Goal: Communication & Community: Answer question/provide support

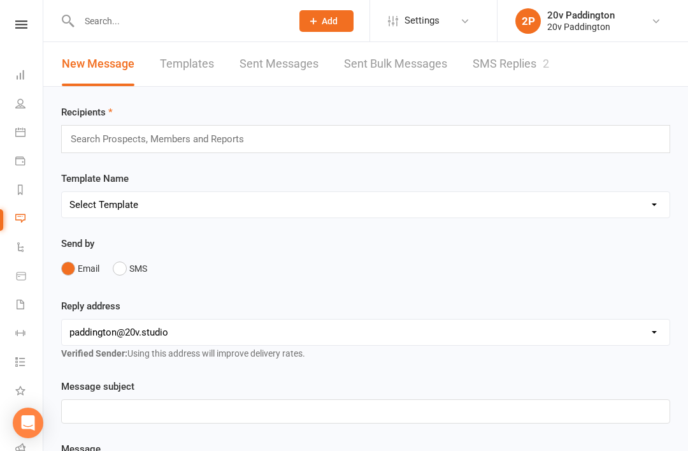
click at [520, 60] on link "SMS Replies 2" at bounding box center [511, 64] width 76 height 44
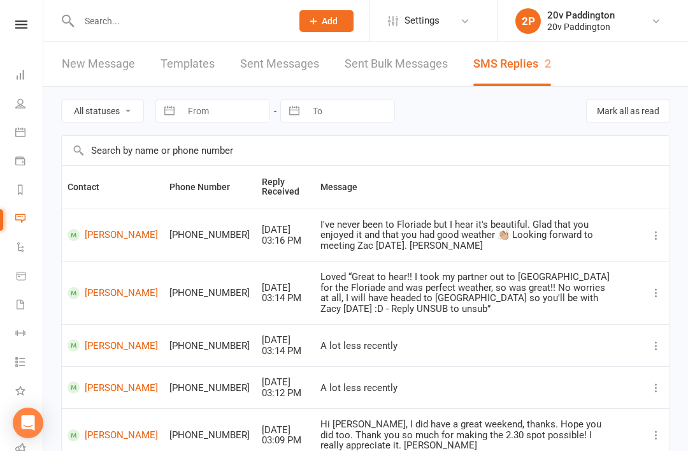
click at [21, 122] on link "Calendar" at bounding box center [29, 133] width 29 height 29
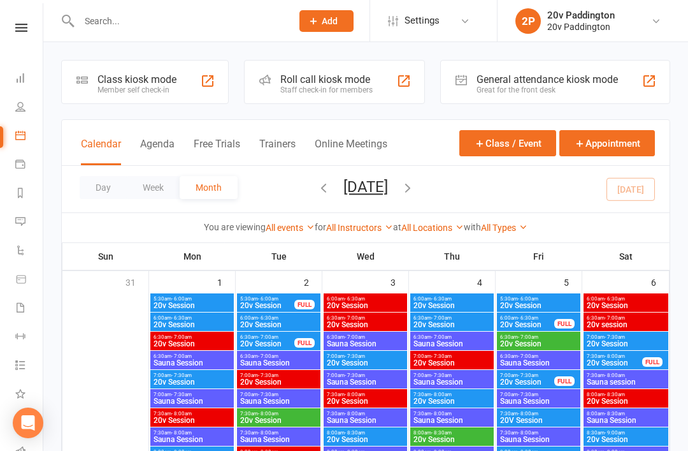
click at [174, 139] on button "Agenda" at bounding box center [157, 151] width 34 height 27
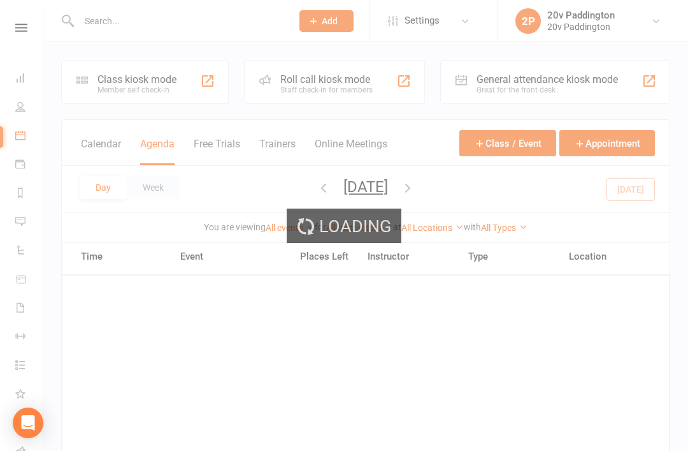
click at [156, 136] on div "Loading" at bounding box center [344, 225] width 688 height 451
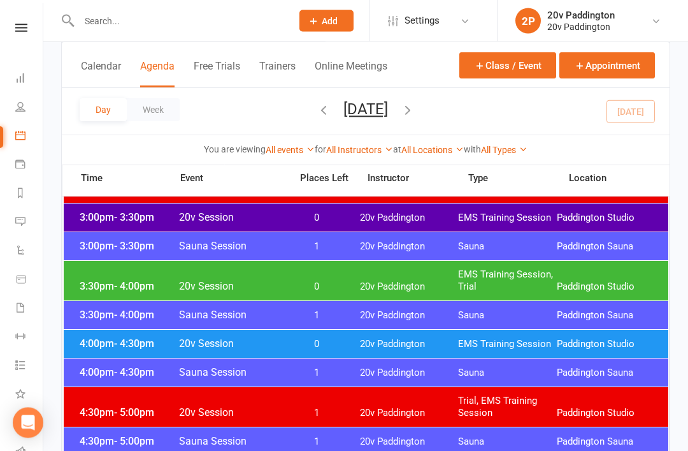
click at [90, 285] on span "3:30pm - 4:00pm" at bounding box center [127, 286] width 102 height 12
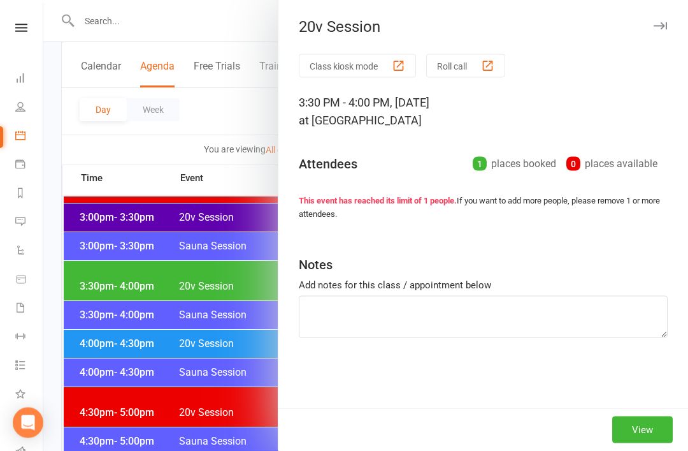
scroll to position [985, 0]
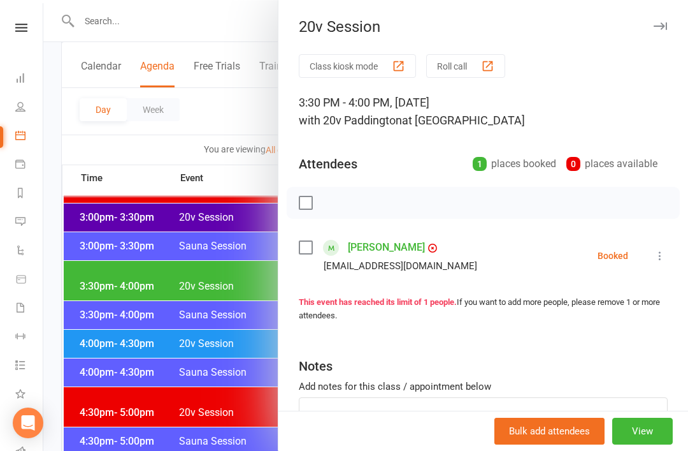
click at [96, 287] on div at bounding box center [365, 225] width 645 height 451
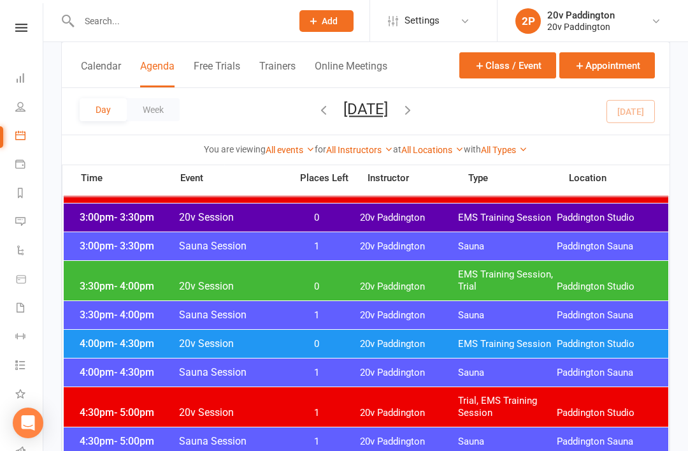
click at [17, 216] on icon at bounding box center [20, 221] width 10 height 10
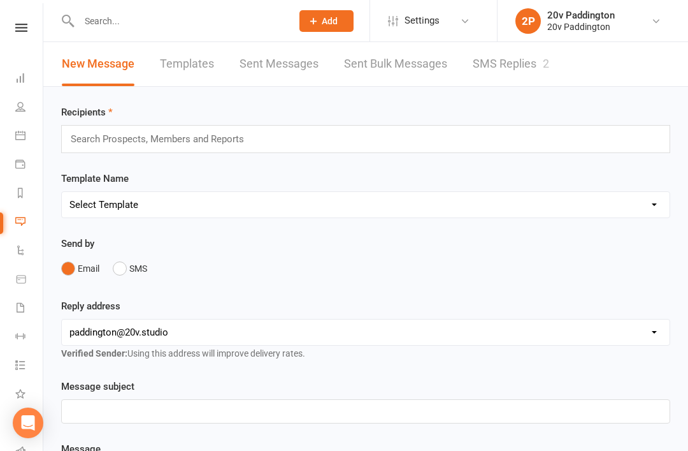
click at [511, 77] on link "SMS Replies 2" at bounding box center [511, 64] width 76 height 44
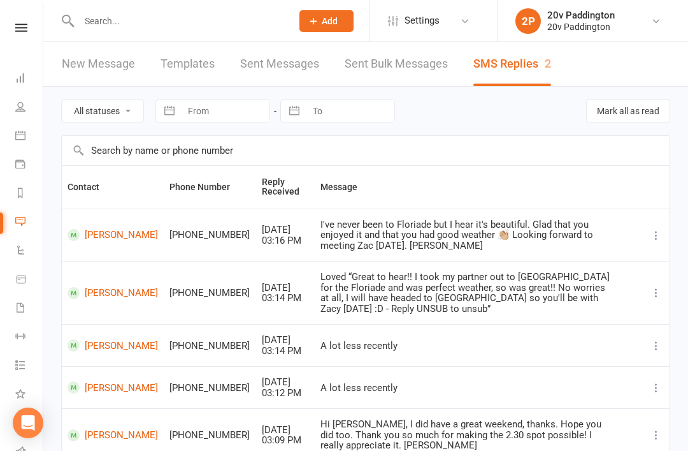
click at [34, 145] on link "Calendar" at bounding box center [29, 136] width 29 height 29
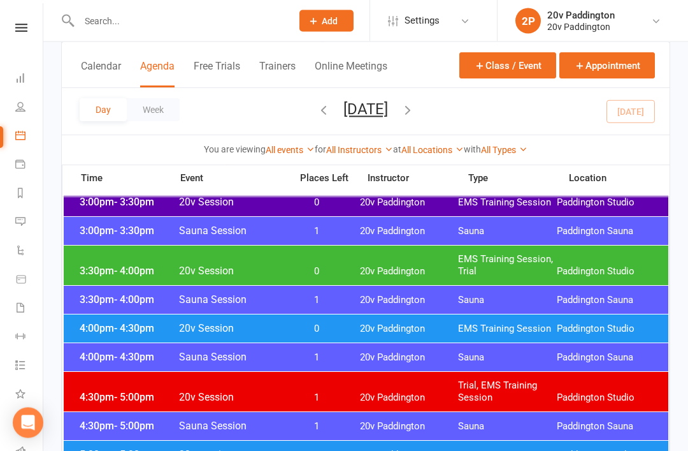
click at [632, 324] on span "Paddington Studio" at bounding box center [606, 329] width 99 height 12
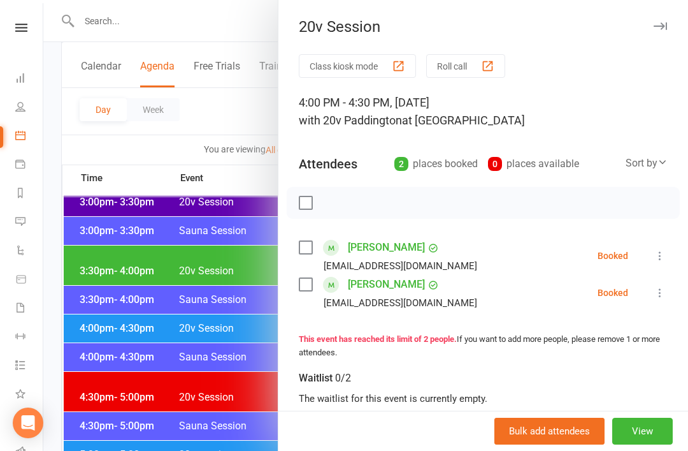
click at [187, 323] on div at bounding box center [365, 225] width 645 height 451
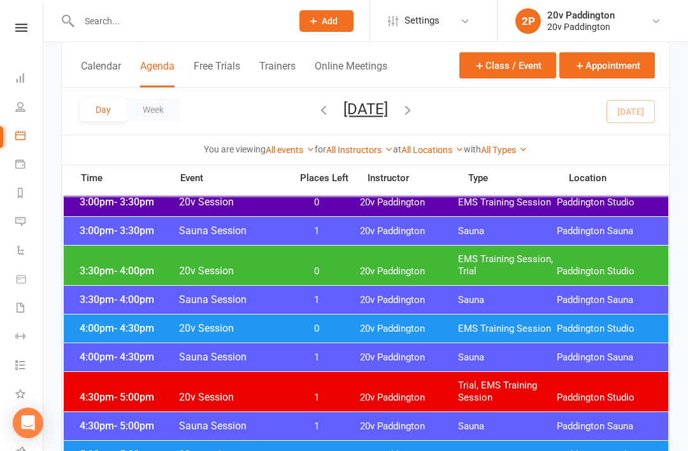
click at [247, 259] on div "3:30pm - 4:00pm 20v Session 0 20v Paddington EMS Training Session, Trial [GEOGR…" at bounding box center [366, 265] width 605 height 40
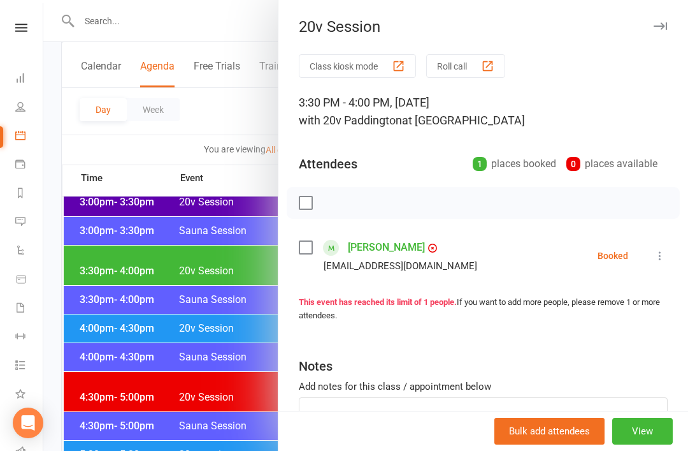
click at [377, 246] on link "[PERSON_NAME]" at bounding box center [386, 247] width 77 height 20
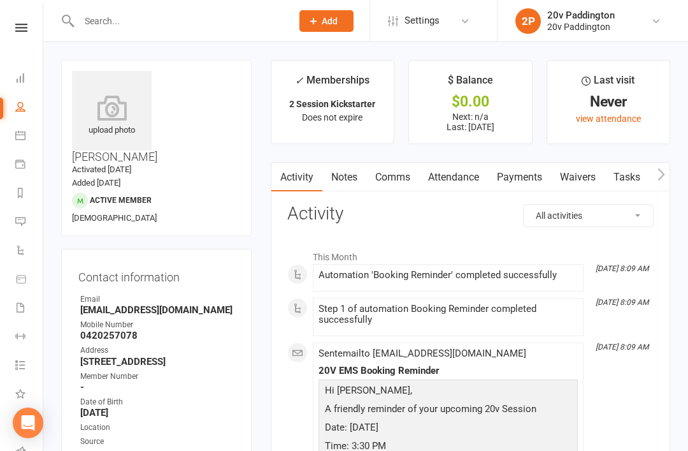
click at [393, 184] on link "Comms" at bounding box center [392, 177] width 53 height 29
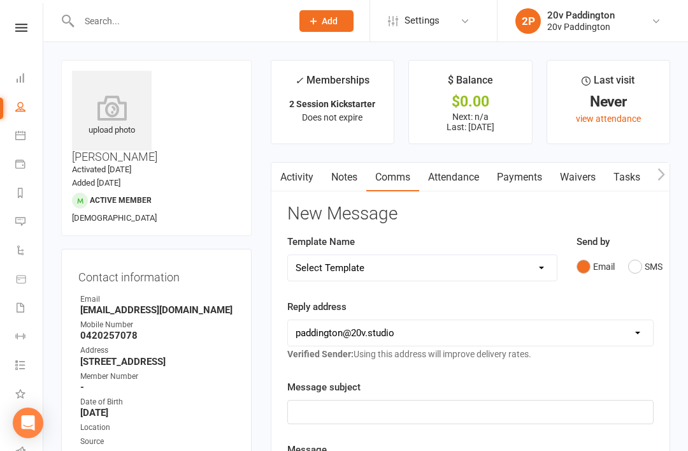
click at [630, 267] on button "SMS" at bounding box center [645, 266] width 34 height 24
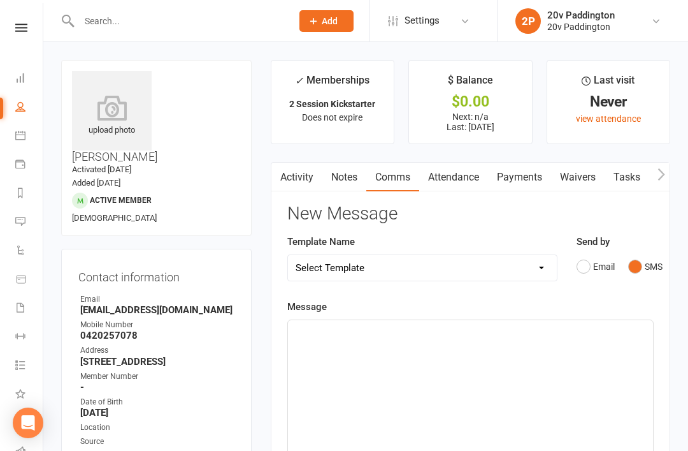
click at [484, 368] on div "﻿" at bounding box center [470, 415] width 365 height 191
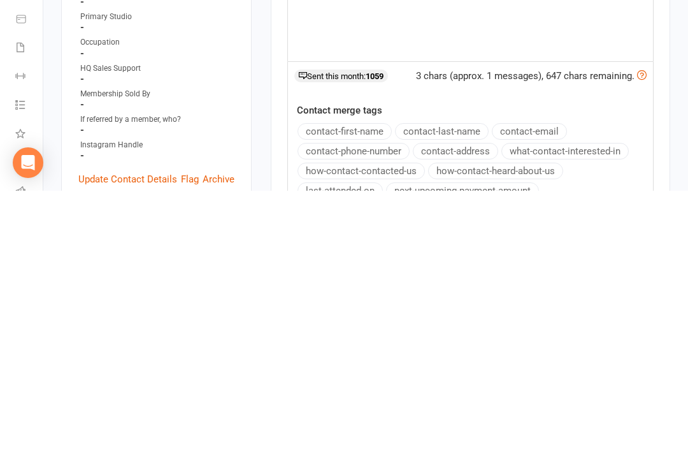
scroll to position [190, 0]
click at [370, 383] on button "contact-first-name" at bounding box center [345, 391] width 94 height 17
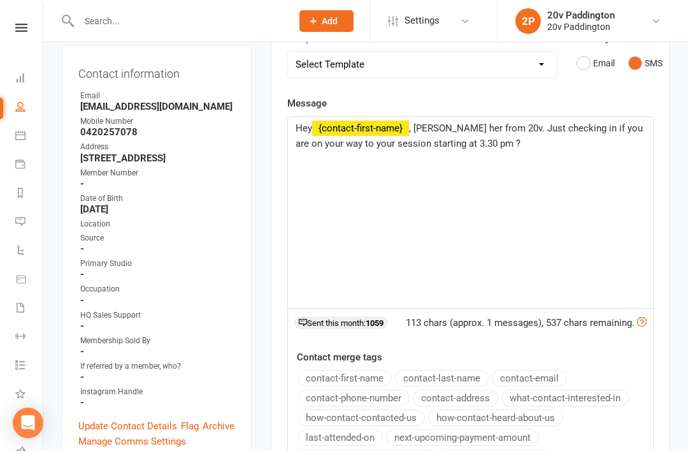
scroll to position [196, 0]
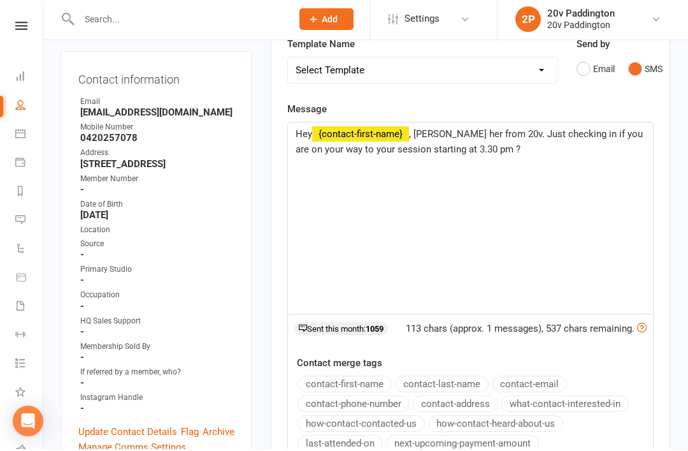
click at [347, 143] on span ", Anna her from 20v. Just checking in if you are on your way to your session st…" at bounding box center [471, 143] width 350 height 27
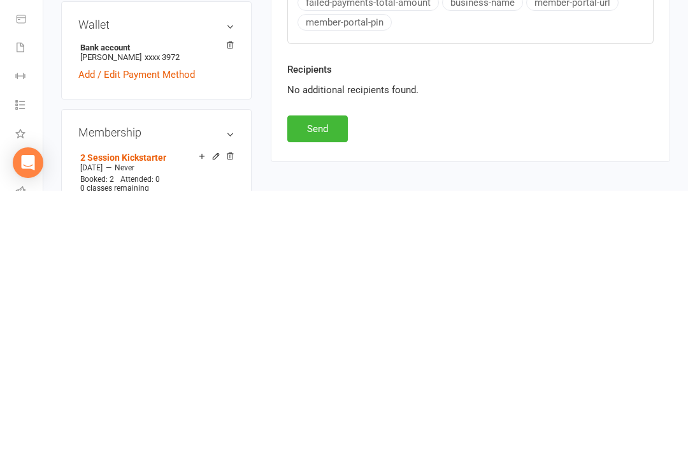
click at [315, 375] on button "Send" at bounding box center [317, 388] width 61 height 27
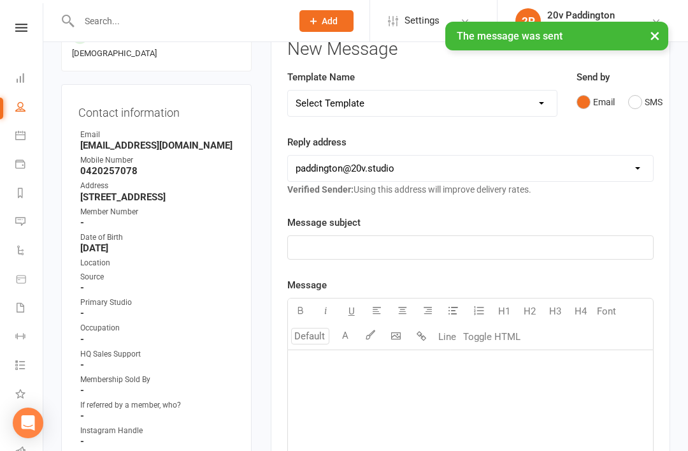
scroll to position [0, 0]
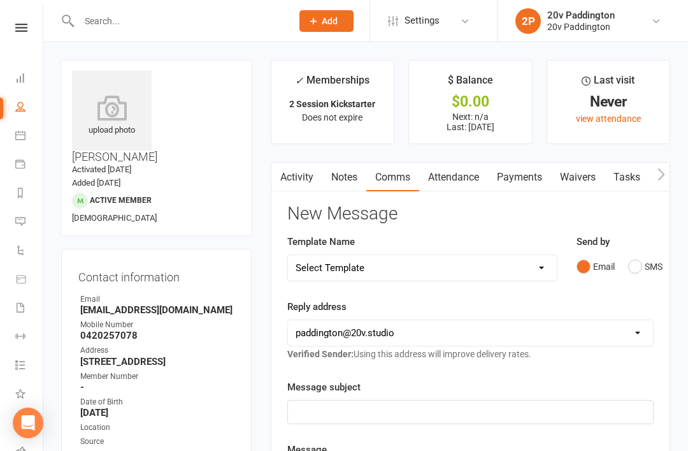
click at [27, 133] on link "Calendar" at bounding box center [29, 136] width 29 height 29
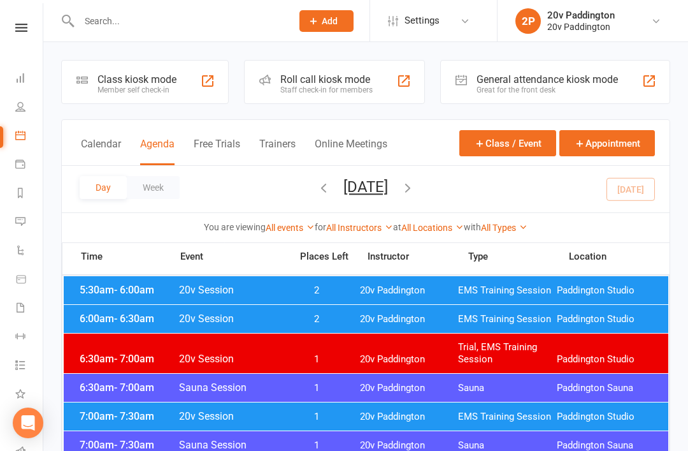
click at [23, 214] on link "Messages 2" at bounding box center [29, 222] width 29 height 29
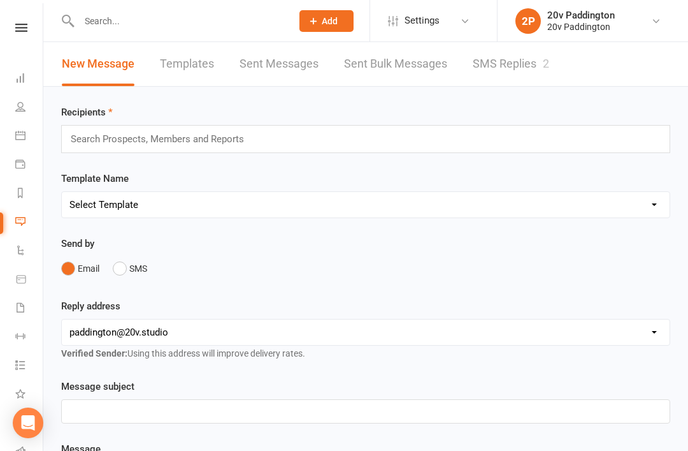
click at [20, 222] on icon at bounding box center [20, 221] width 10 height 10
click at [529, 76] on link "SMS Replies 2" at bounding box center [511, 64] width 76 height 44
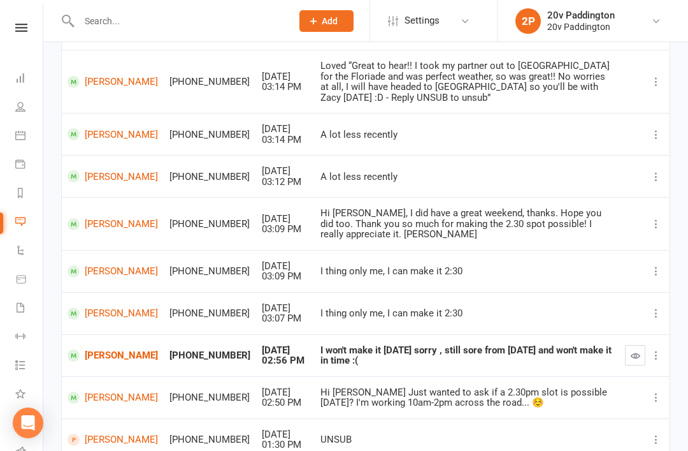
scroll to position [210, 0]
click at [91, 350] on link "Jocelin Vieira" at bounding box center [113, 356] width 90 height 12
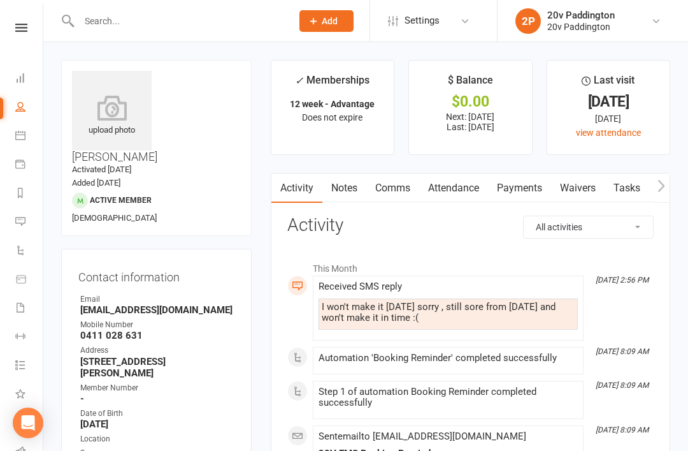
click at [460, 191] on link "Attendance" at bounding box center [453, 187] width 69 height 29
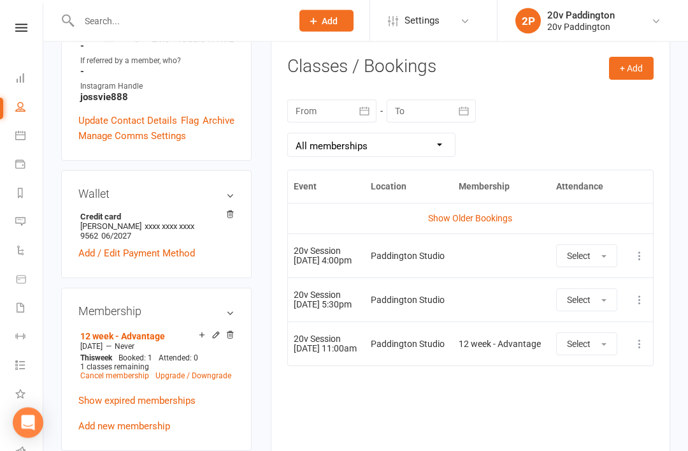
scroll to position [520, 0]
click at [632, 256] on button at bounding box center [639, 255] width 15 height 15
click at [595, 331] on link "Remove booking" at bounding box center [584, 331] width 126 height 25
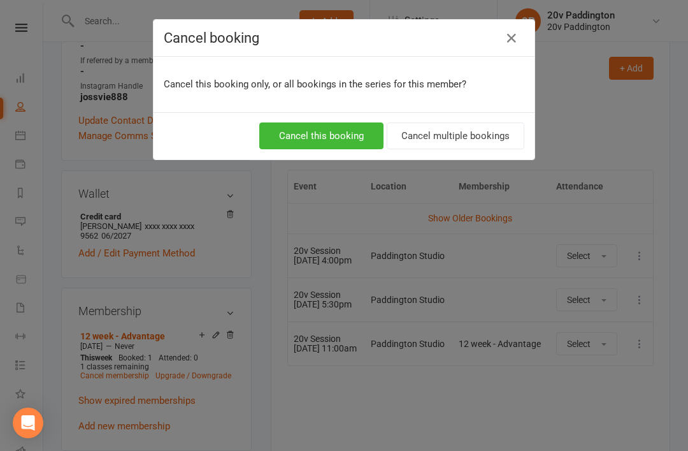
click at [324, 140] on button "Cancel this booking" at bounding box center [321, 135] width 124 height 27
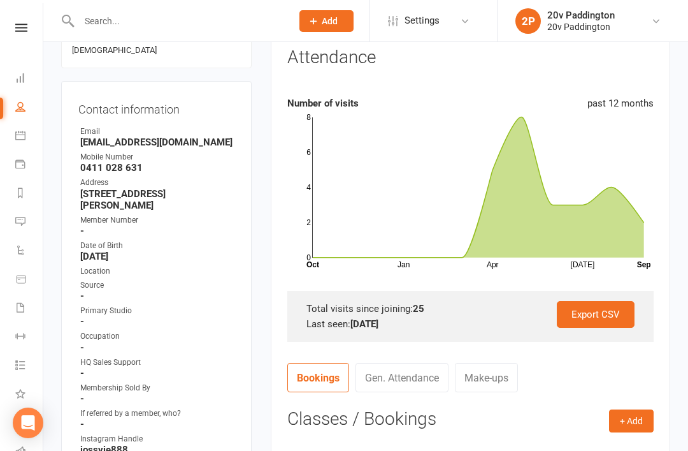
scroll to position [0, 0]
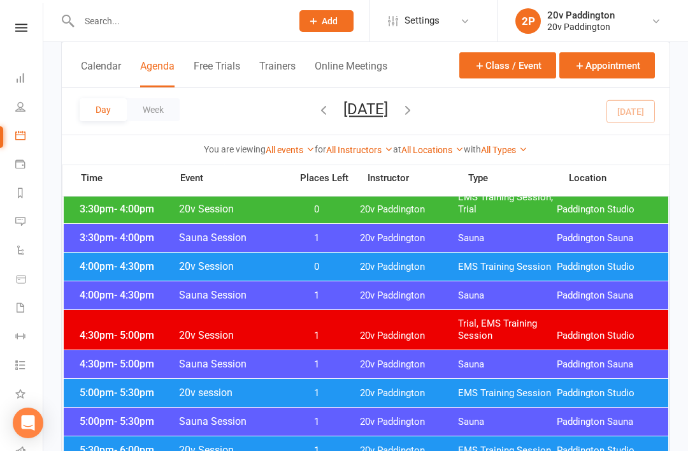
scroll to position [1044, 0]
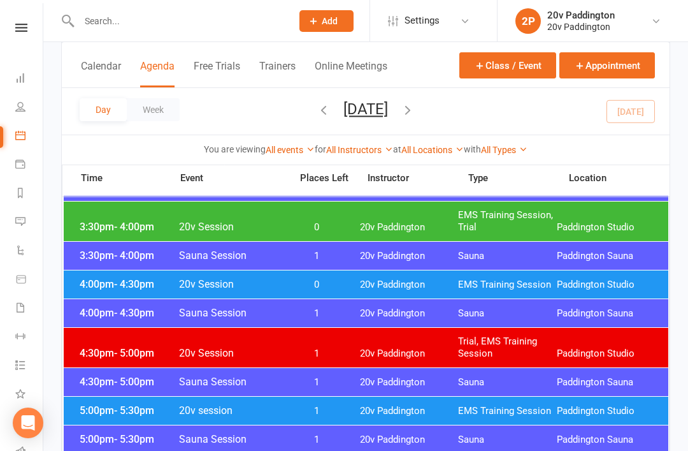
click at [588, 282] on span "Paddington Studio" at bounding box center [606, 284] width 99 height 12
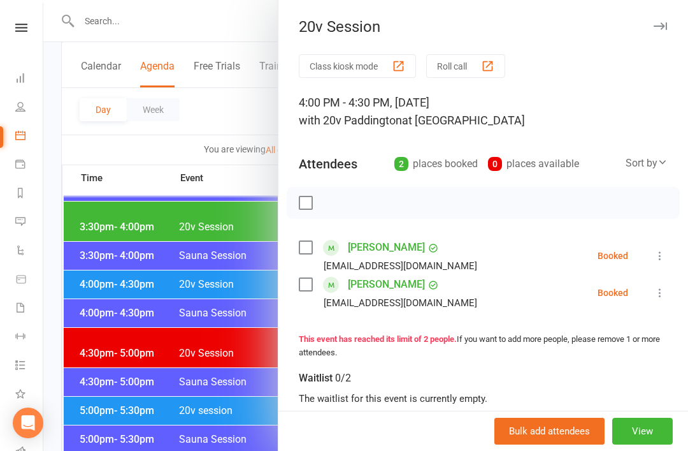
click at [658, 257] on icon at bounding box center [660, 255] width 13 height 13
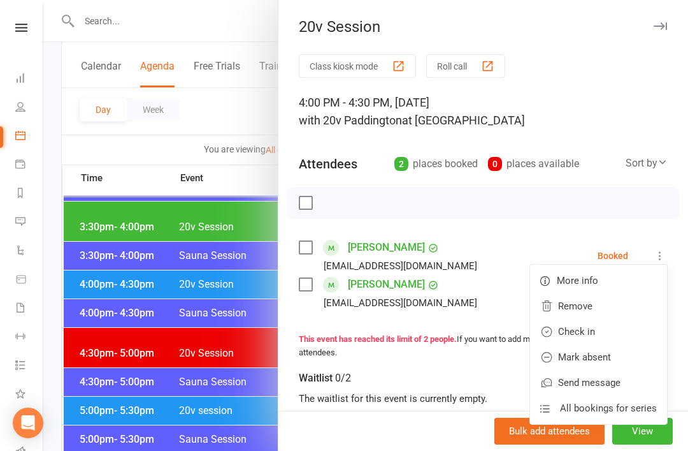
click at [598, 325] on link "Check in" at bounding box center [598, 331] width 137 height 25
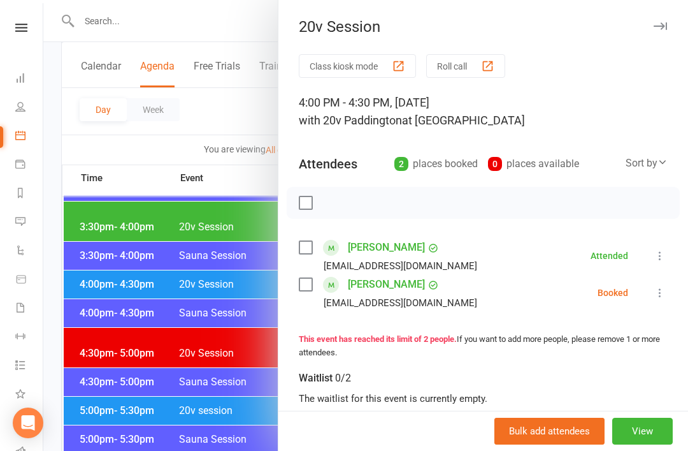
click at [24, 228] on link "Messages 2" at bounding box center [29, 222] width 29 height 29
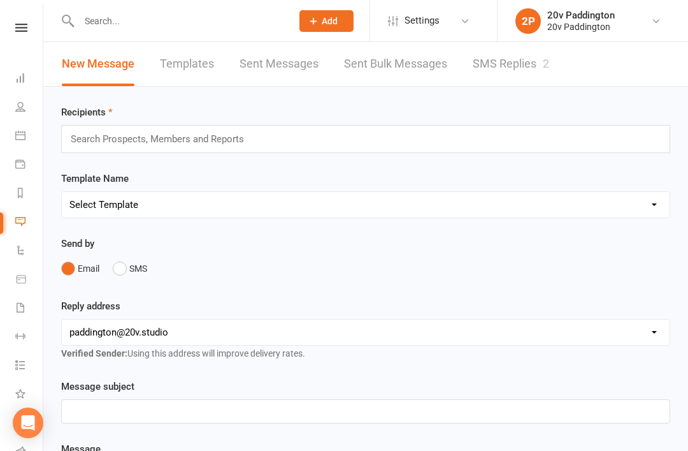
click at [502, 71] on link "SMS Replies 2" at bounding box center [511, 64] width 76 height 44
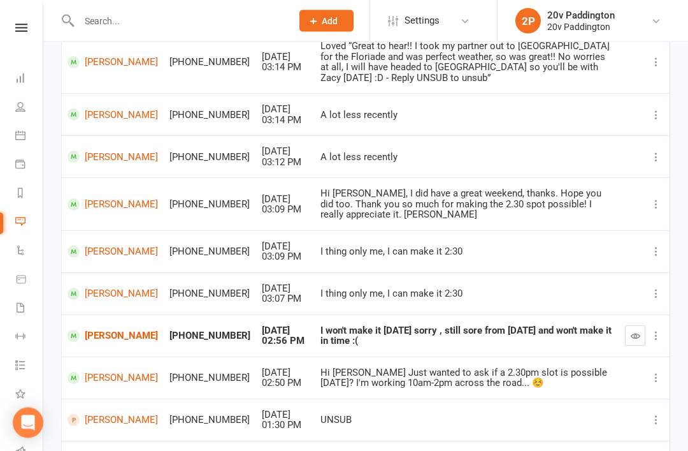
scroll to position [257, 0]
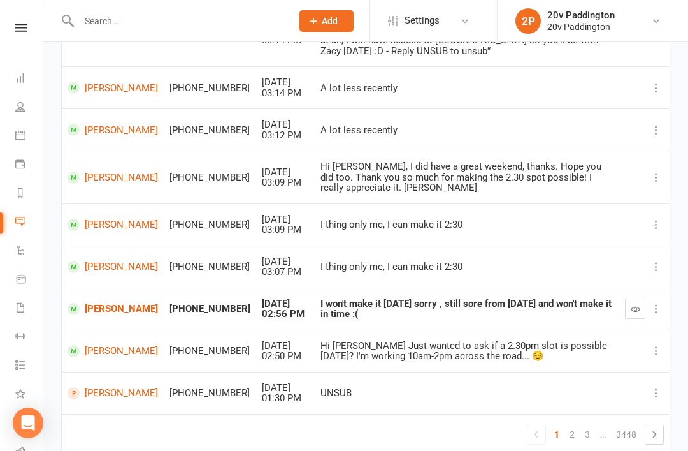
click at [85, 303] on link "[PERSON_NAME]" at bounding box center [113, 309] width 90 height 12
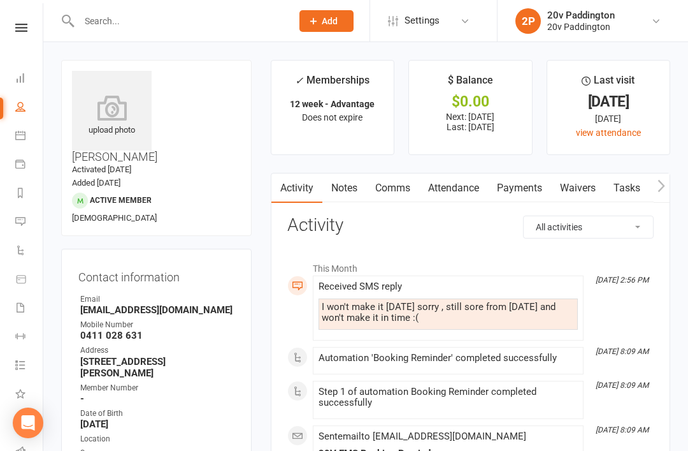
click at [396, 191] on link "Comms" at bounding box center [392, 187] width 53 height 29
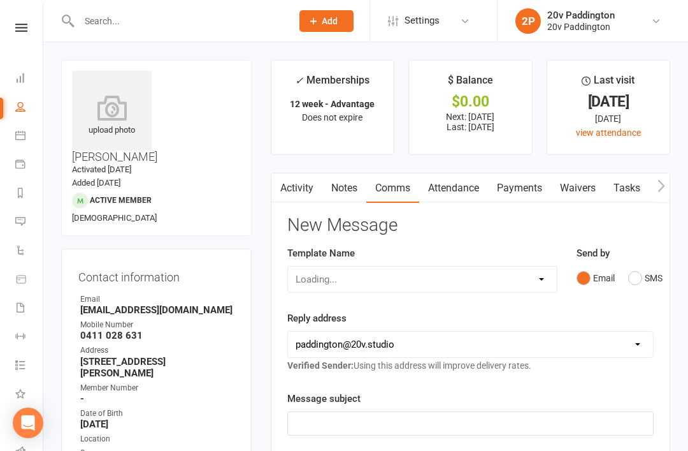
scroll to position [41, 0]
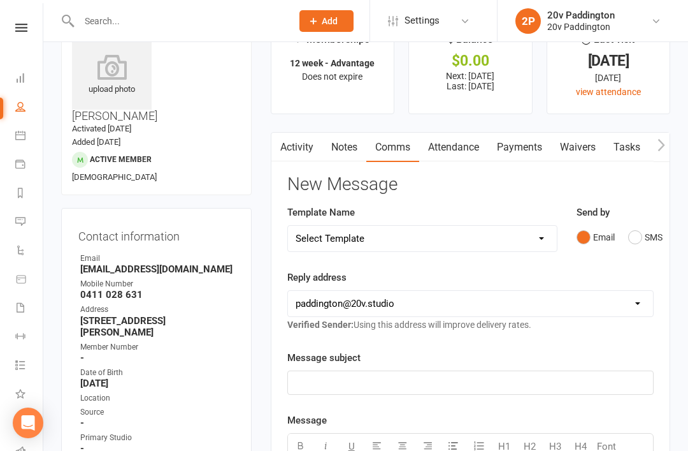
click at [632, 244] on button "SMS" at bounding box center [645, 237] width 34 height 24
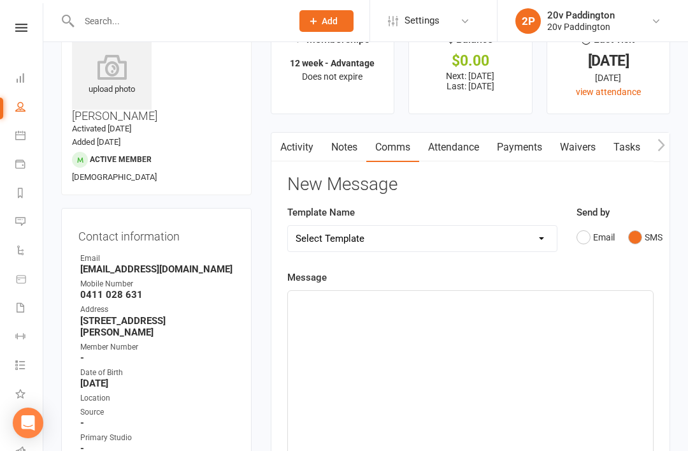
click at [542, 359] on div "﻿" at bounding box center [470, 386] width 365 height 191
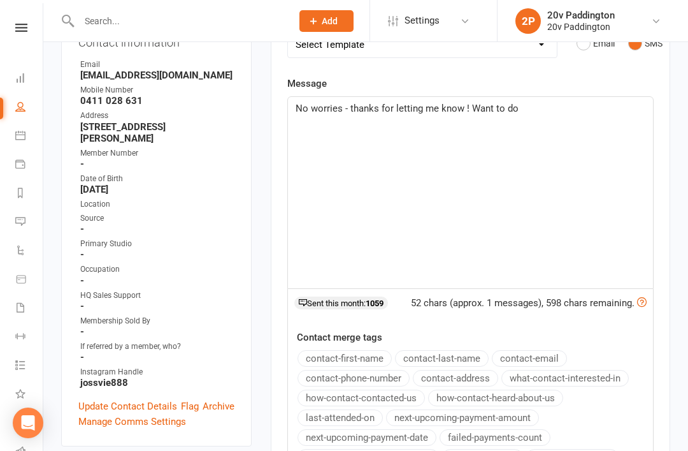
click at [534, 117] on div "No worries - thanks for letting me know ! Want to do" at bounding box center [470, 192] width 365 height 191
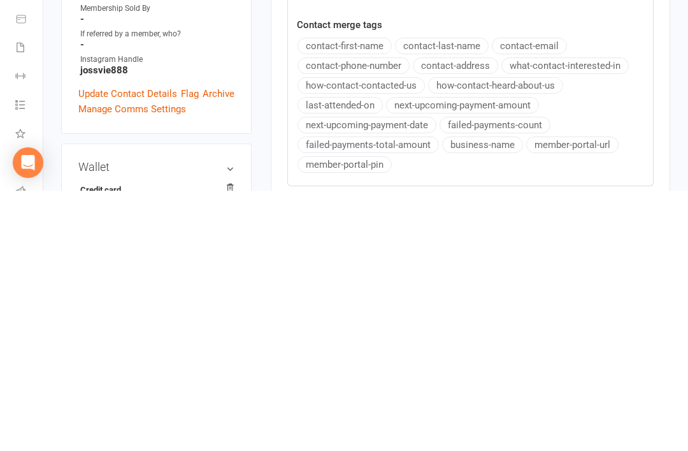
scroll to position [294, 0]
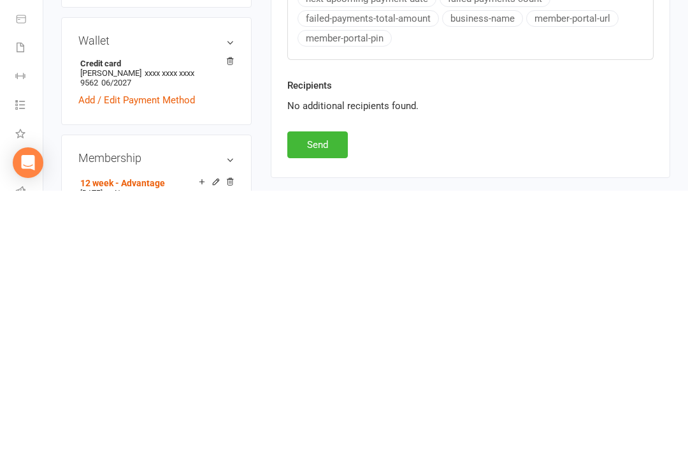
click at [334, 391] on button "Send" at bounding box center [317, 404] width 61 height 27
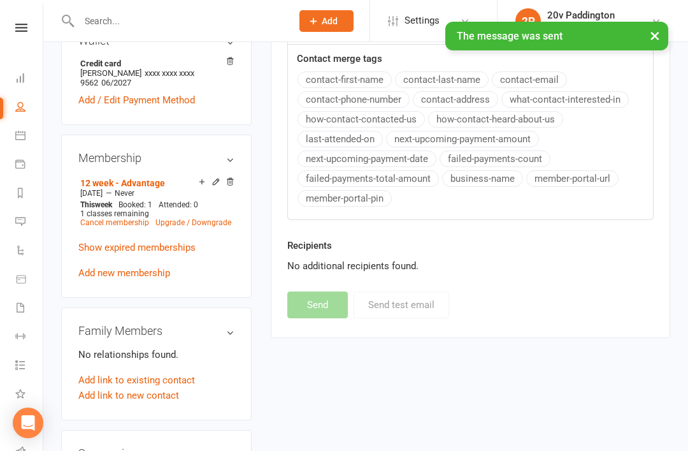
click at [24, 213] on link "Messages 2" at bounding box center [29, 222] width 29 height 29
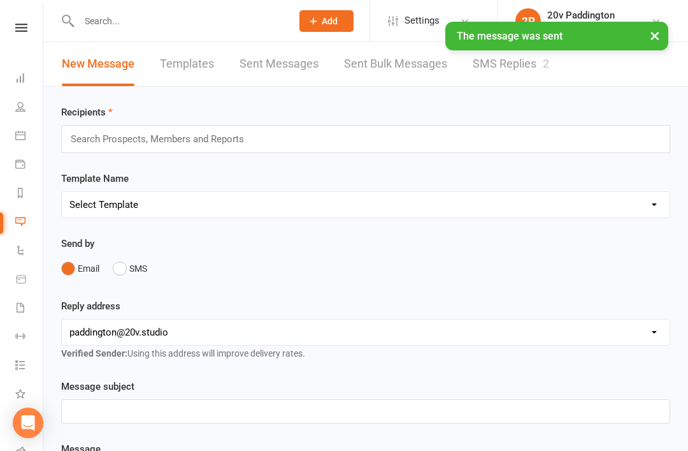
click at [500, 72] on link "SMS Replies 2" at bounding box center [511, 64] width 76 height 44
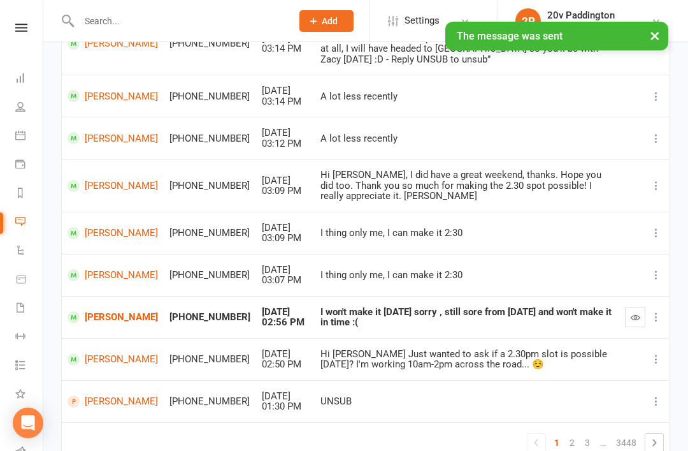
scroll to position [245, 0]
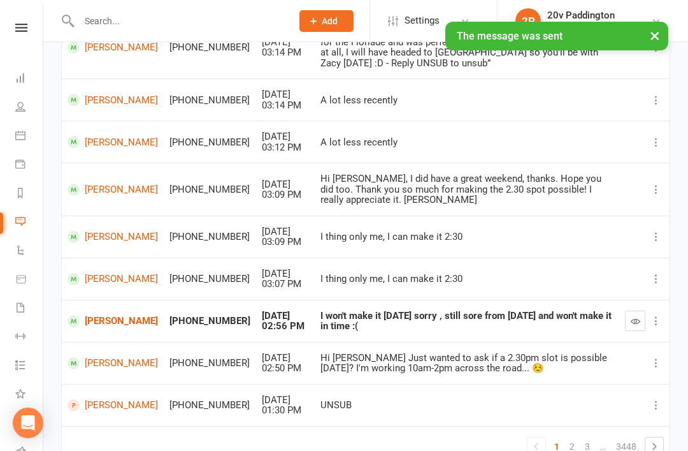
click at [634, 316] on icon "button" at bounding box center [636, 321] width 10 height 10
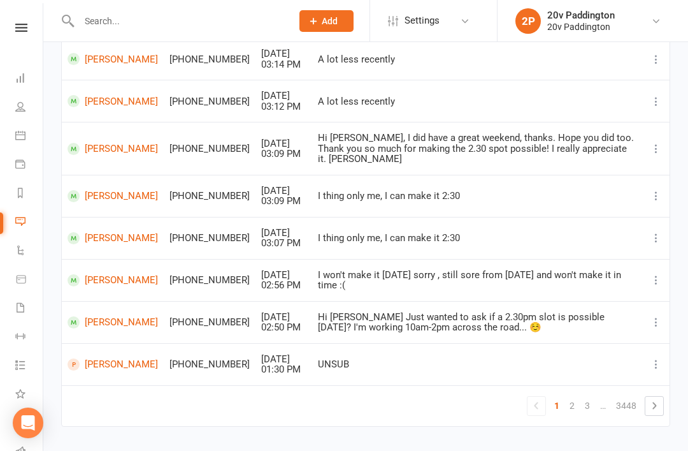
click at [22, 200] on link "Reports" at bounding box center [29, 194] width 29 height 29
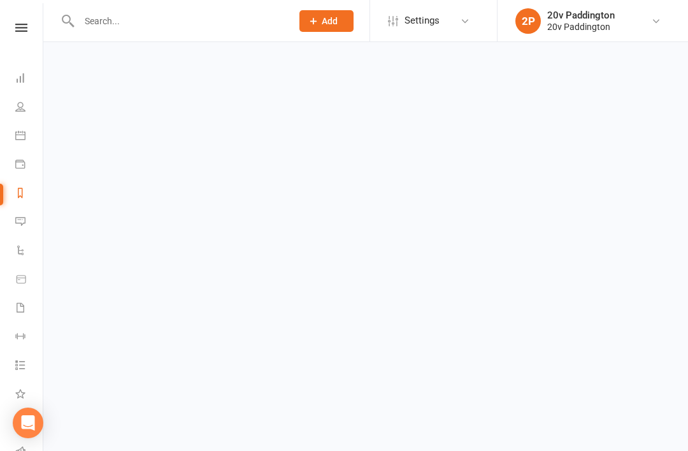
select select "100"
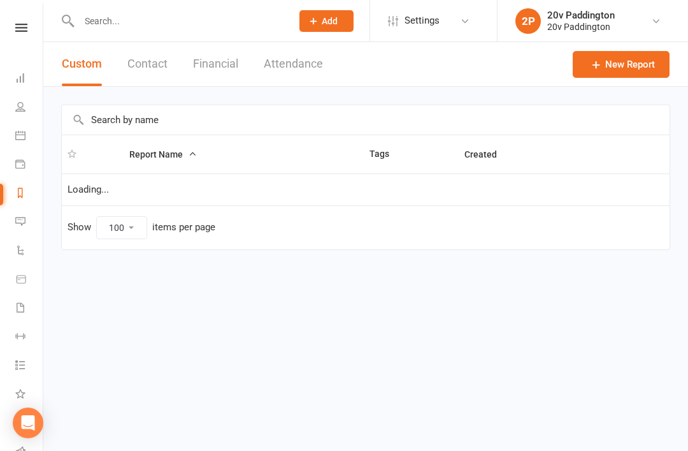
click at [17, 206] on link "Reports" at bounding box center [29, 194] width 29 height 29
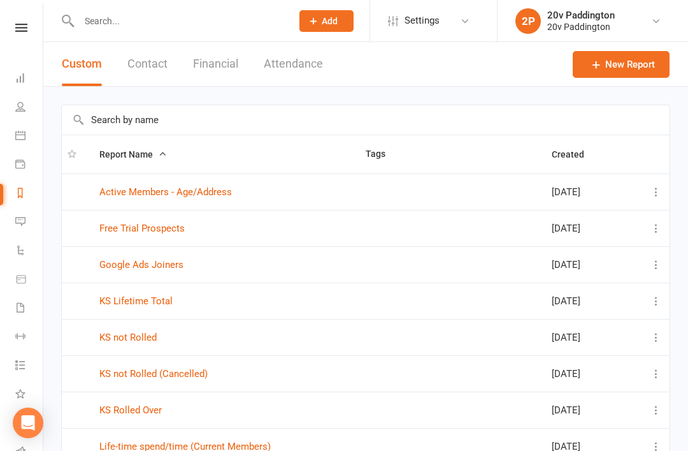
click at [21, 221] on icon at bounding box center [20, 221] width 10 height 10
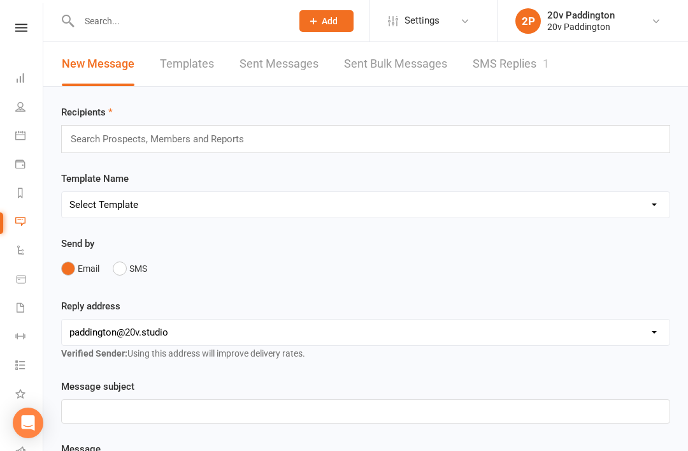
click at [520, 73] on link "SMS Replies 1" at bounding box center [511, 64] width 76 height 44
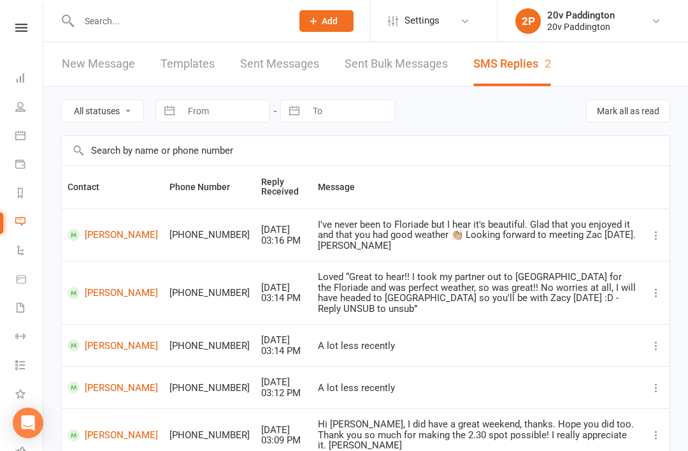
click at [27, 136] on link "Calendar" at bounding box center [29, 136] width 29 height 29
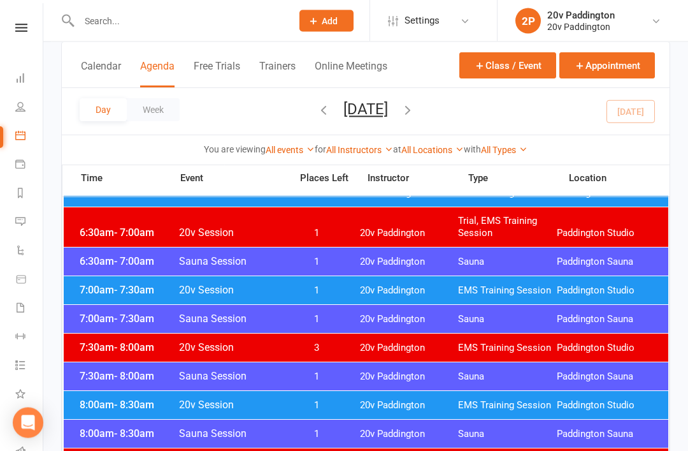
scroll to position [126, 0]
click at [18, 215] on link "Messages 2" at bounding box center [29, 222] width 29 height 29
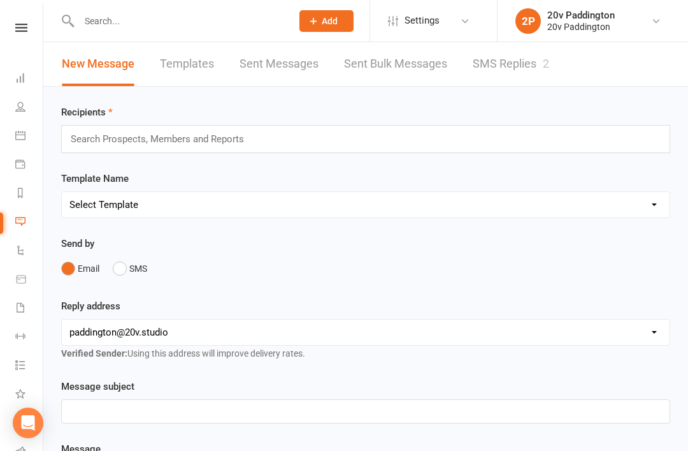
click at [498, 76] on link "SMS Replies 2" at bounding box center [511, 64] width 76 height 44
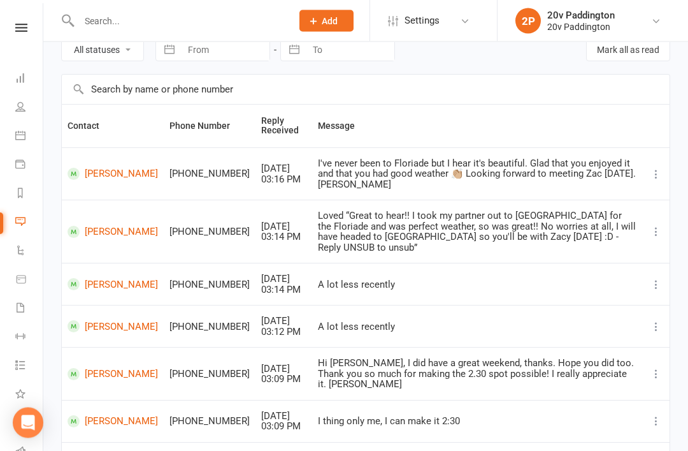
scroll to position [61, 0]
click at [22, 133] on icon at bounding box center [20, 135] width 10 height 10
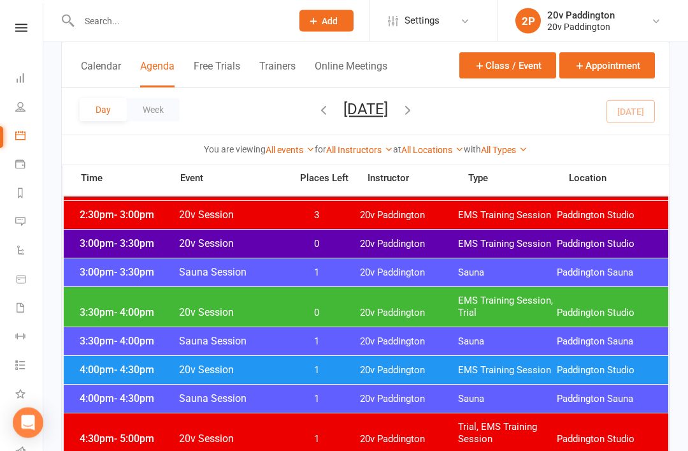
click at [101, 307] on span "3:30pm - 4:00pm" at bounding box center [127, 313] width 102 height 12
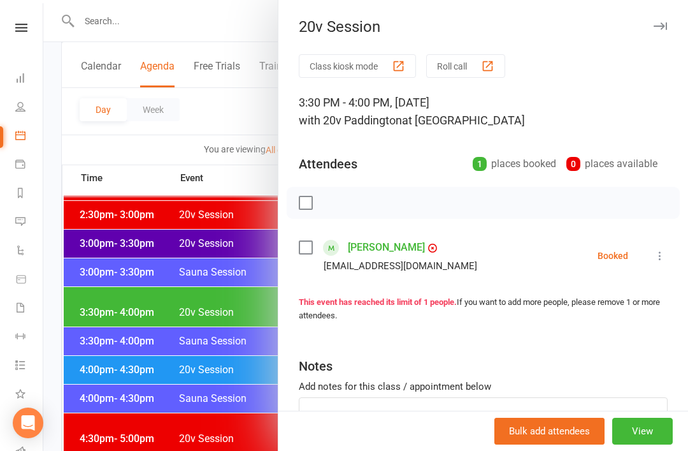
click at [391, 253] on link "shyama Ryland" at bounding box center [386, 247] width 77 height 20
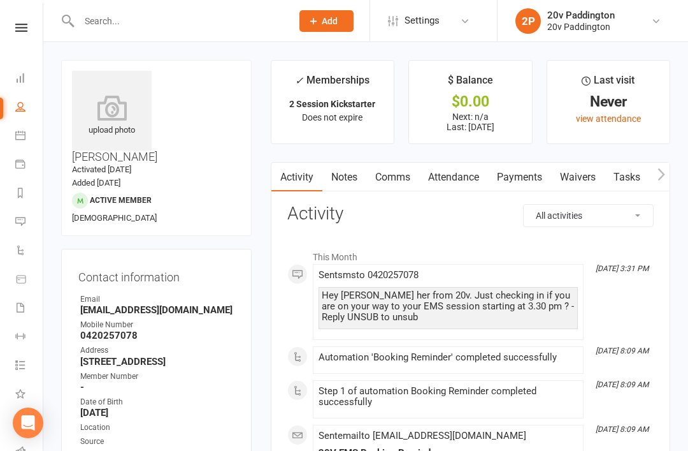
click at [22, 218] on icon at bounding box center [20, 221] width 10 height 10
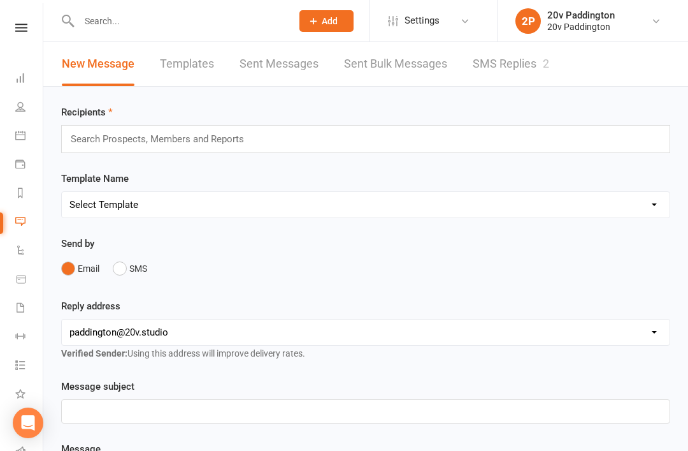
click at [507, 68] on link "SMS Replies 2" at bounding box center [511, 64] width 76 height 44
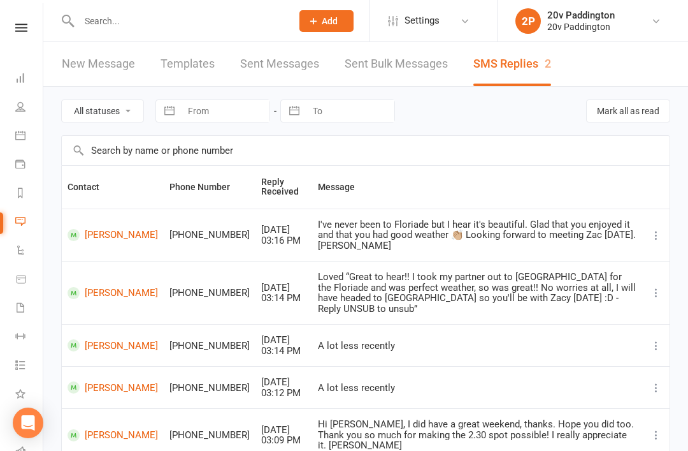
click at [20, 135] on icon at bounding box center [20, 135] width 10 height 10
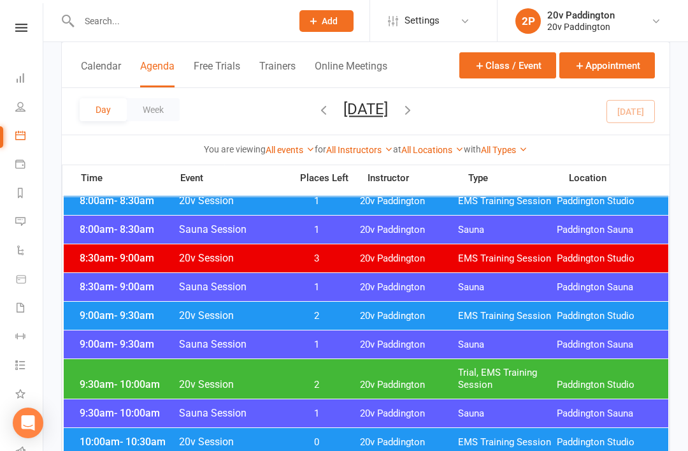
scroll to position [361, 0]
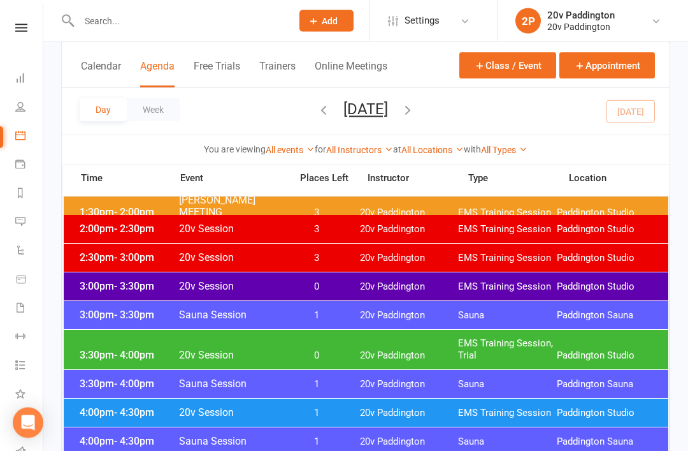
click at [100, 355] on span "3:30pm - 4:00pm" at bounding box center [127, 355] width 102 height 12
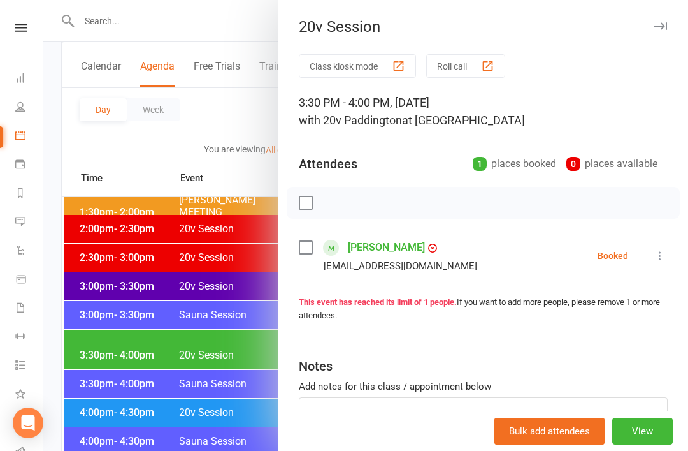
click at [90, 352] on div at bounding box center [365, 225] width 645 height 451
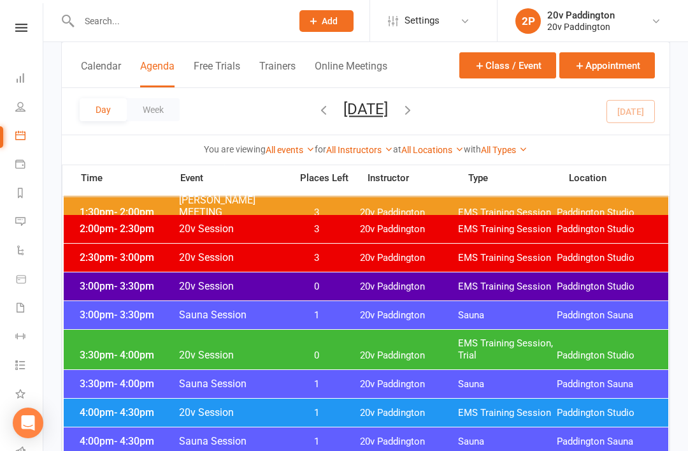
click at [640, 280] on div "3:00pm - 3:30pm 20v Session 0 20v Paddington EMS Training Session Paddington St…" at bounding box center [366, 286] width 605 height 28
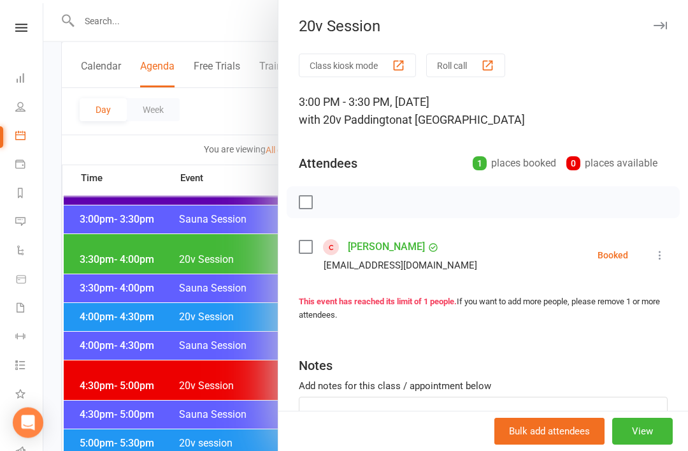
click at [98, 321] on div at bounding box center [365, 225] width 645 height 451
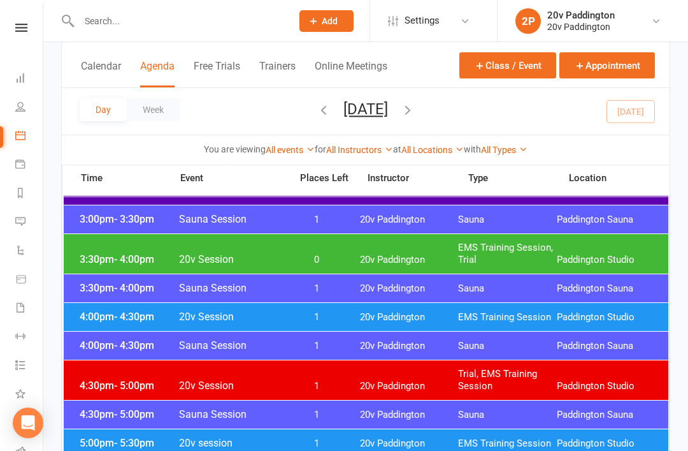
click at [94, 311] on span "4:00pm - 4:30pm" at bounding box center [127, 316] width 102 height 12
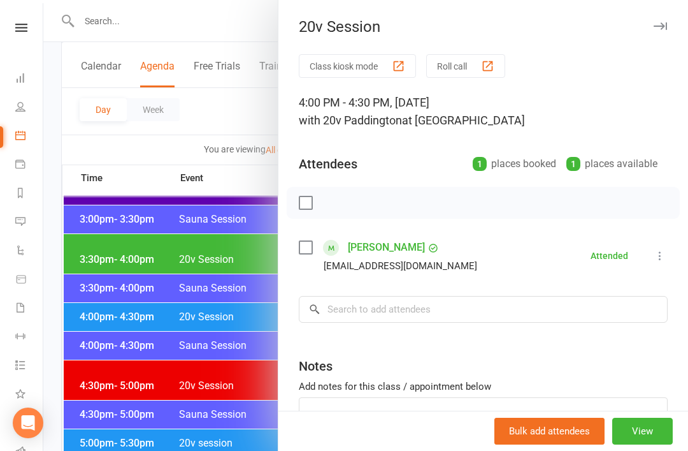
click at [98, 315] on div at bounding box center [365, 225] width 645 height 451
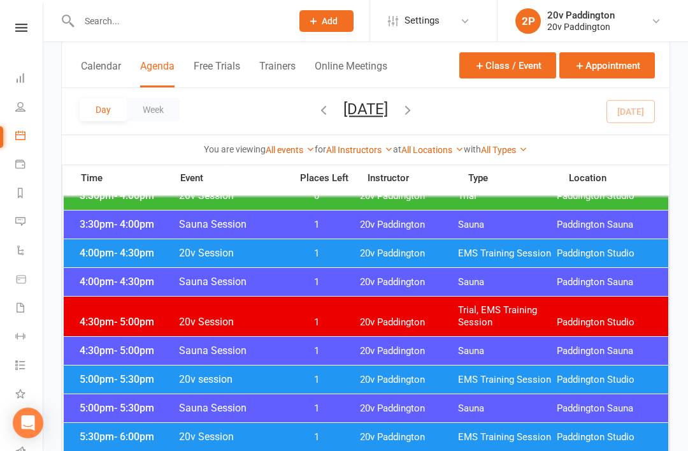
scroll to position [1138, 0]
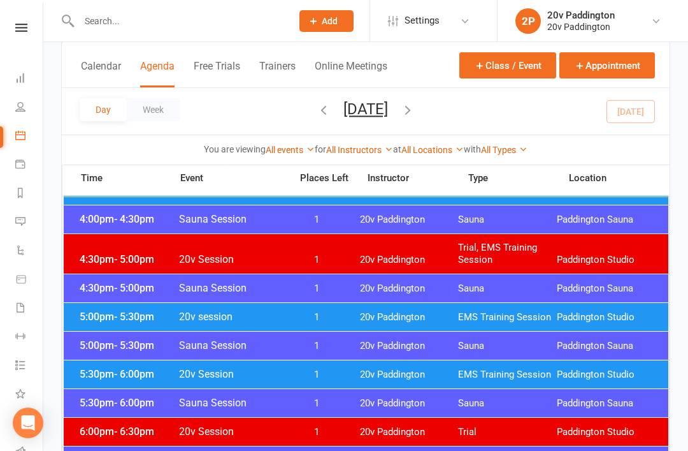
click at [98, 323] on div "5:00pm - 5:30pm 20v session 1 20v Paddington EMS Training Session Paddington St…" at bounding box center [366, 317] width 605 height 28
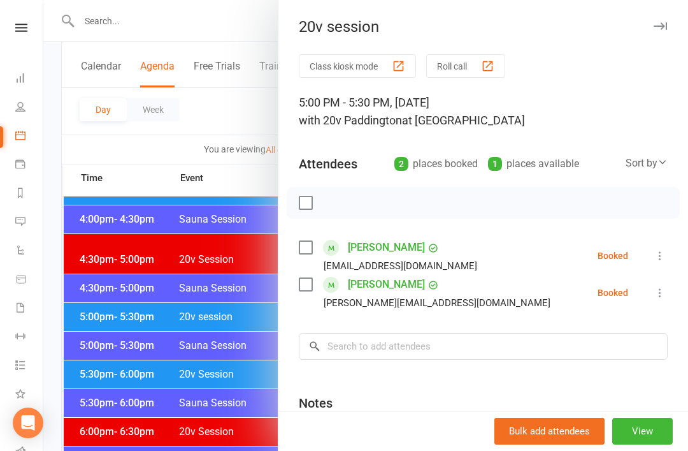
click at [107, 364] on div at bounding box center [365, 225] width 645 height 451
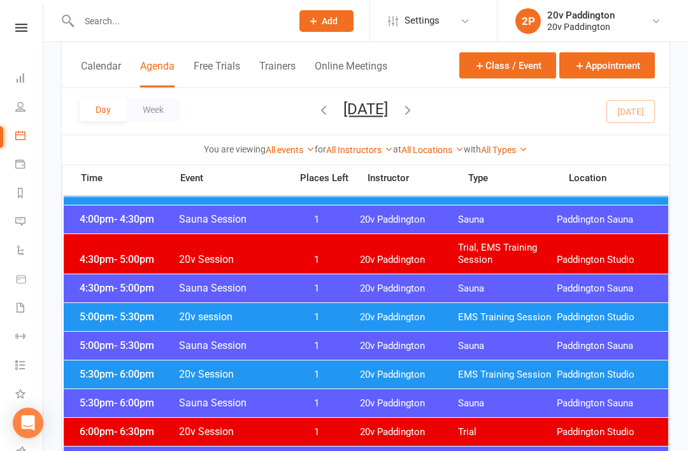
click at [96, 321] on span "5:00pm - 5:30pm" at bounding box center [127, 316] width 102 height 12
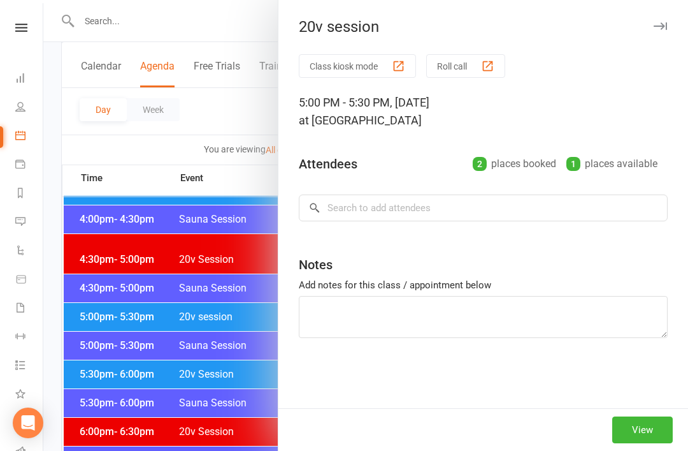
click at [113, 314] on div at bounding box center [365, 225] width 645 height 451
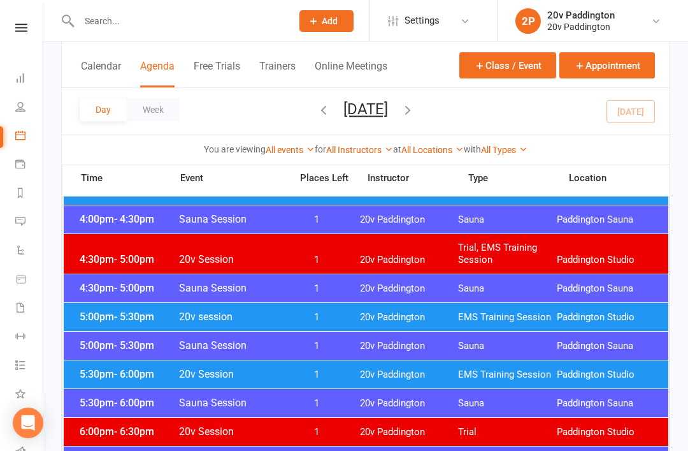
click at [96, 314] on span "5:00pm - 5:30pm" at bounding box center [127, 316] width 102 height 12
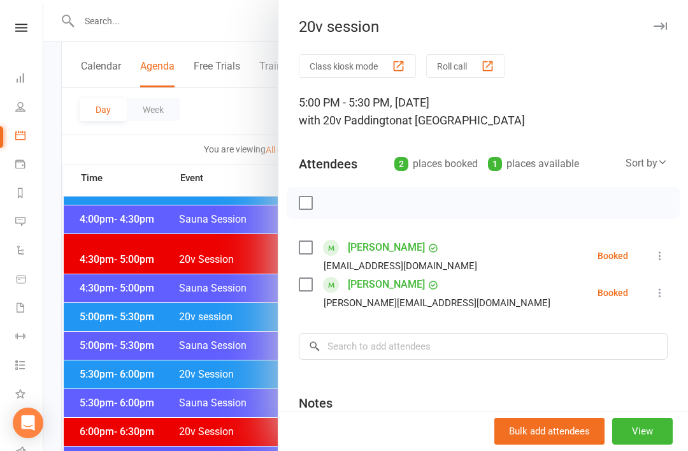
click at [98, 314] on div at bounding box center [365, 225] width 645 height 451
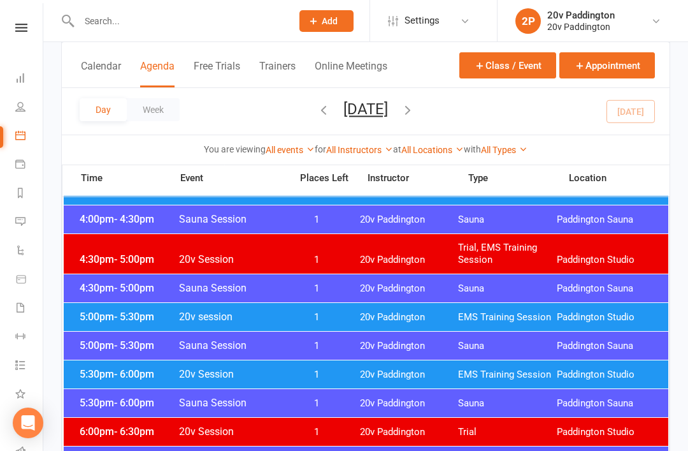
click at [102, 379] on span "5:30pm - 6:00pm" at bounding box center [127, 374] width 102 height 12
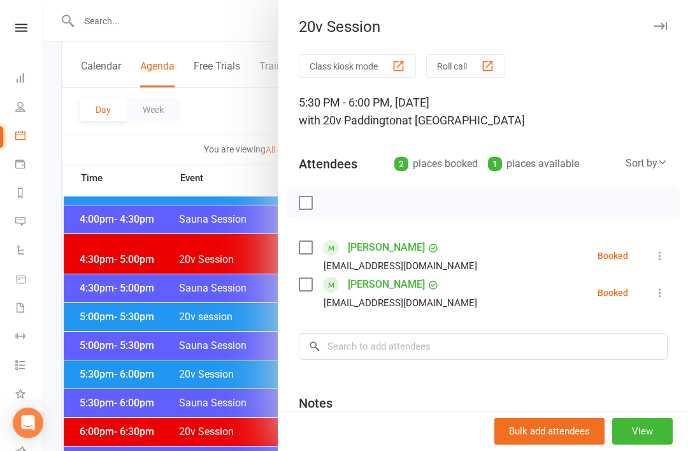
click at [99, 386] on div at bounding box center [365, 225] width 645 height 451
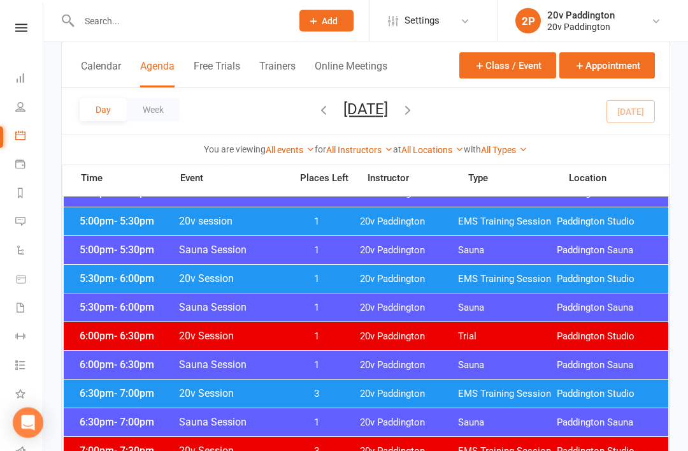
scroll to position [1233, 0]
click at [102, 394] on span "6:30pm - 7:00pm" at bounding box center [127, 393] width 102 height 12
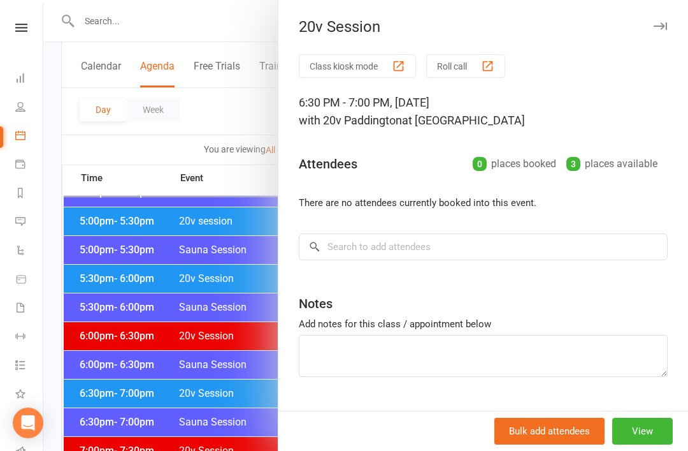
click at [98, 390] on div at bounding box center [365, 225] width 645 height 451
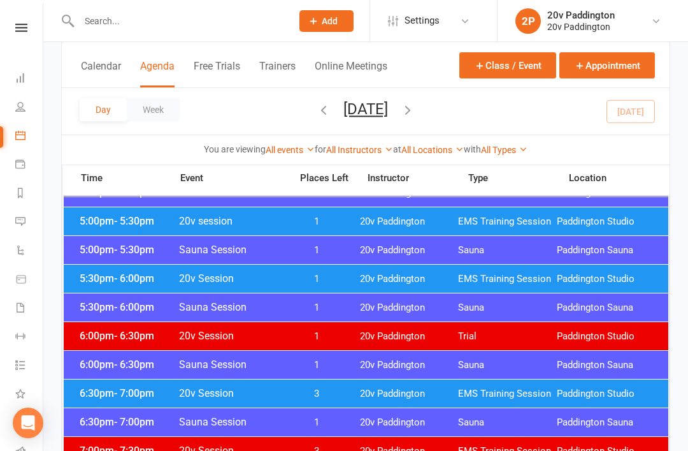
click at [19, 218] on icon at bounding box center [20, 221] width 10 height 10
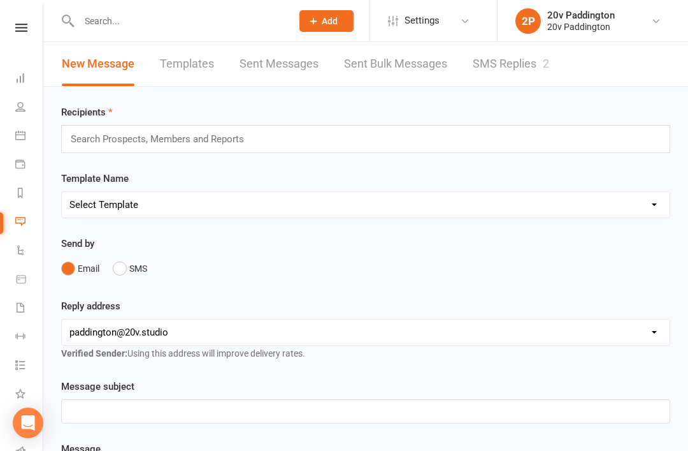
click at [515, 57] on link "SMS Replies 2" at bounding box center [511, 64] width 76 height 44
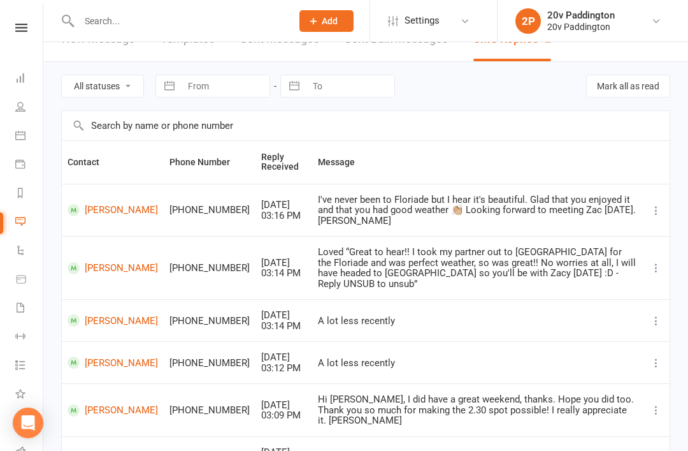
scroll to position [25, 0]
click at [27, 139] on link "Calendar" at bounding box center [29, 136] width 29 height 29
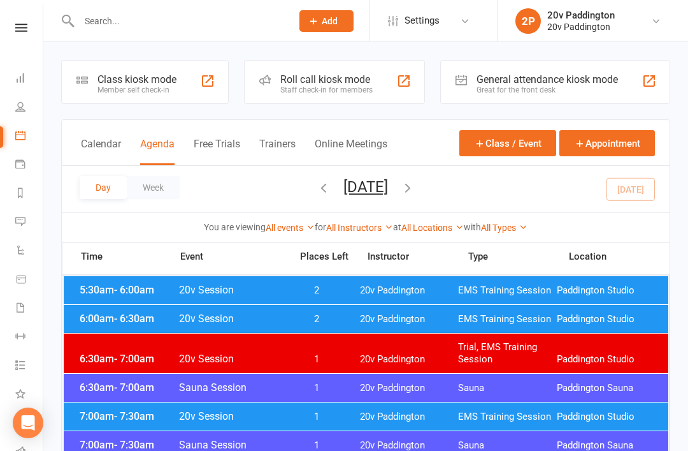
click at [29, 235] on link "Messages 2" at bounding box center [29, 222] width 29 height 29
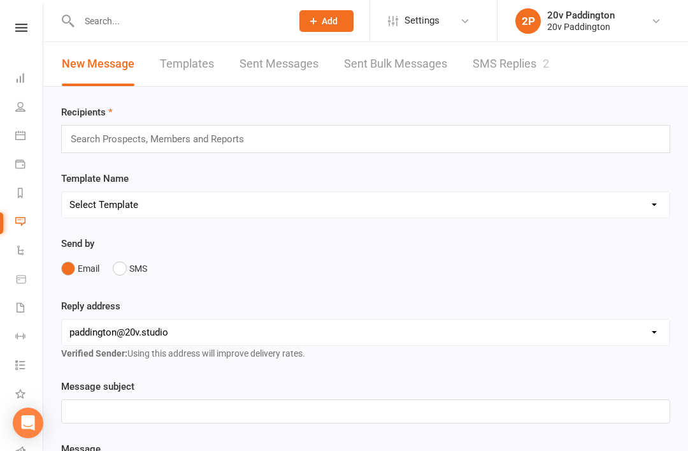
click at [36, 240] on link "Automations" at bounding box center [29, 251] width 29 height 29
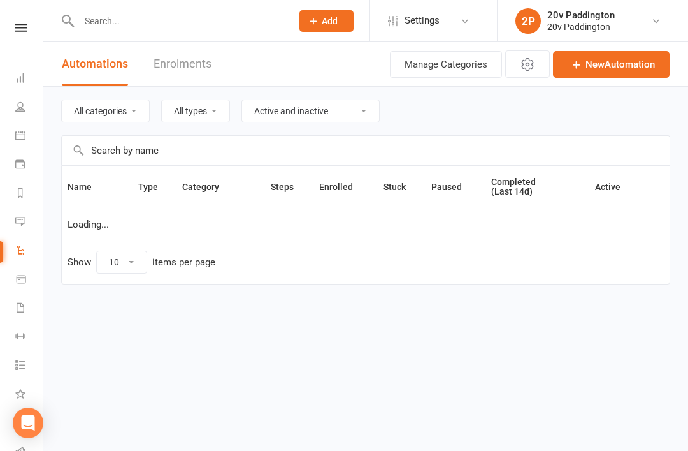
select select "100"
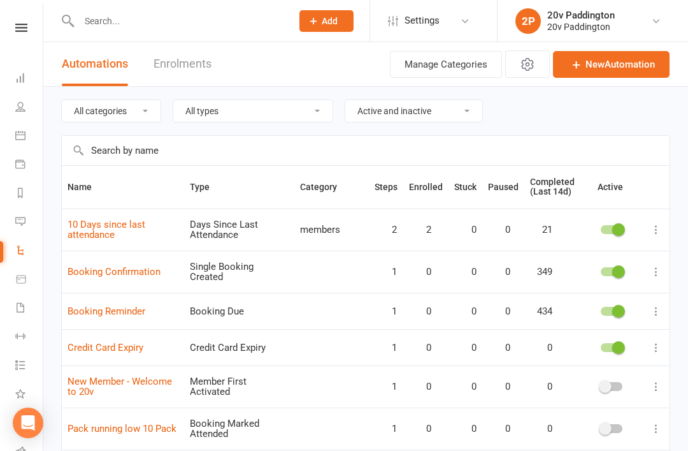
click at [20, 213] on link "Messages 2" at bounding box center [29, 222] width 29 height 29
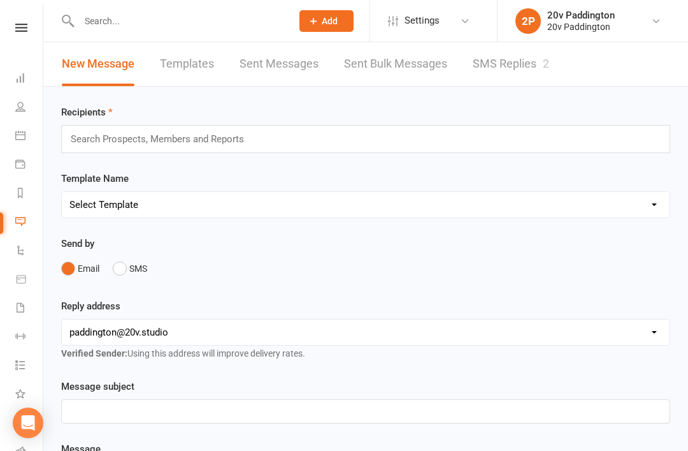
click at [499, 70] on link "SMS Replies 2" at bounding box center [511, 64] width 76 height 44
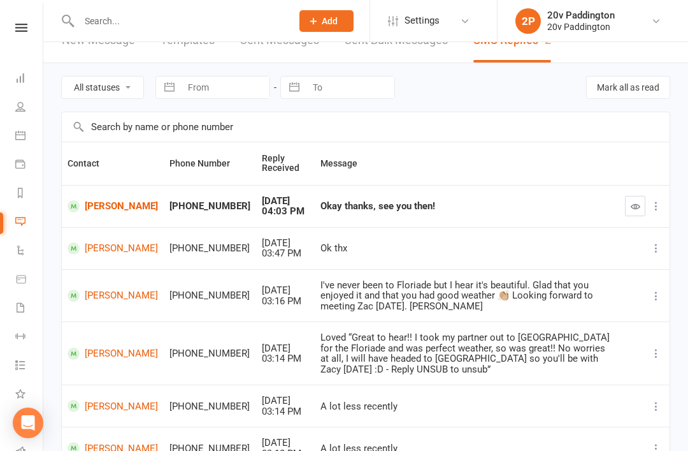
scroll to position [24, 0]
click at [25, 134] on icon at bounding box center [20, 135] width 10 height 10
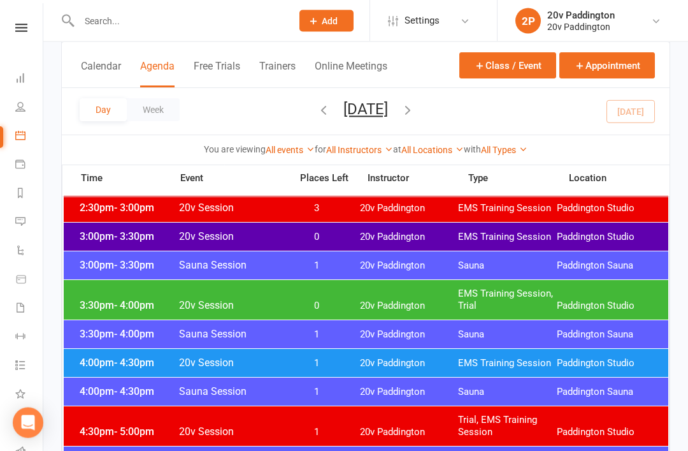
click at [588, 299] on div "3:30pm - 4:00pm 20v Session 0 20v Paddington EMS Training Session, Trial Paddin…" at bounding box center [366, 300] width 605 height 40
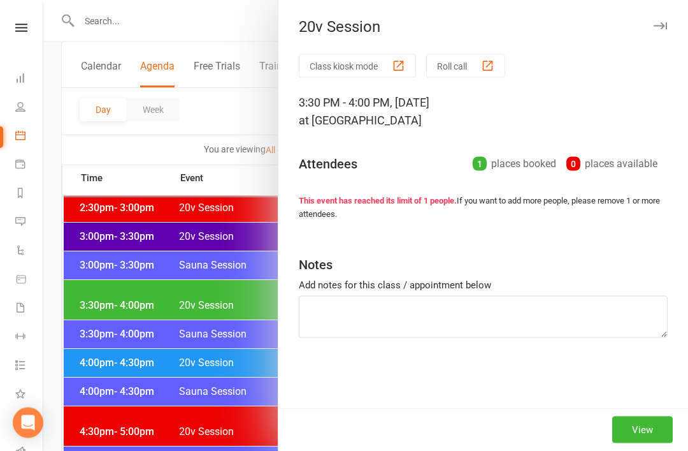
scroll to position [965, 0]
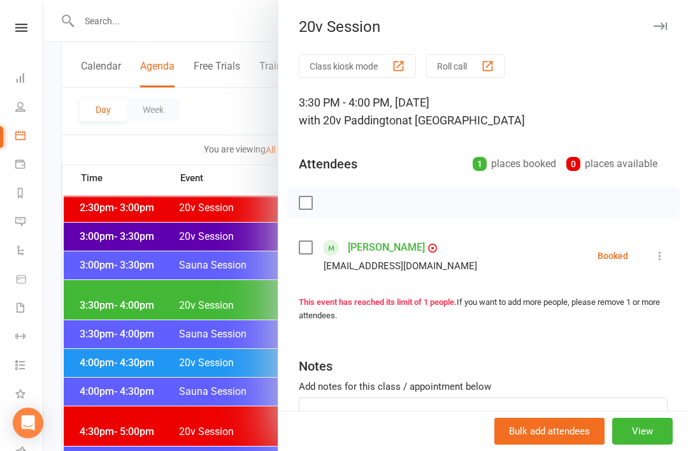
click at [667, 254] on icon at bounding box center [660, 255] width 13 height 13
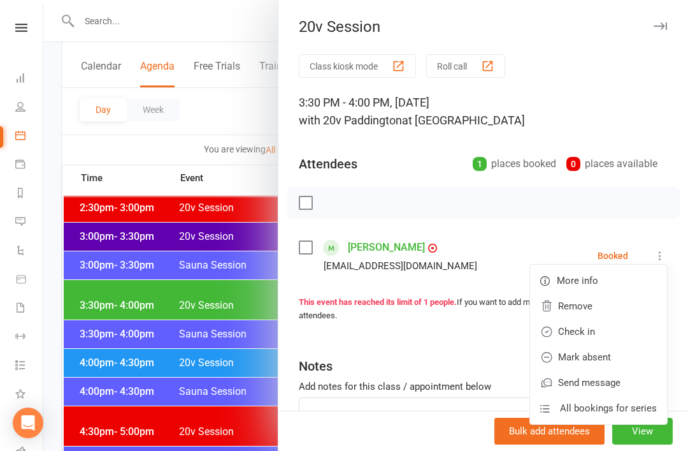
click at [605, 351] on link "Mark absent" at bounding box center [598, 356] width 137 height 25
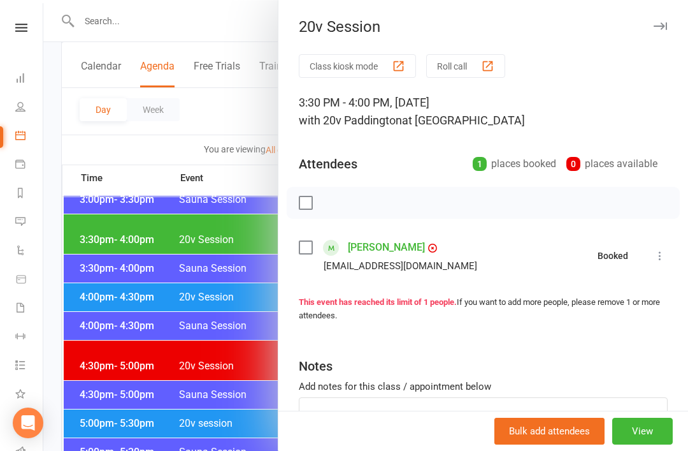
scroll to position [1034, 0]
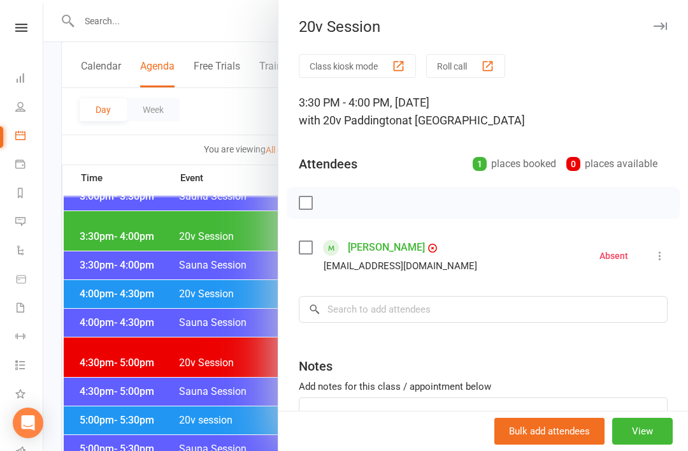
click at [105, 305] on div at bounding box center [365, 225] width 645 height 451
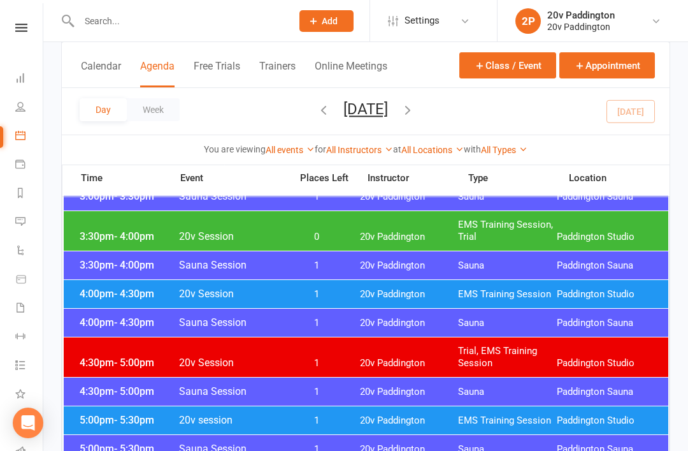
click at [99, 289] on span "4:00pm - 4:30pm" at bounding box center [127, 293] width 102 height 12
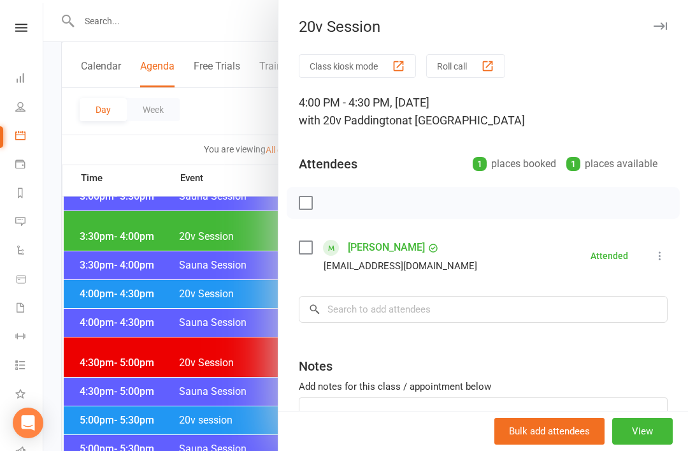
click at [103, 296] on div at bounding box center [365, 225] width 645 height 451
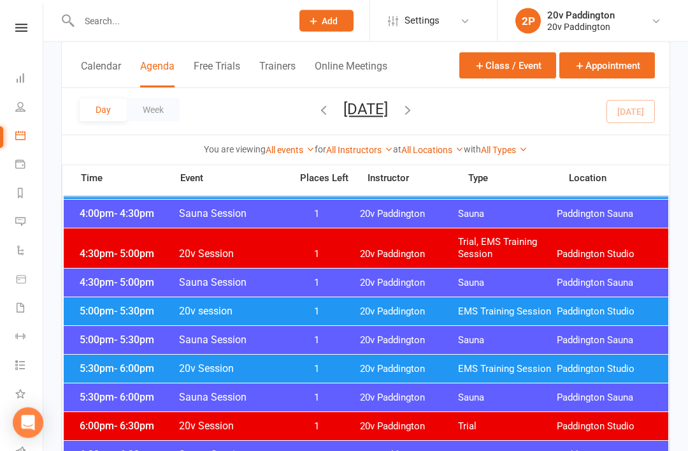
scroll to position [1143, 0]
click at [98, 310] on span "5:00pm - 5:30pm" at bounding box center [127, 311] width 102 height 12
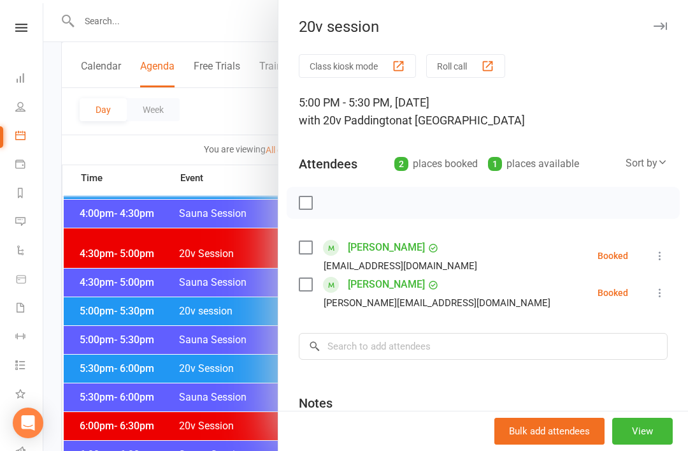
click at [98, 324] on div at bounding box center [365, 225] width 645 height 451
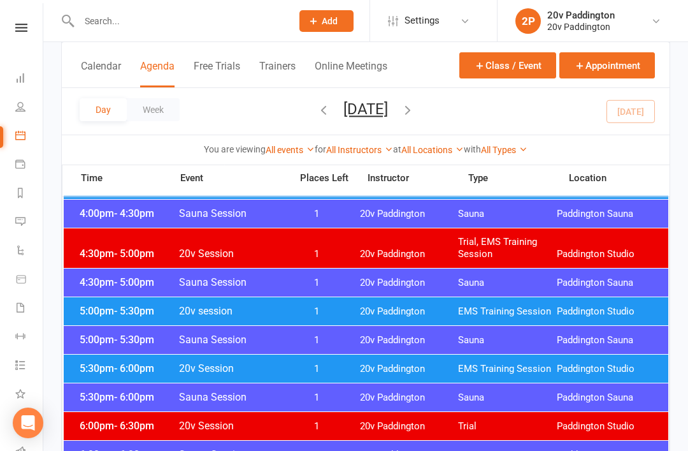
click at [85, 254] on span "4:30pm - 5:00pm" at bounding box center [127, 253] width 102 height 12
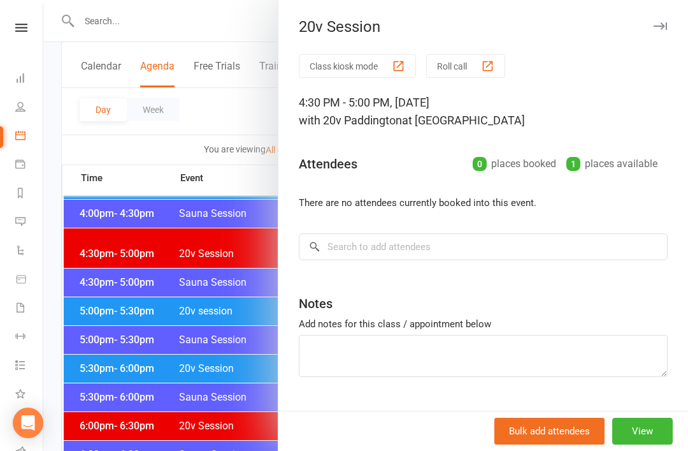
click at [86, 247] on div at bounding box center [365, 225] width 645 height 451
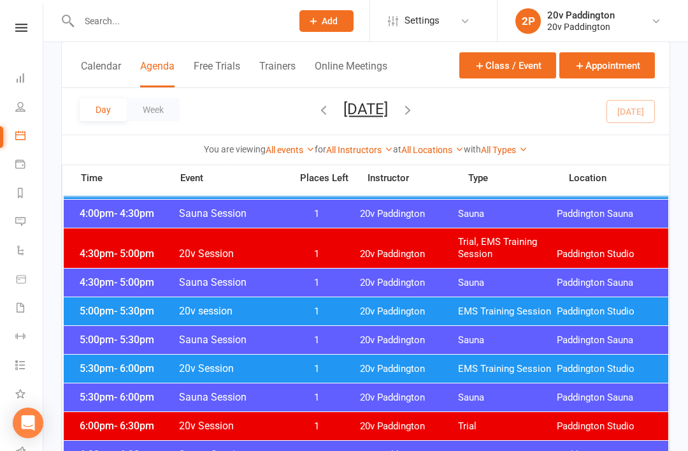
click at [101, 310] on span "5:00pm - 5:30pm" at bounding box center [127, 311] width 102 height 12
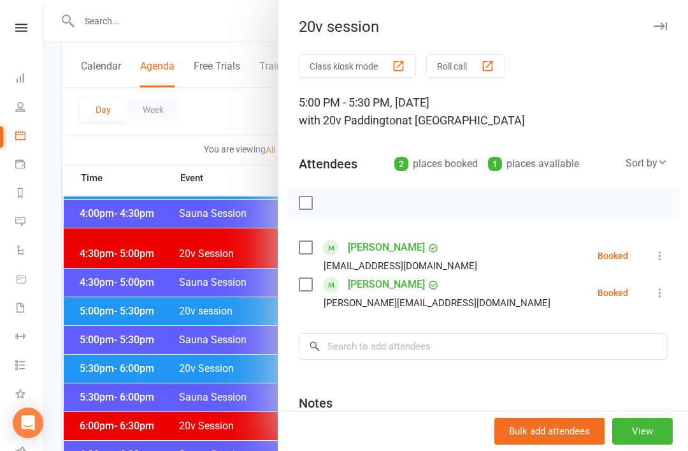
click at [112, 322] on div at bounding box center [365, 225] width 645 height 451
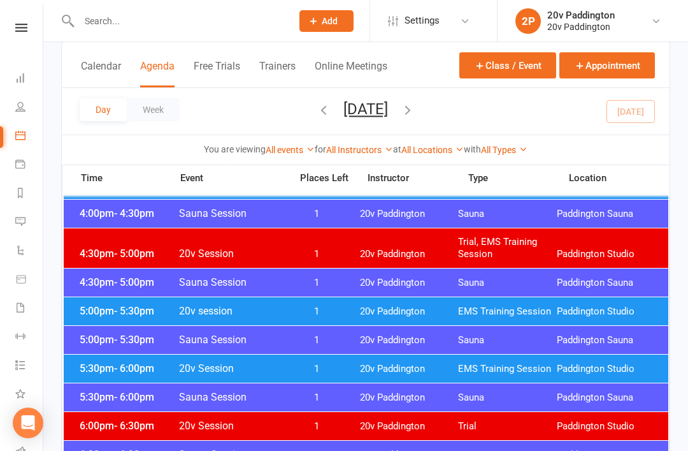
click at [127, 379] on div "5:30pm - 6:00pm 20v Session 1 20v Paddington EMS Training Session Paddington St…" at bounding box center [366, 368] width 605 height 28
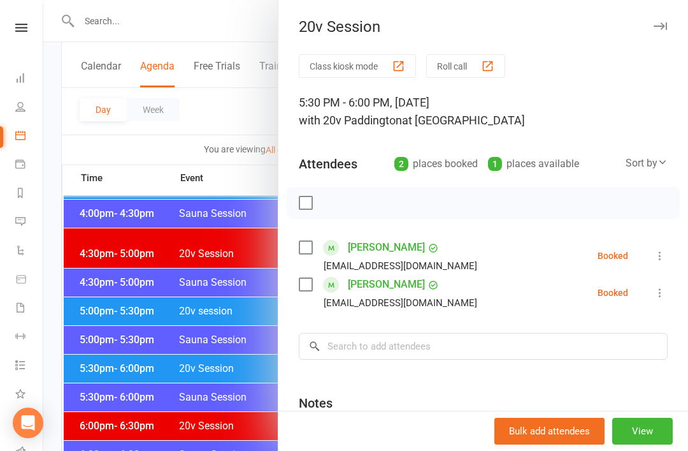
click at [124, 370] on div at bounding box center [365, 225] width 645 height 451
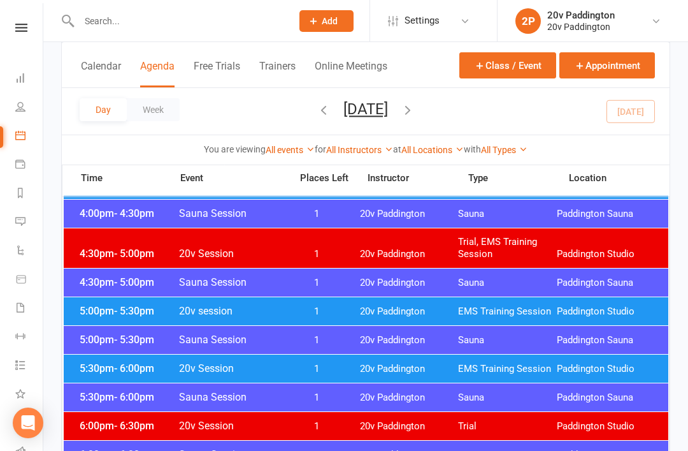
click at [19, 219] on icon at bounding box center [20, 221] width 10 height 10
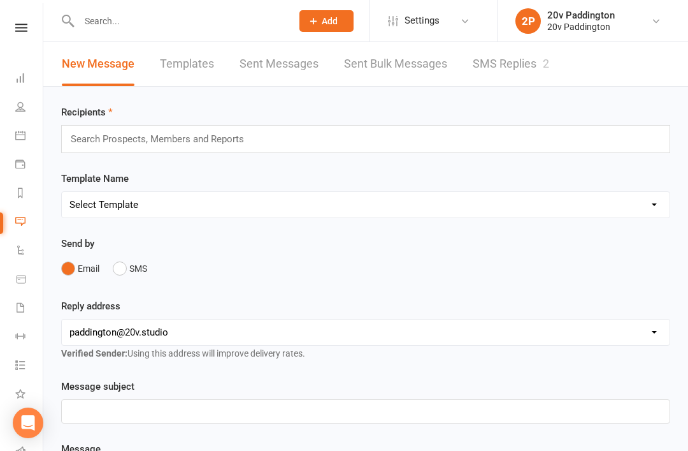
click at [507, 69] on link "SMS Replies 2" at bounding box center [511, 64] width 76 height 44
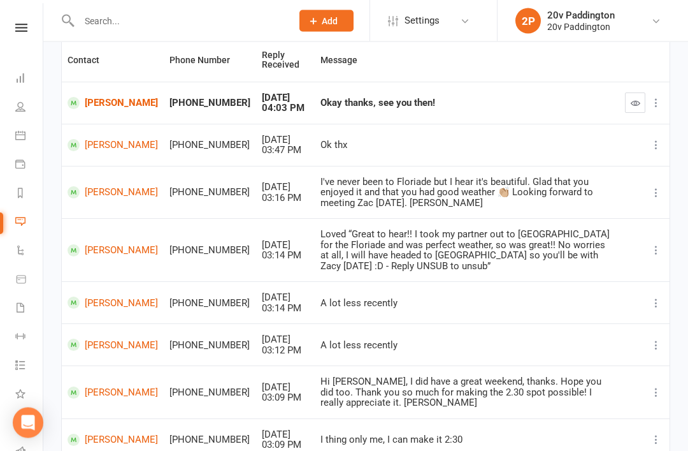
scroll to position [104, 0]
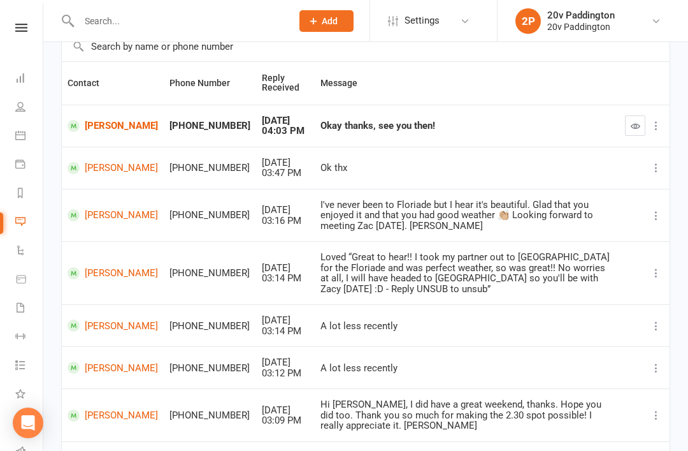
click at [11, 131] on li "Calendar" at bounding box center [21, 136] width 43 height 29
click at [19, 137] on icon at bounding box center [20, 135] width 10 height 10
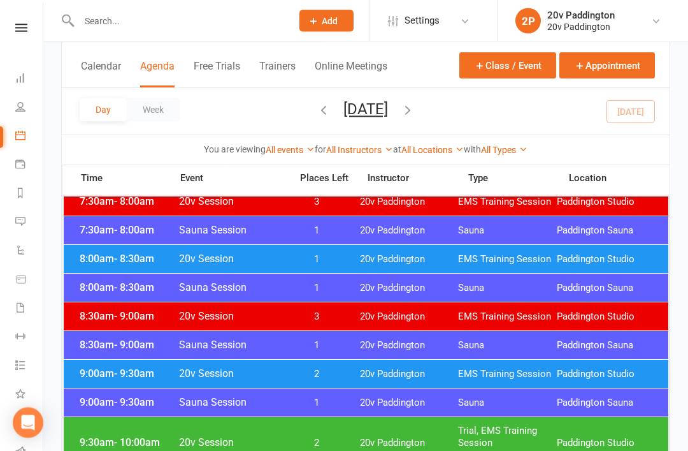
scroll to position [272, 0]
click at [20, 218] on icon at bounding box center [20, 221] width 10 height 10
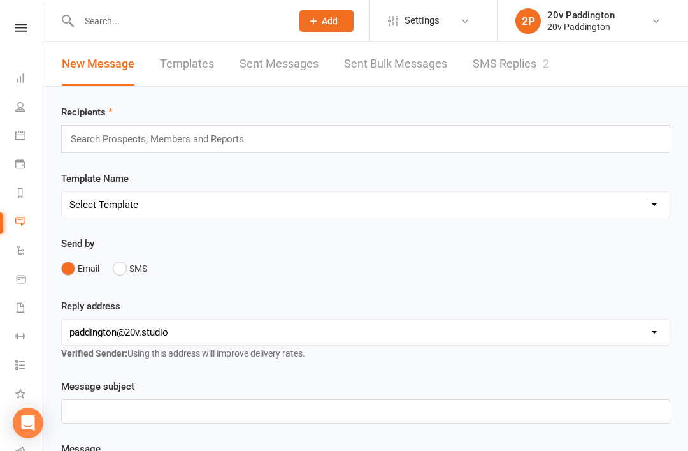
click at [540, 68] on link "SMS Replies 2" at bounding box center [511, 64] width 76 height 44
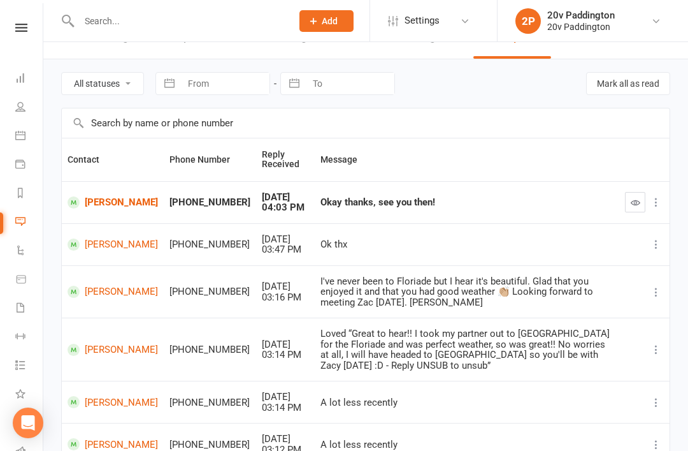
click at [75, 208] on link "[PERSON_NAME]" at bounding box center [113, 202] width 90 height 12
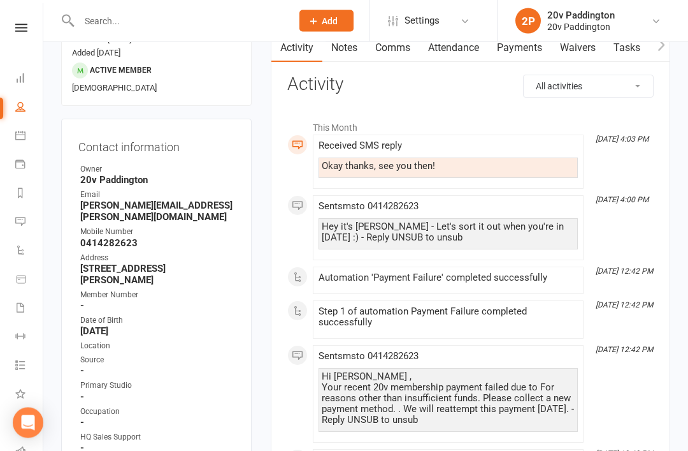
scroll to position [130, 0]
click at [25, 129] on link "Calendar" at bounding box center [29, 136] width 29 height 29
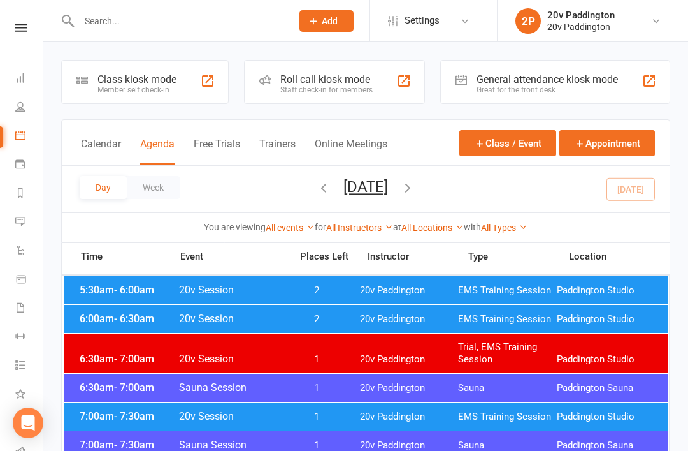
click at [27, 213] on link "Messages 2" at bounding box center [29, 222] width 29 height 29
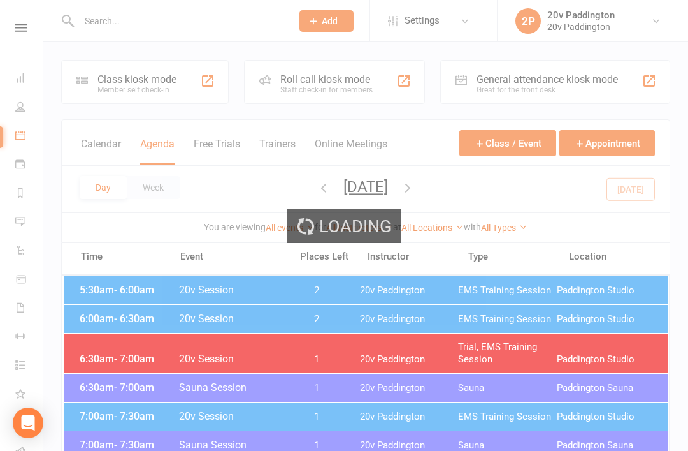
click at [22, 226] on icon at bounding box center [20, 221] width 10 height 10
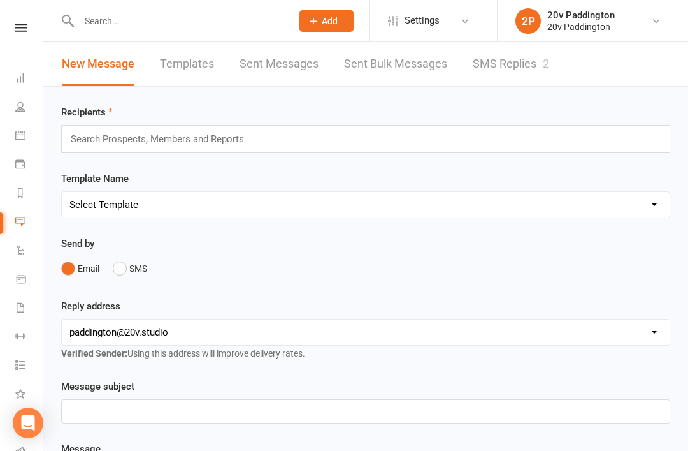
click at [532, 60] on link "SMS Replies 2" at bounding box center [511, 64] width 76 height 44
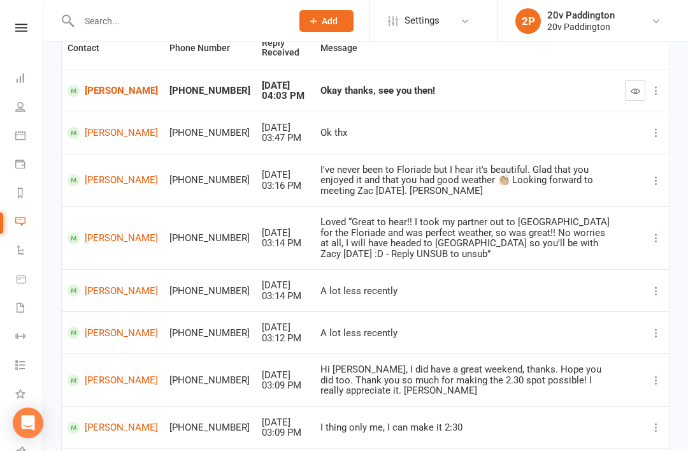
scroll to position [99, 0]
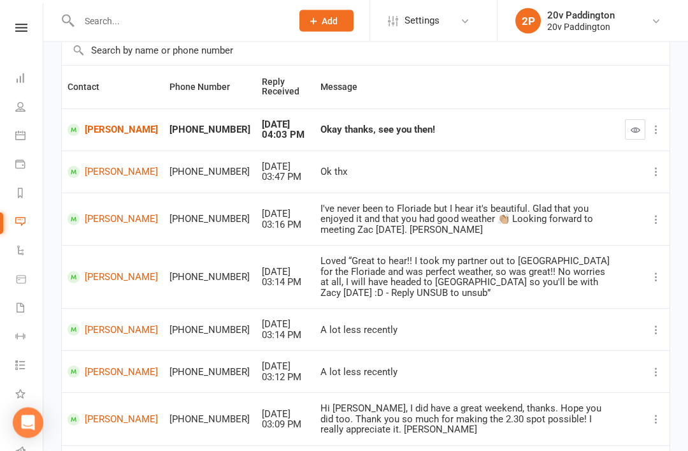
click at [644, 136] on button "button" at bounding box center [635, 130] width 20 height 20
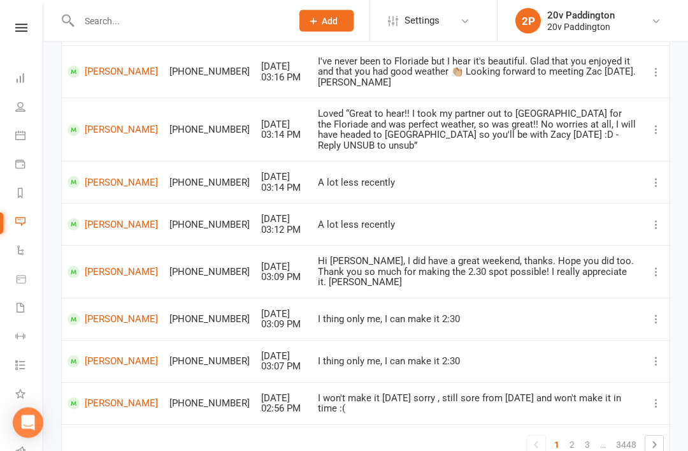
scroll to position [247, 0]
click at [37, 358] on link "Tasks 34" at bounding box center [29, 366] width 29 height 29
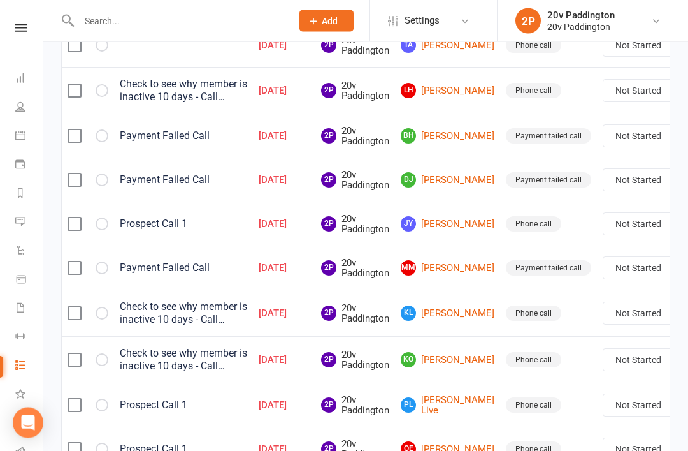
scroll to position [0, 9]
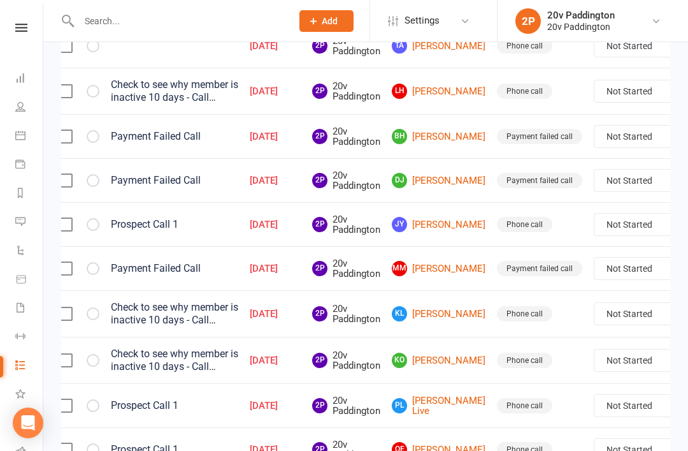
click at [408, 86] on link "LH Louise Healey" at bounding box center [439, 90] width 94 height 15
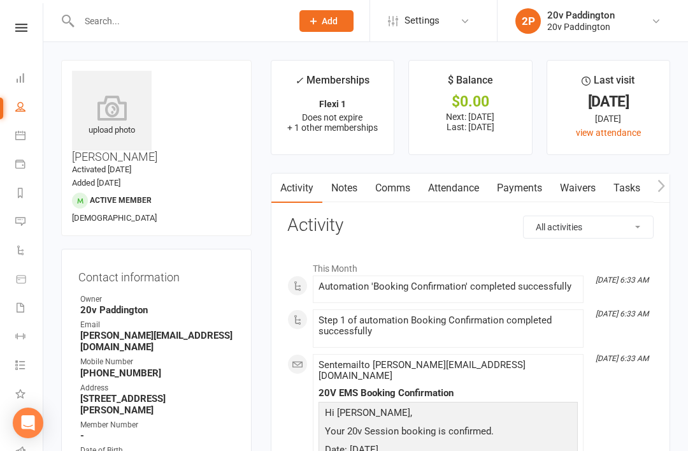
click at [467, 188] on link "Attendance" at bounding box center [453, 187] width 69 height 29
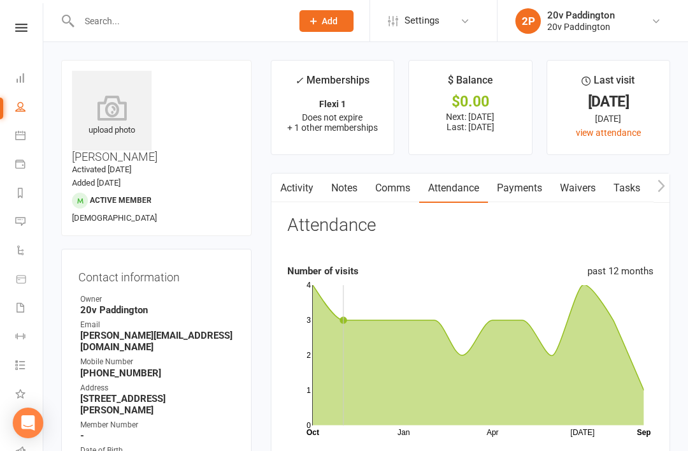
click at [526, 191] on link "Payments" at bounding box center [519, 187] width 63 height 29
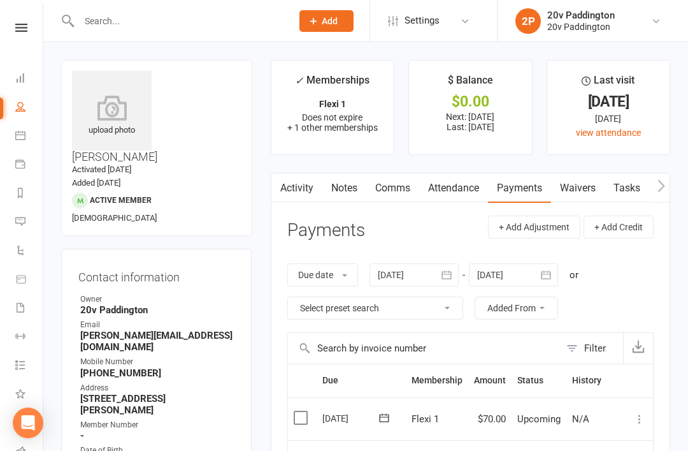
click at [466, 193] on link "Attendance" at bounding box center [453, 187] width 69 height 29
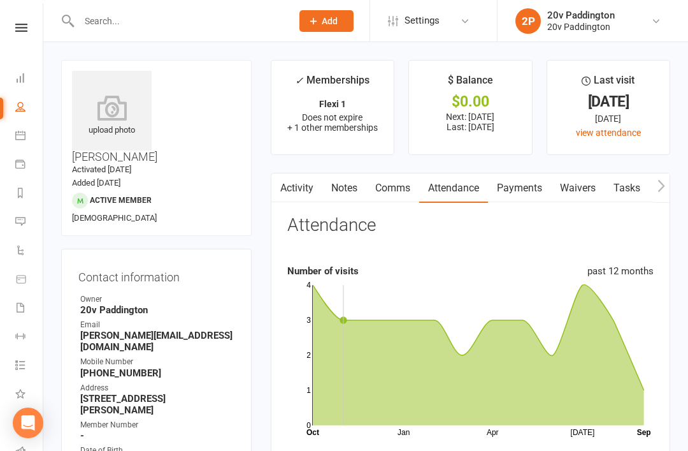
click at [12, 128] on li "Calendar" at bounding box center [21, 136] width 43 height 29
click at [24, 141] on link "Calendar" at bounding box center [29, 136] width 29 height 29
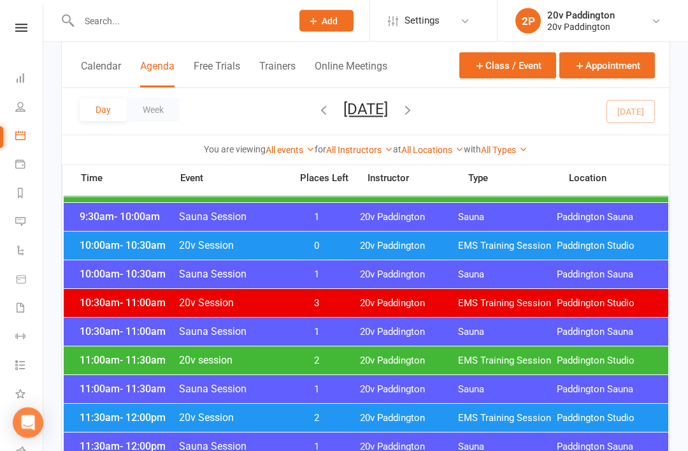
scroll to position [526, 0]
click at [136, 238] on div "10:00am - 10:30am 20v Session 0 20v Paddington EMS Training Session Paddington …" at bounding box center [366, 245] width 605 height 28
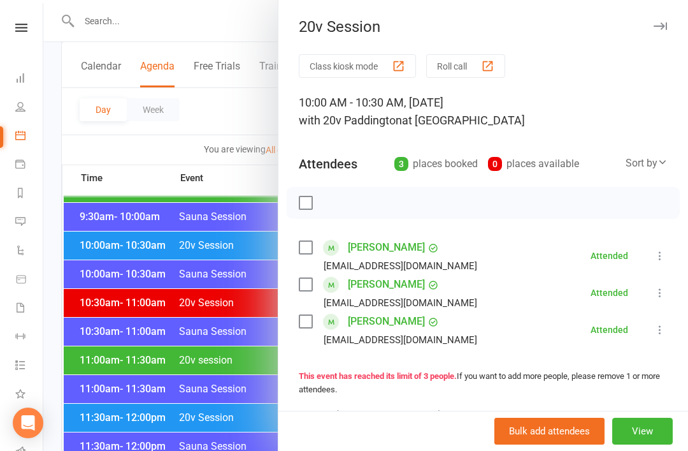
click at [122, 230] on div at bounding box center [365, 225] width 645 height 451
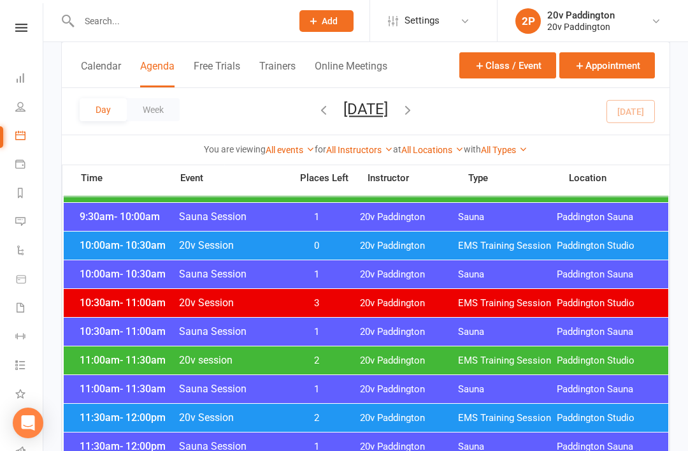
click at [134, 242] on span "- 10:30am" at bounding box center [143, 245] width 46 height 12
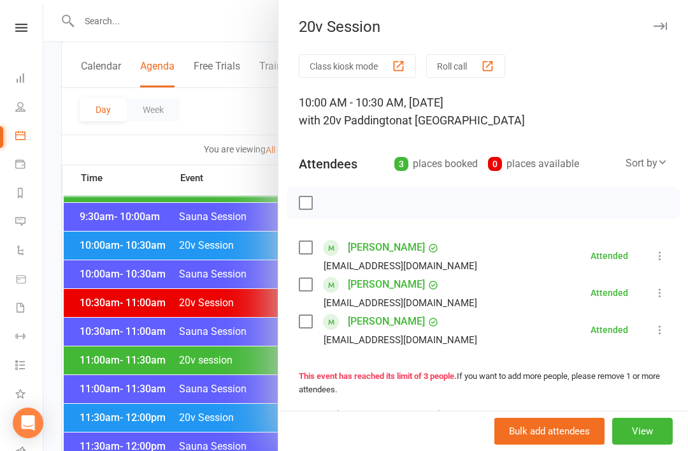
click at [138, 239] on div at bounding box center [365, 225] width 645 height 451
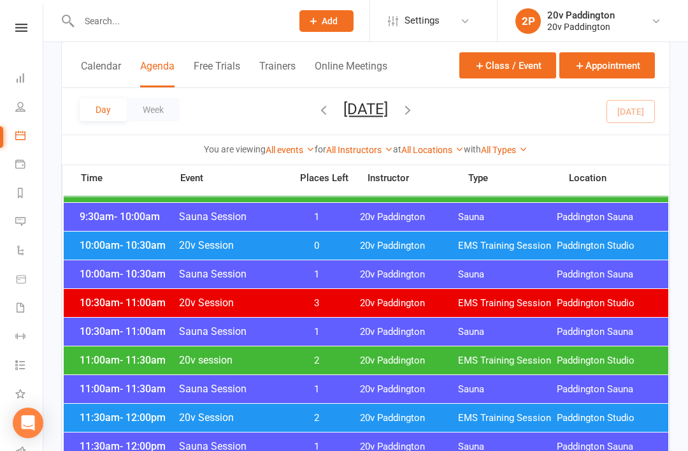
click at [120, 238] on div "10:00am - 10:30am 20v Session 0 20v Paddington EMS Training Session Paddington …" at bounding box center [366, 245] width 605 height 28
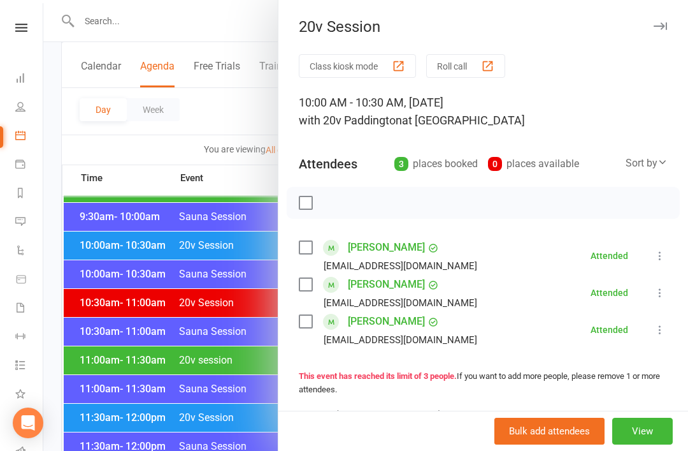
click at [139, 250] on div at bounding box center [365, 225] width 645 height 451
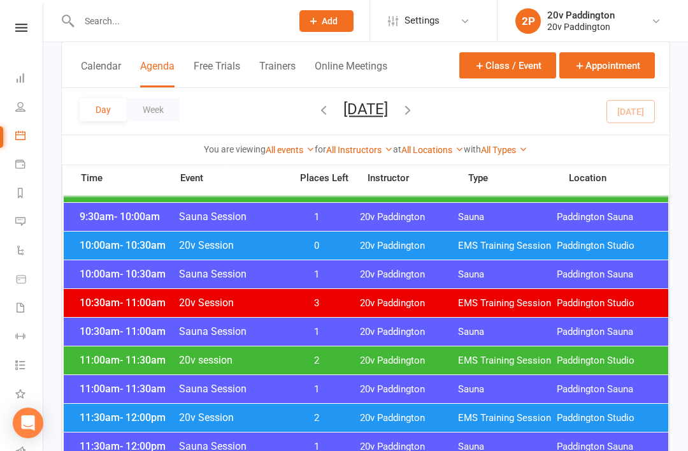
click at [136, 242] on span "- 10:30am" at bounding box center [143, 245] width 46 height 12
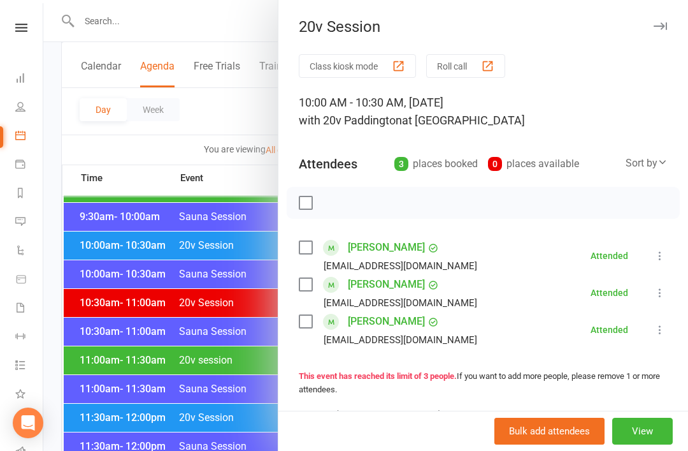
click at [136, 242] on div at bounding box center [365, 225] width 645 height 451
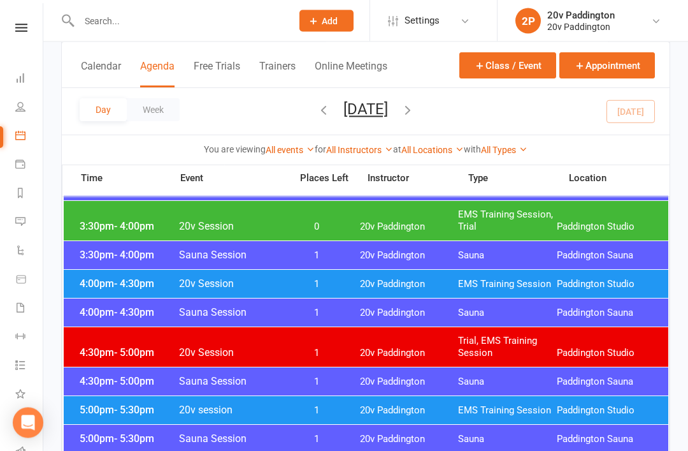
click at [132, 271] on div "4:00pm - 4:30pm 20v Session 1 20v Paddington EMS Training Session Paddington St…" at bounding box center [366, 284] width 605 height 28
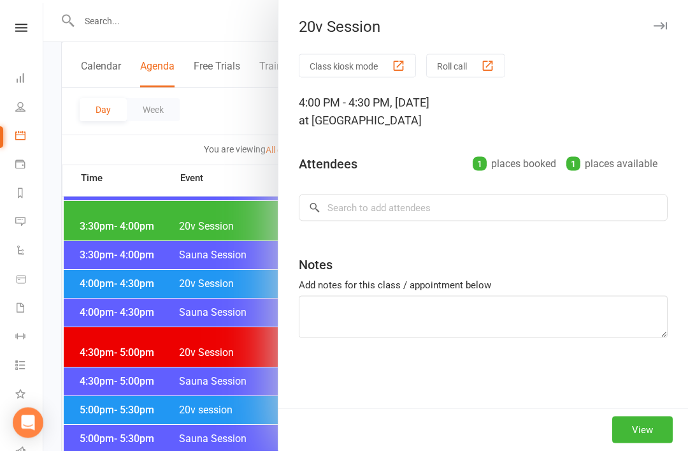
scroll to position [1044, 0]
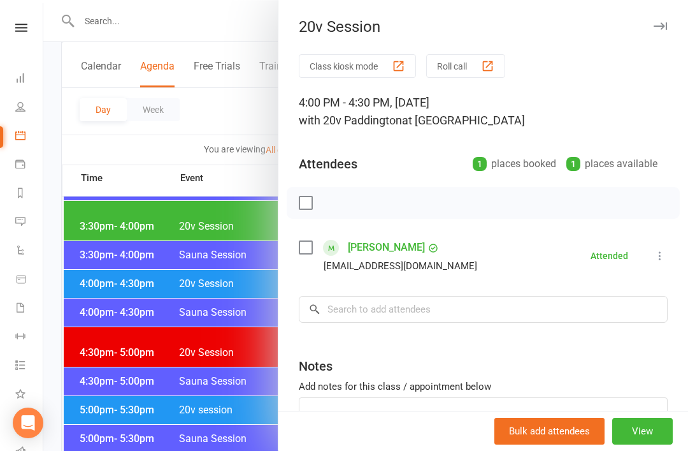
click at [154, 287] on div at bounding box center [365, 225] width 645 height 451
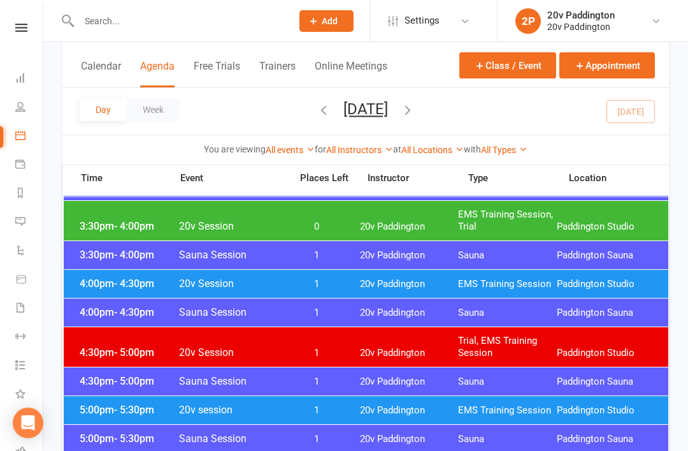
click at [22, 161] on icon at bounding box center [20, 164] width 10 height 10
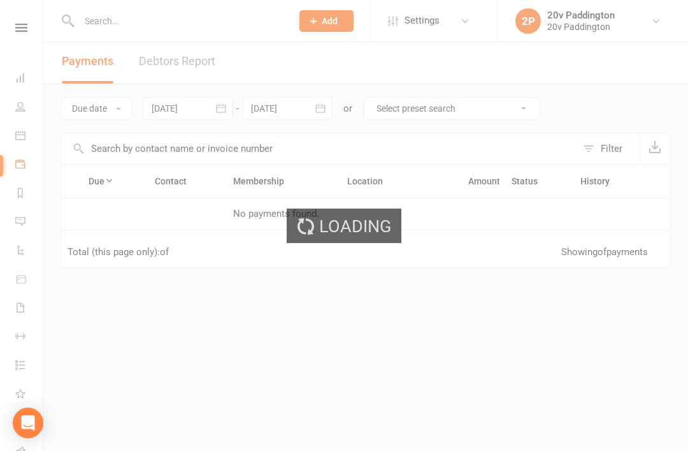
scroll to position [12, 0]
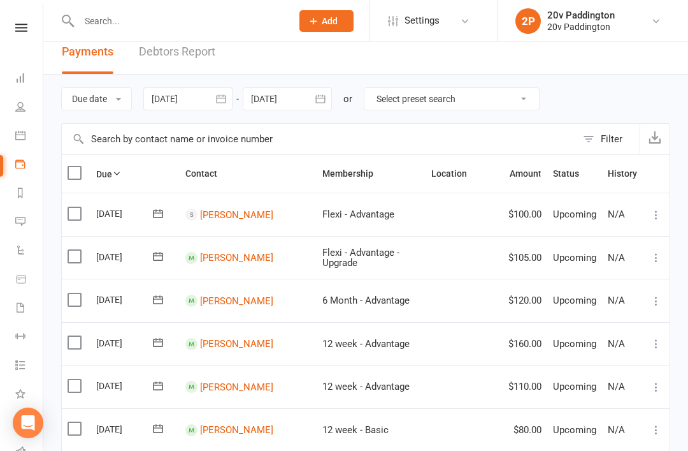
click at [24, 128] on link "Calendar" at bounding box center [29, 136] width 29 height 29
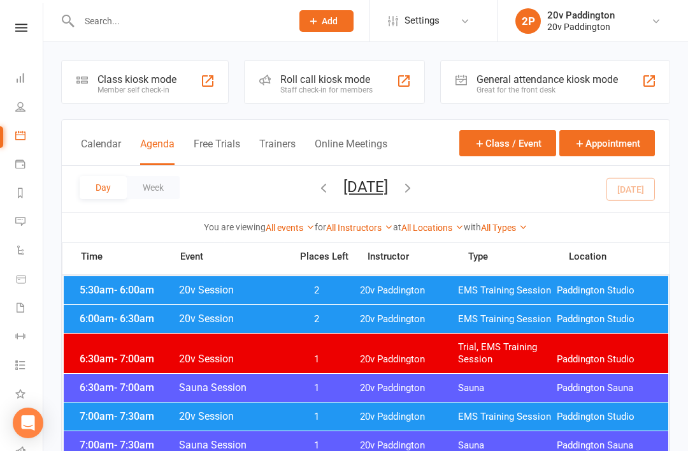
click at [20, 227] on link "Messages 1" at bounding box center [29, 222] width 29 height 29
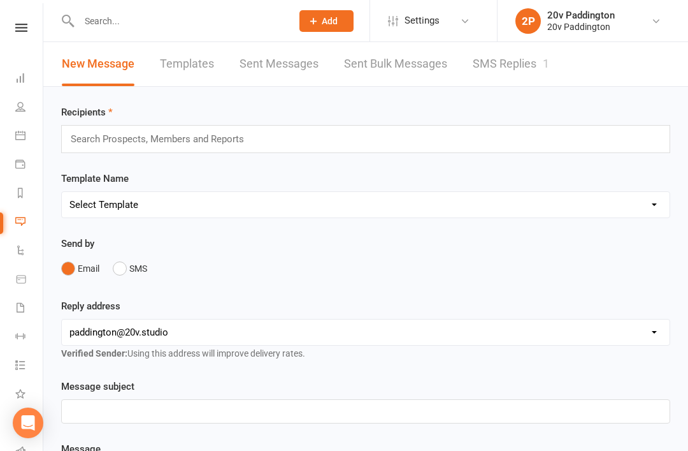
click at [522, 78] on link "SMS Replies 1" at bounding box center [511, 64] width 76 height 44
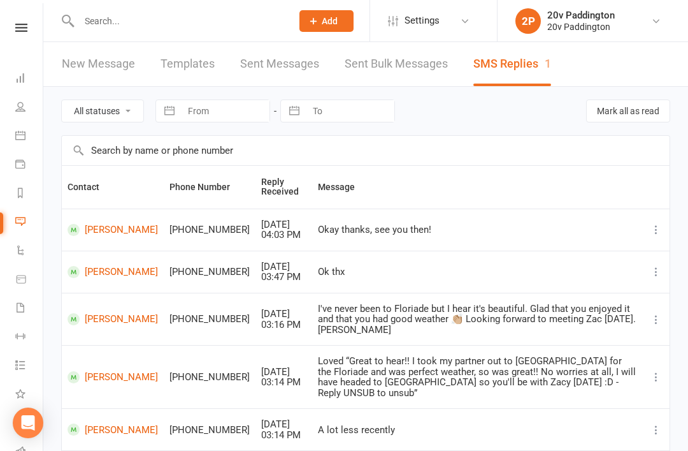
click at [23, 126] on link "Calendar" at bounding box center [29, 136] width 29 height 29
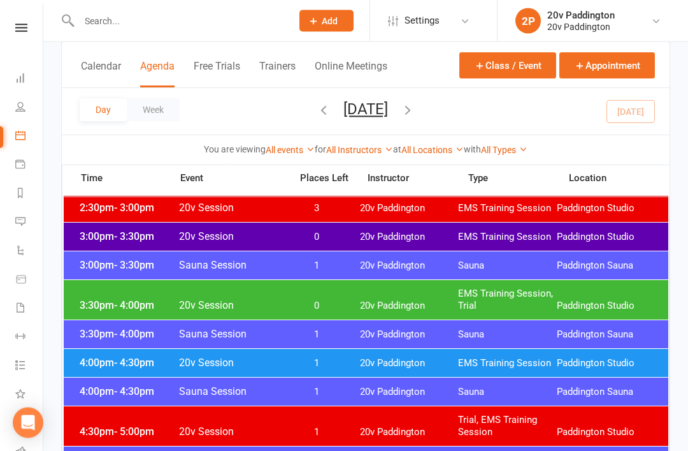
click at [614, 374] on div "4:00pm - 4:30pm 20v Session 1 20v Paddington EMS Training Session Paddington St…" at bounding box center [366, 363] width 605 height 28
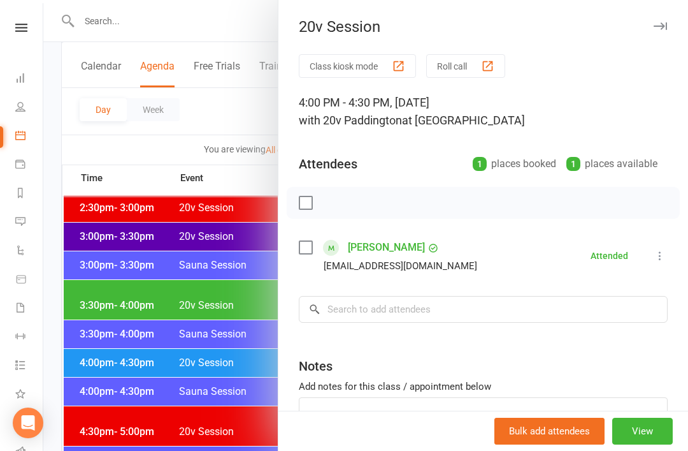
click at [216, 337] on div at bounding box center [365, 225] width 645 height 451
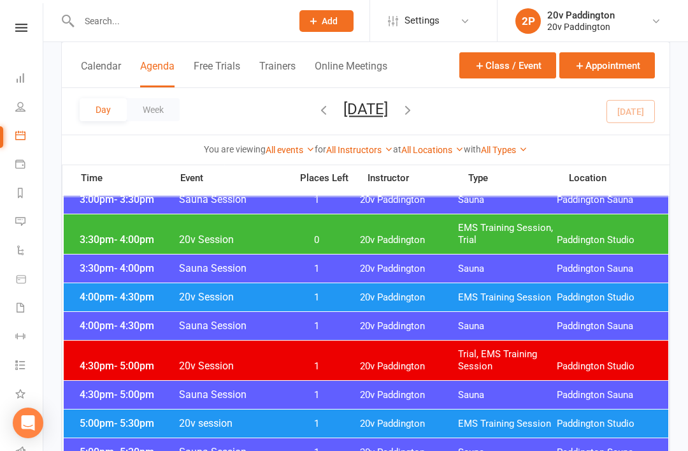
scroll to position [1032, 0]
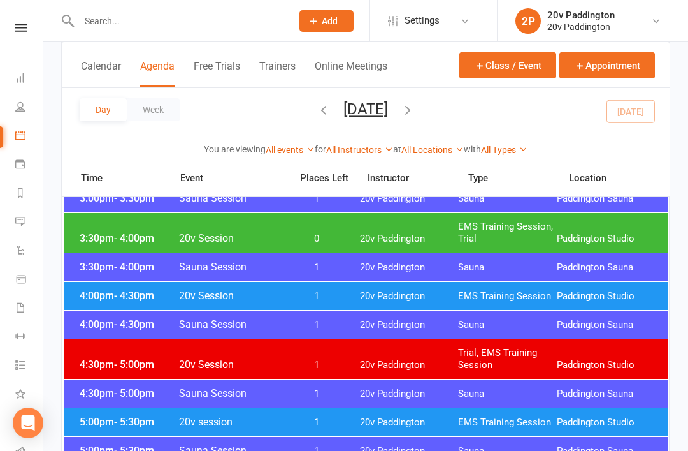
click at [461, 363] on span "Trial, EMS Training Session" at bounding box center [507, 359] width 99 height 24
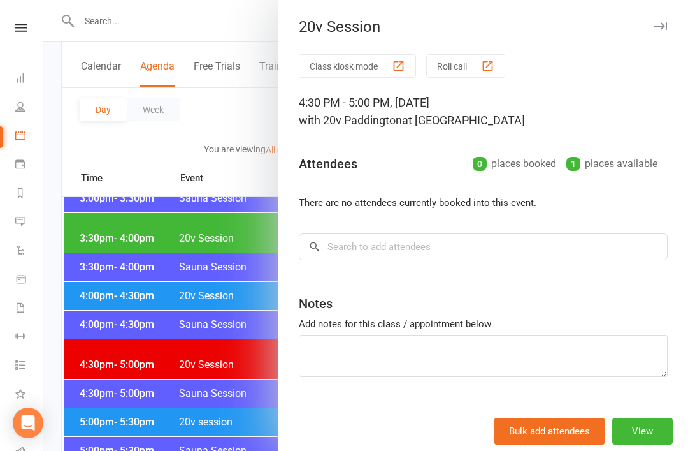
click at [187, 368] on div at bounding box center [365, 225] width 645 height 451
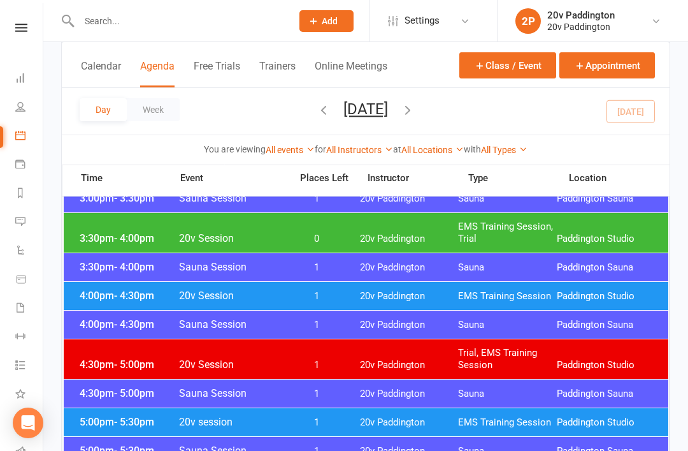
click at [280, 428] on div "5:00pm - 5:30pm 20v session 1 20v Paddington EMS Training Session Paddington St…" at bounding box center [366, 422] width 605 height 28
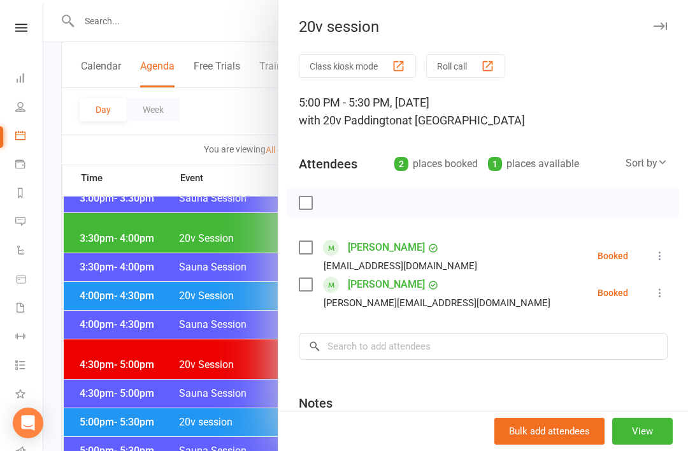
click at [182, 428] on div at bounding box center [365, 225] width 645 height 451
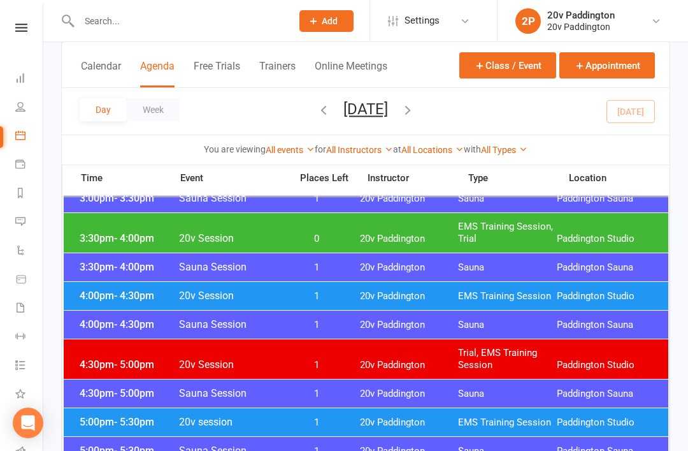
click at [10, 215] on li "Messages 1" at bounding box center [21, 222] width 43 height 29
click at [19, 224] on icon at bounding box center [20, 221] width 10 height 10
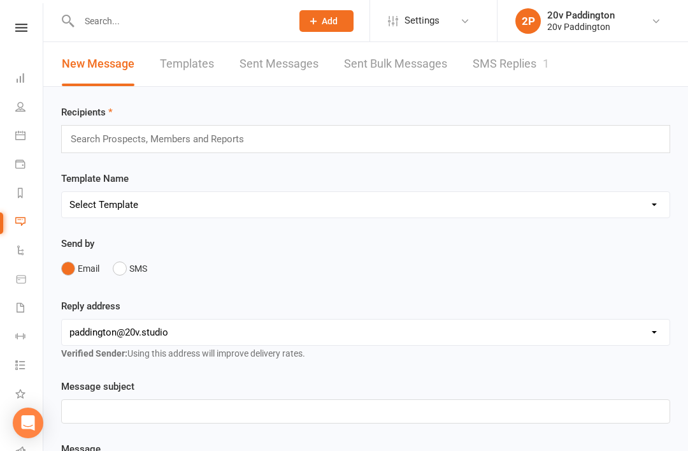
click at [500, 75] on link "SMS Replies 1" at bounding box center [511, 64] width 76 height 44
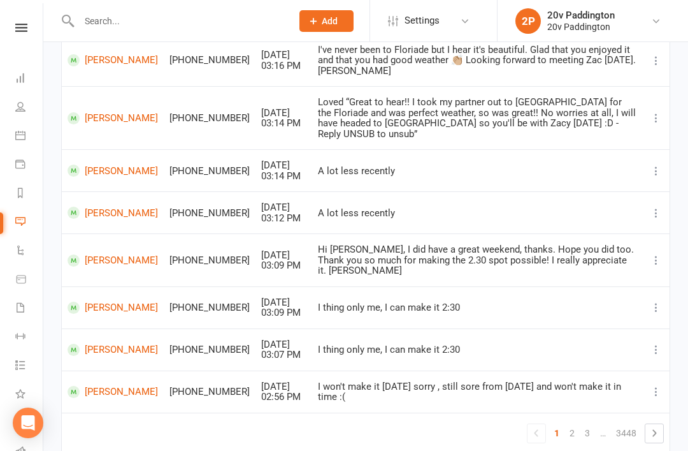
scroll to position [265, 0]
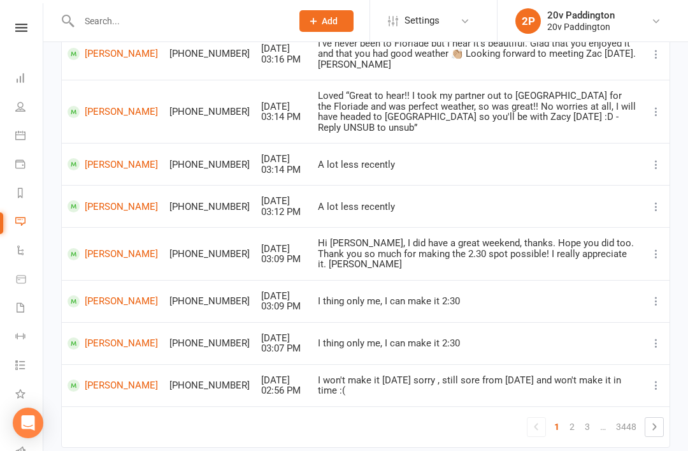
click at [17, 127] on link "Calendar" at bounding box center [29, 136] width 29 height 29
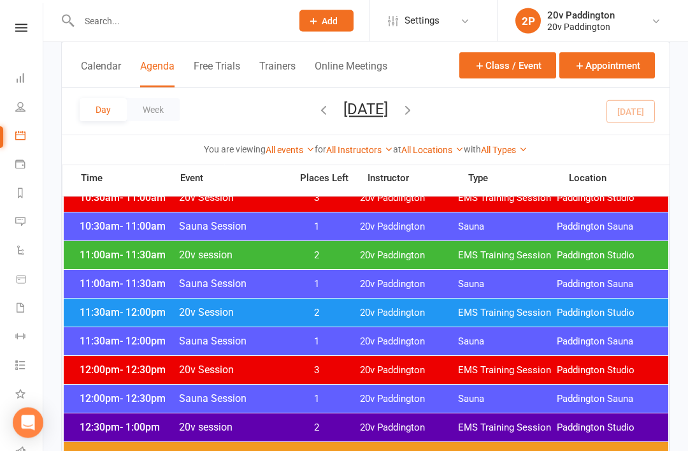
click at [133, 309] on span "- 12:00pm" at bounding box center [143, 313] width 46 height 12
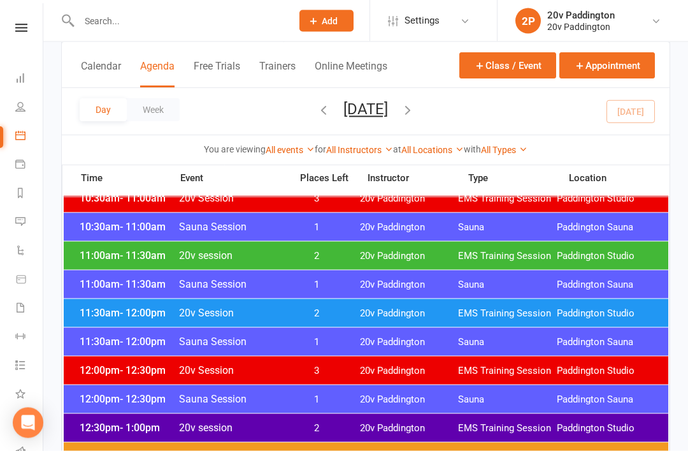
scroll to position [632, 0]
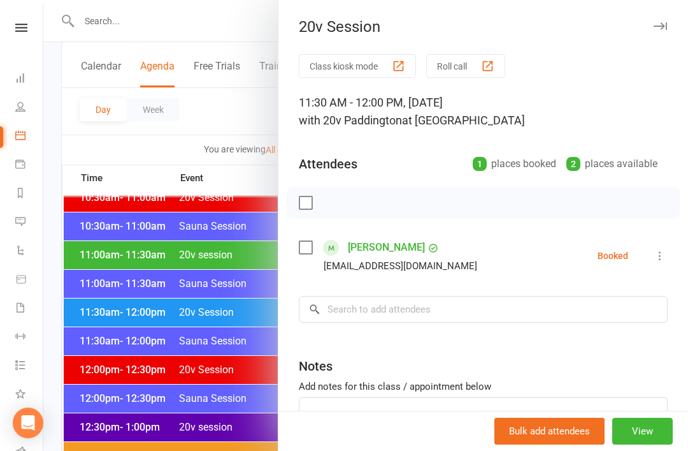
click at [132, 308] on div at bounding box center [365, 225] width 645 height 451
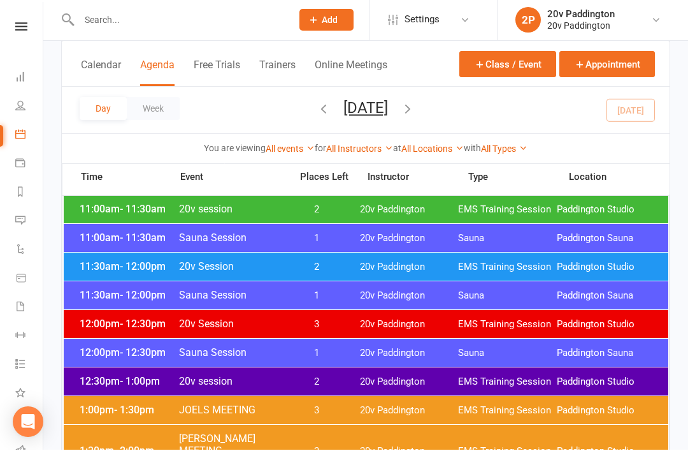
click at [110, 275] on div "11:30am - 12:00pm 20v Session 2 20v Paddington EMS Training Session Paddington …" at bounding box center [366, 268] width 605 height 28
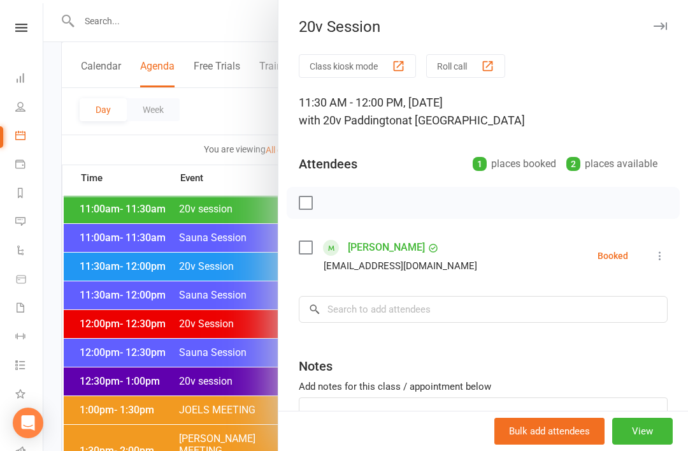
click at [113, 280] on div at bounding box center [365, 225] width 645 height 451
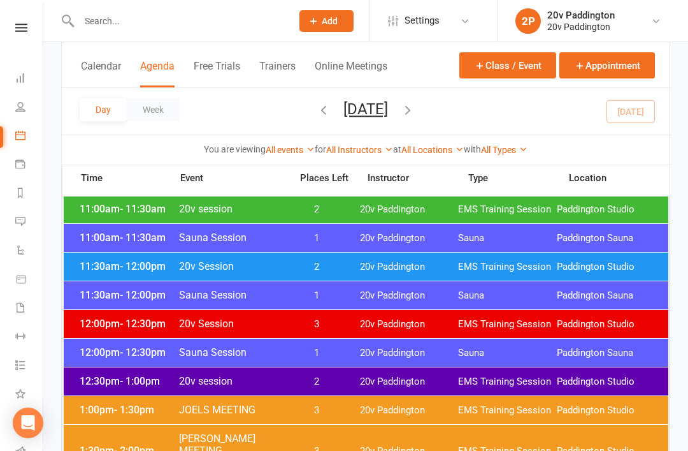
click at [388, 103] on button "[DATE]" at bounding box center [365, 109] width 45 height 18
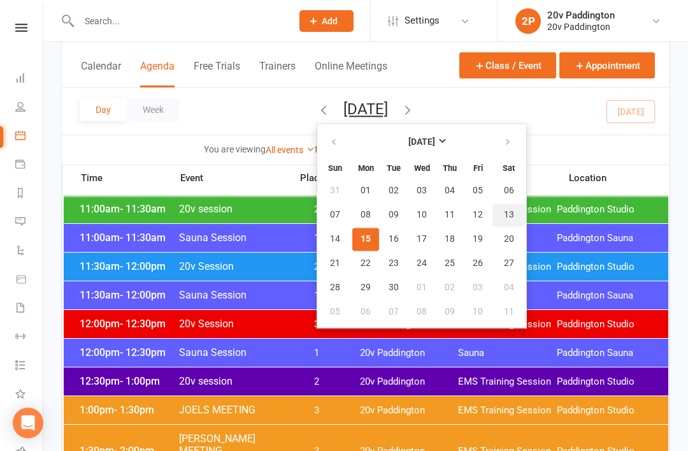
click at [504, 214] on span "13" at bounding box center [509, 215] width 10 height 10
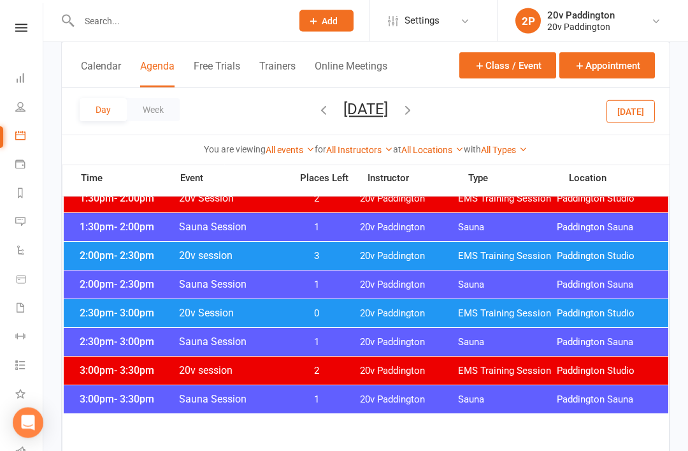
scroll to position [867, 0]
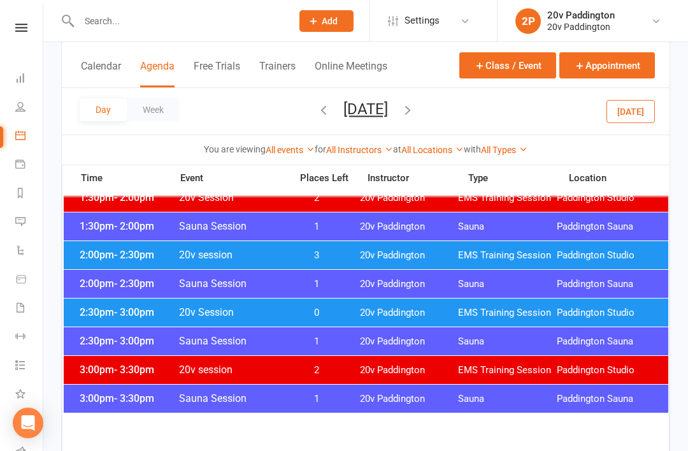
click at [623, 315] on span "Paddington Studio" at bounding box center [606, 313] width 99 height 12
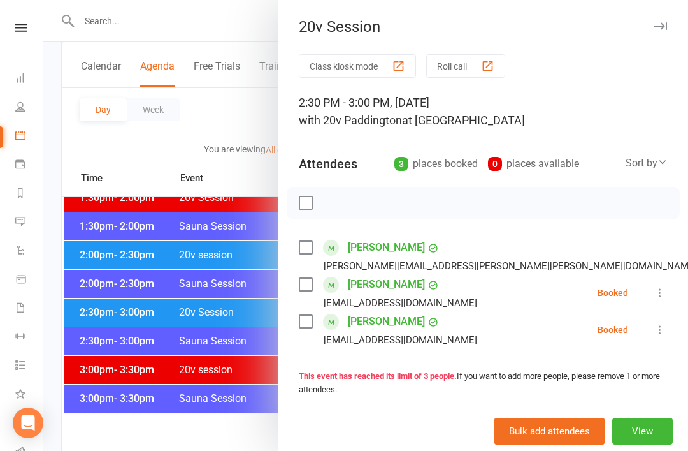
click at [663, 300] on button at bounding box center [660, 292] width 15 height 15
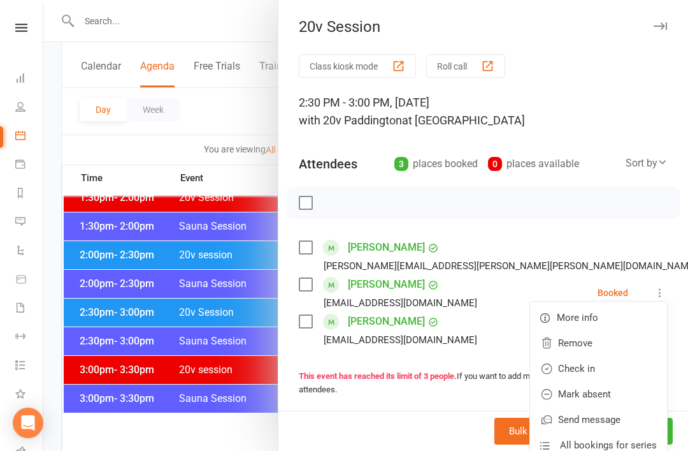
click at [607, 373] on link "Check in" at bounding box center [598, 368] width 137 height 25
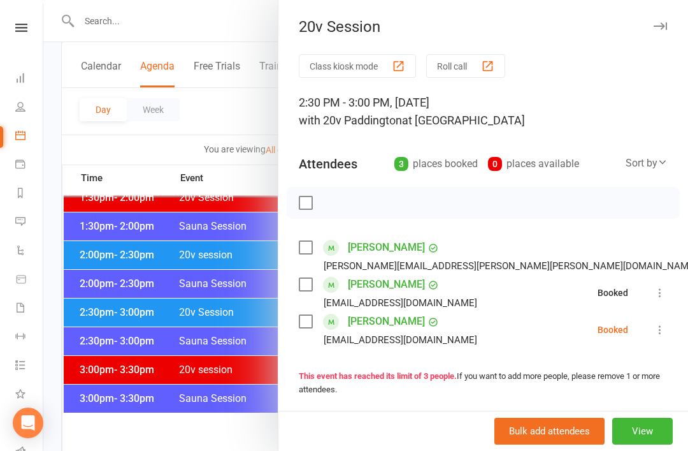
click at [653, 337] on button at bounding box center [660, 329] width 15 height 15
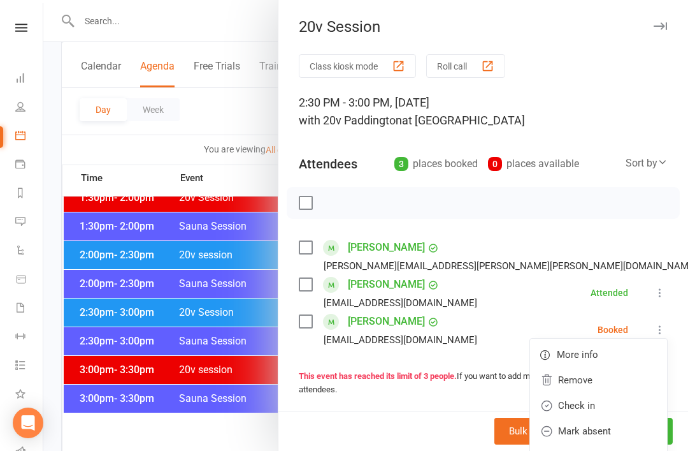
click at [614, 412] on link "Check in" at bounding box center [598, 405] width 137 height 25
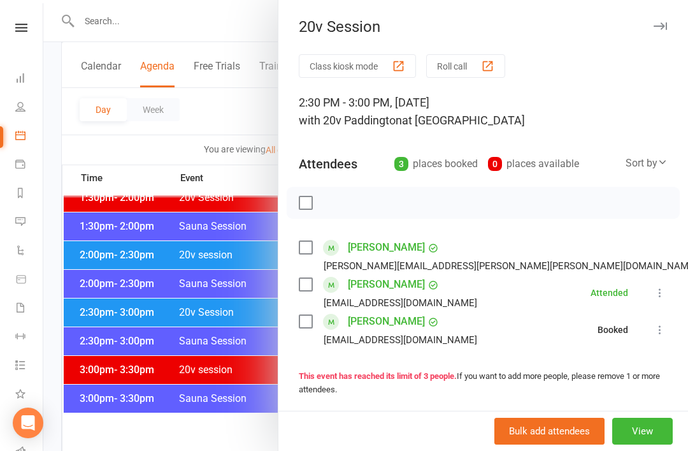
click at [129, 257] on div at bounding box center [365, 225] width 645 height 451
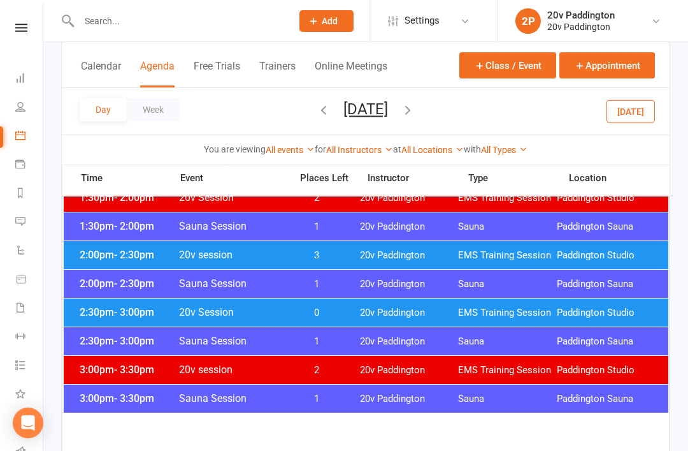
click at [120, 254] on span "- 2:30pm" at bounding box center [134, 255] width 40 height 12
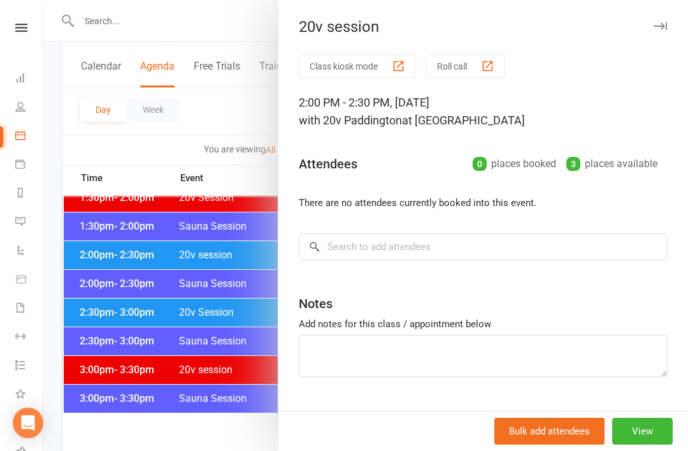
click at [121, 252] on div at bounding box center [365, 225] width 645 height 451
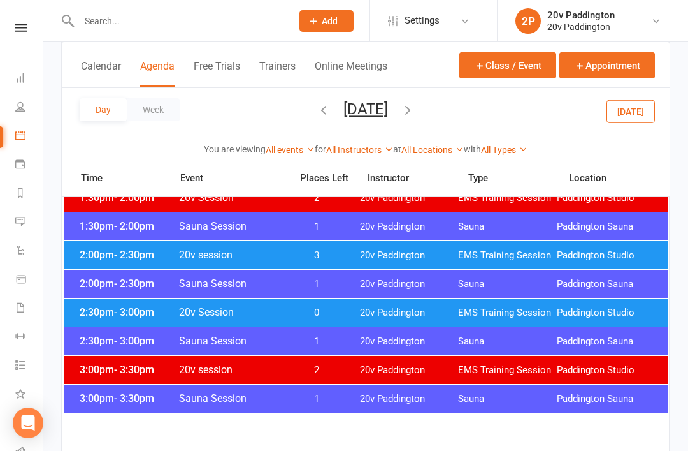
click at [131, 309] on span "- 3:00pm" at bounding box center [134, 312] width 40 height 12
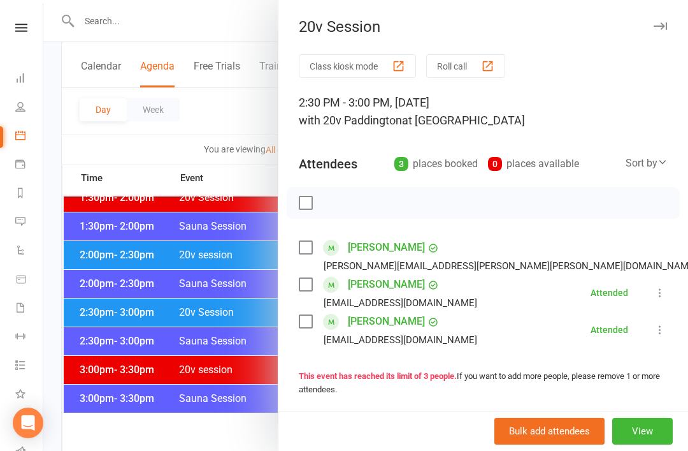
click at [133, 314] on div at bounding box center [365, 225] width 645 height 451
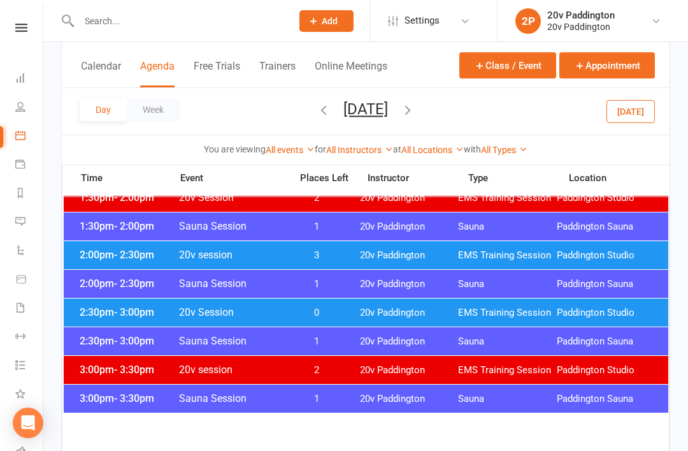
click at [25, 216] on link "Messages 1" at bounding box center [29, 222] width 29 height 29
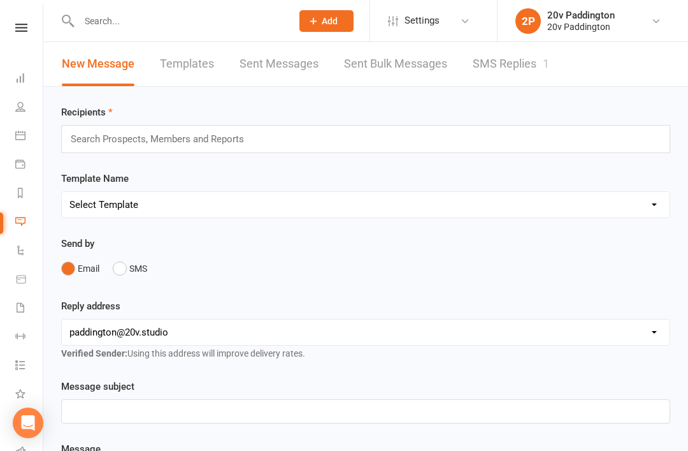
click at [511, 85] on link "SMS Replies 1" at bounding box center [511, 64] width 76 height 44
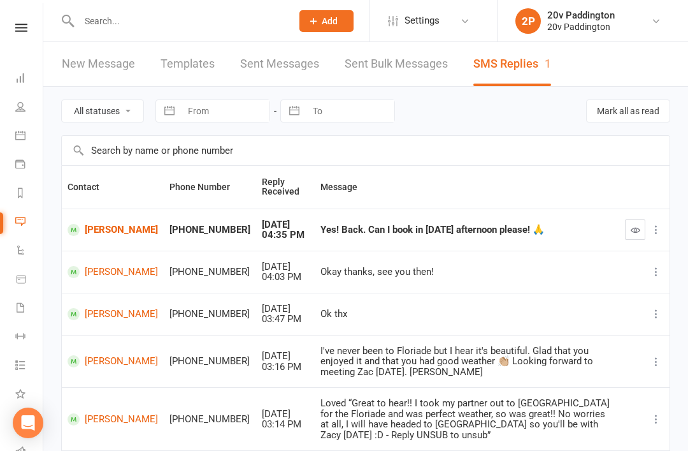
click at [89, 224] on link "[PERSON_NAME]" at bounding box center [113, 230] width 90 height 12
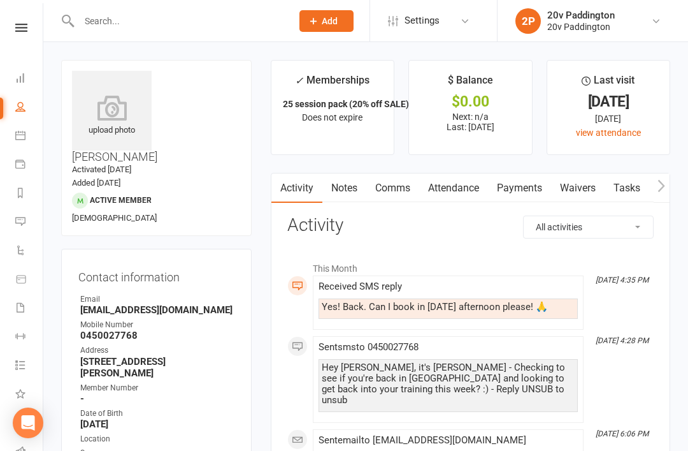
click at [470, 185] on link "Attendance" at bounding box center [453, 187] width 69 height 29
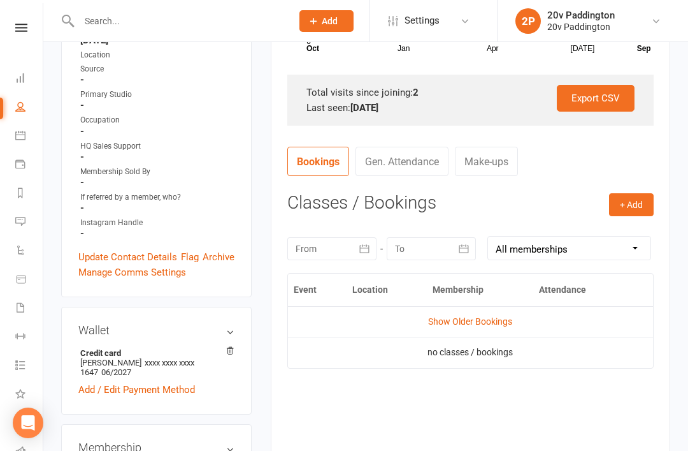
scroll to position [367, 0]
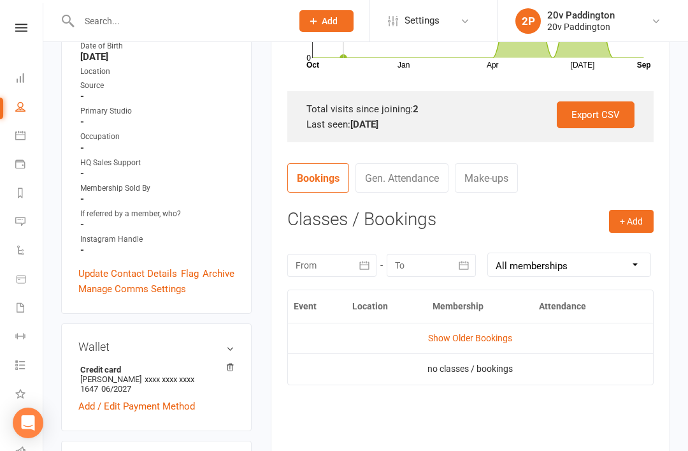
click at [475, 339] on link "Show Older Bookings" at bounding box center [470, 338] width 84 height 10
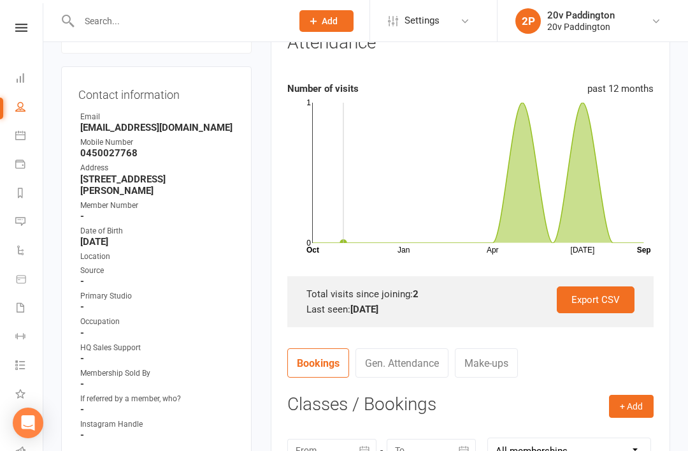
scroll to position [0, 0]
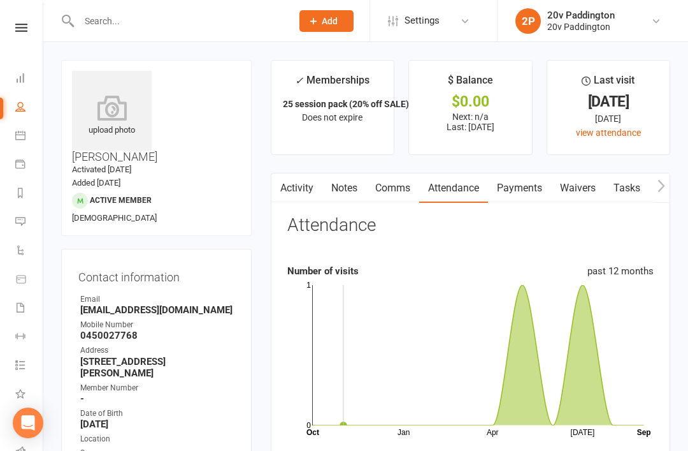
click at [29, 142] on link "Calendar" at bounding box center [29, 136] width 29 height 29
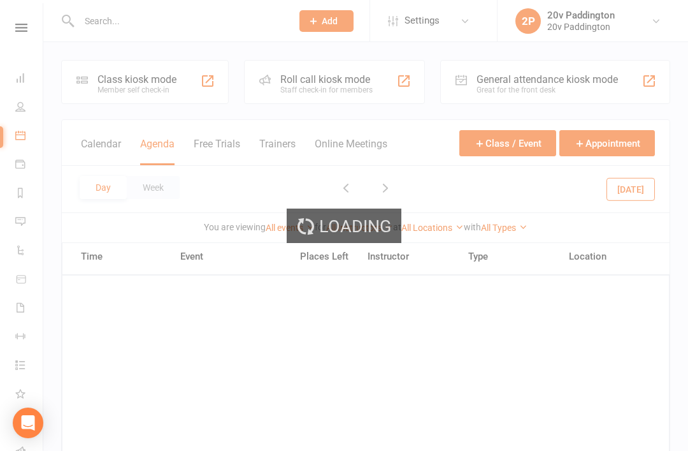
click at [373, 190] on div "Loading" at bounding box center [344, 225] width 688 height 451
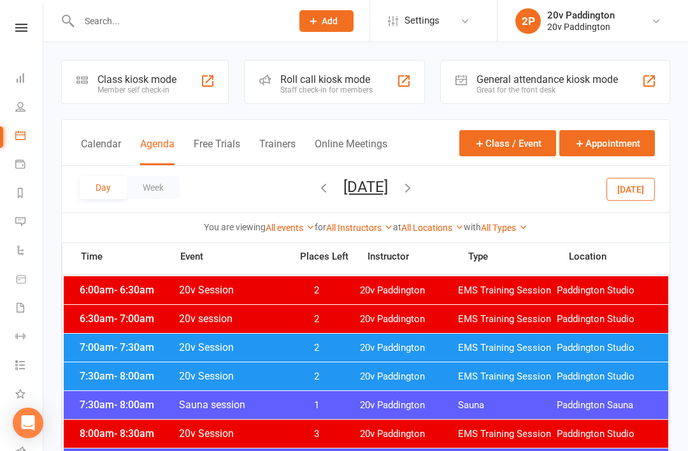
click at [388, 187] on button "[DATE]" at bounding box center [365, 187] width 45 height 18
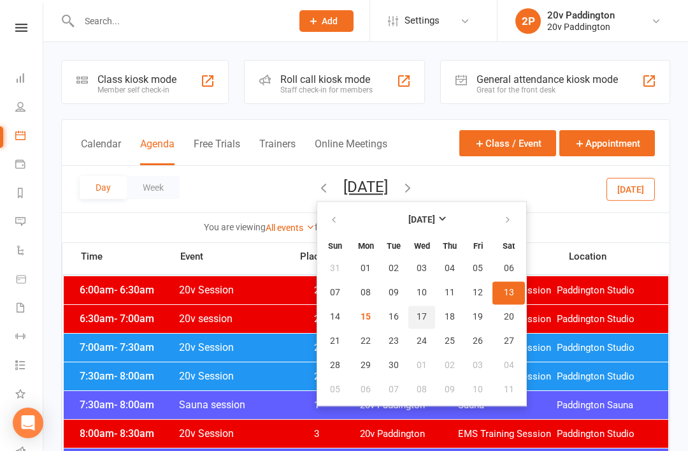
click at [408, 316] on button "17" at bounding box center [421, 316] width 27 height 23
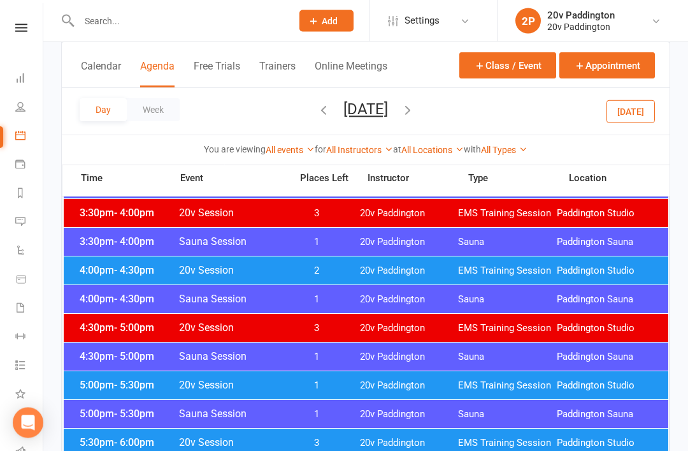
scroll to position [1016, 0]
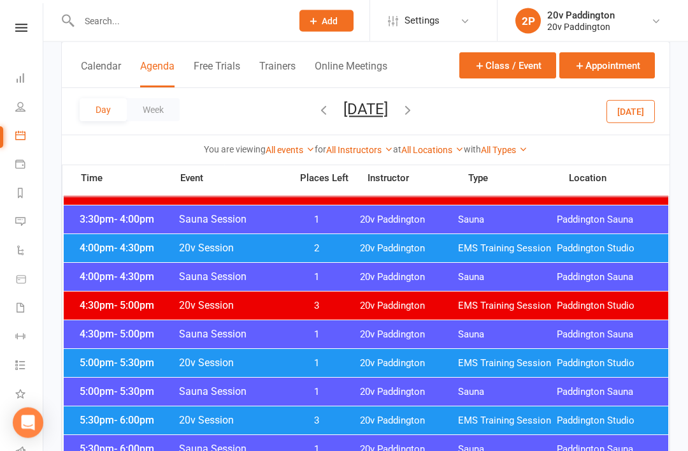
click at [92, 264] on div "4:00pm - 4:30pm Sauna Session 1 20v Paddington Sauna Paddington Sauna" at bounding box center [366, 277] width 605 height 28
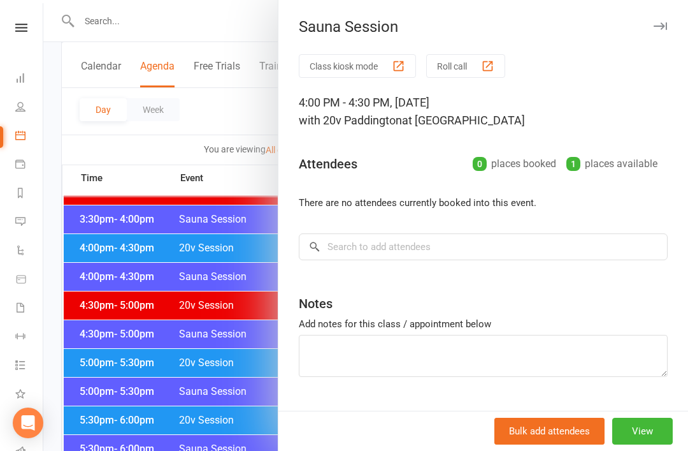
click at [86, 249] on div at bounding box center [365, 225] width 645 height 451
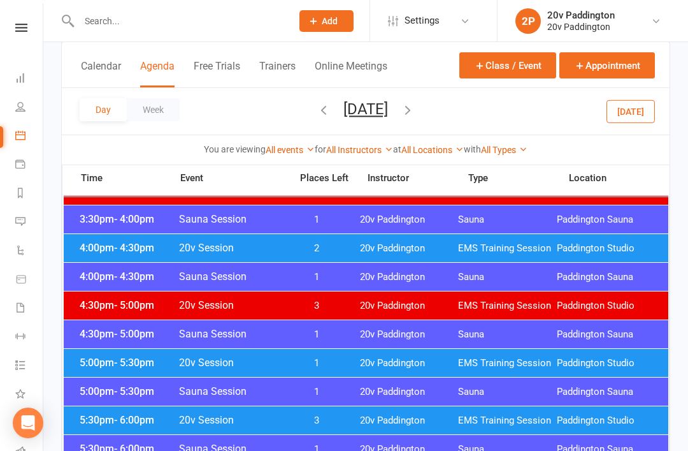
click at [94, 256] on div "4:00pm - 4:30pm 20v Session 2 20v Paddington EMS Training Session Paddington St…" at bounding box center [366, 248] width 605 height 28
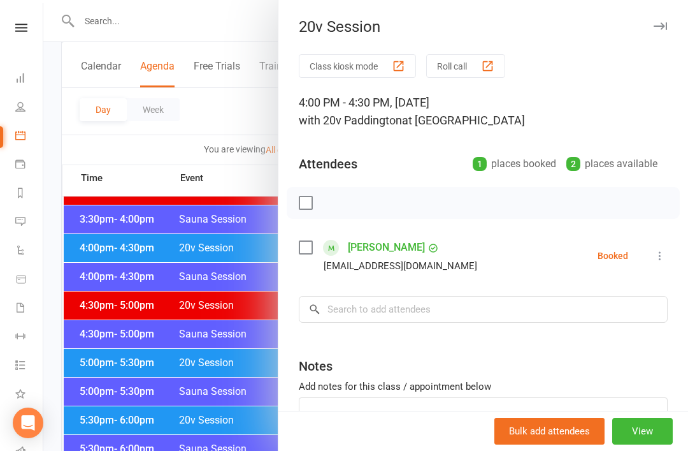
click at [97, 256] on div at bounding box center [365, 225] width 645 height 451
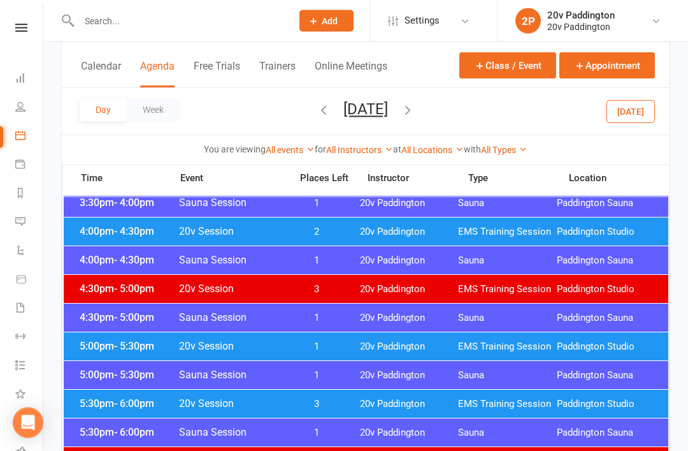
scroll to position [1034, 0]
click at [114, 343] on span "- 5:30pm" at bounding box center [134, 346] width 40 height 12
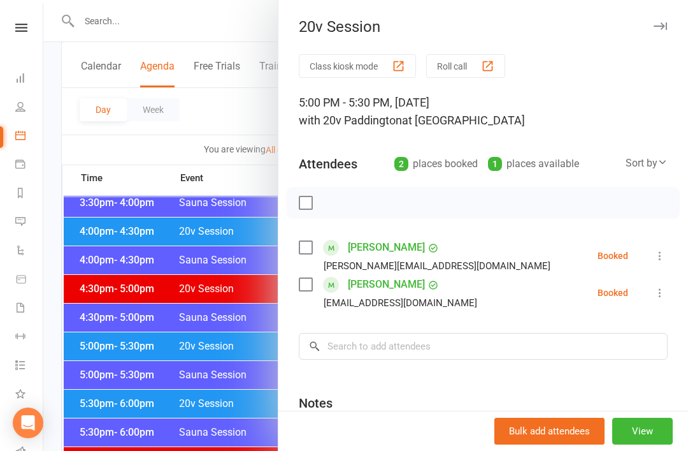
click at [117, 350] on div at bounding box center [365, 225] width 645 height 451
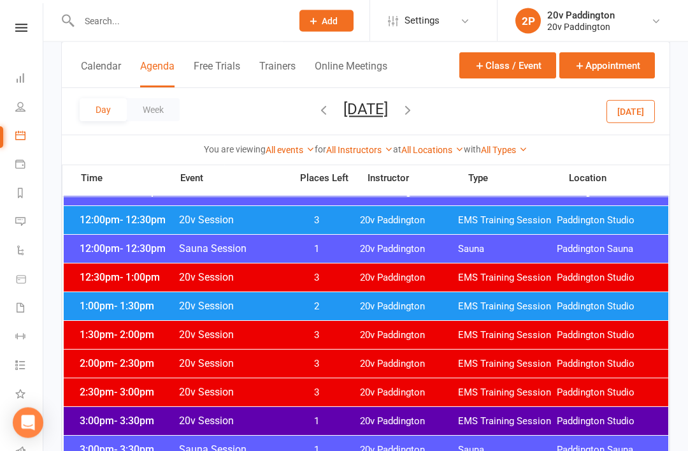
scroll to position [689, 0]
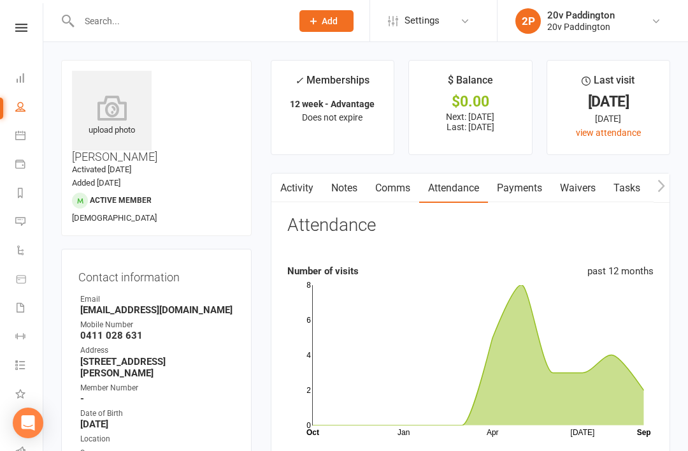
click at [21, 140] on link "Calendar" at bounding box center [29, 136] width 29 height 29
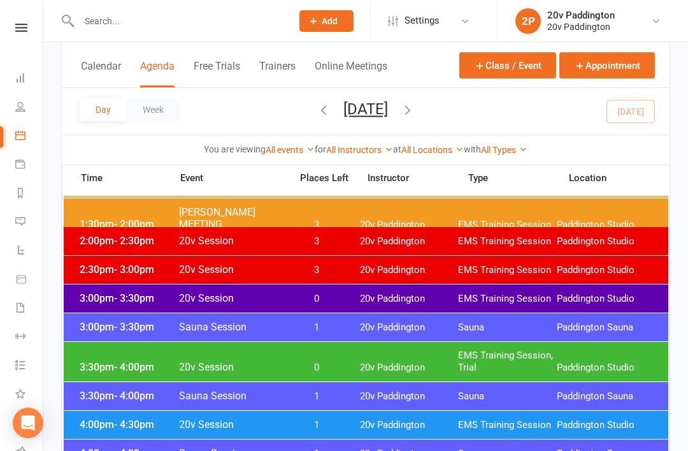
scroll to position [903, 0]
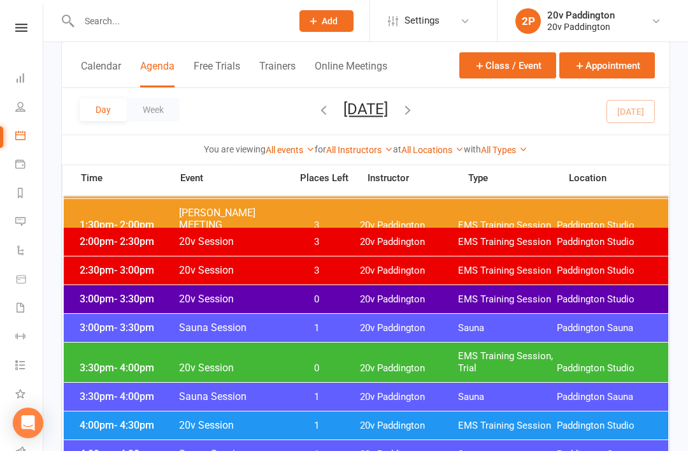
click at [584, 362] on span "Paddington Studio" at bounding box center [606, 368] width 99 height 12
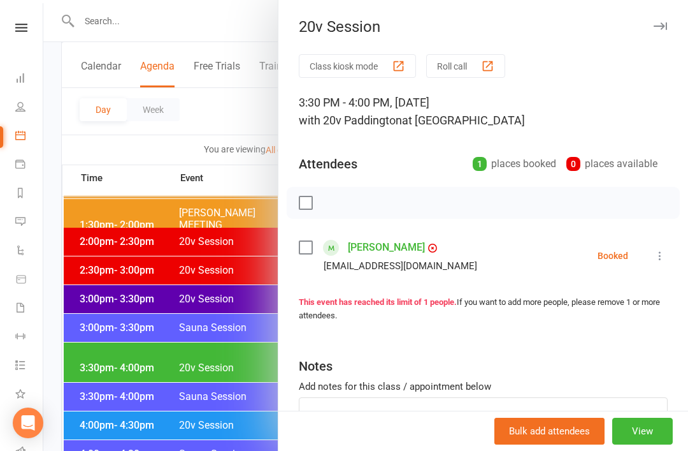
click at [140, 435] on div at bounding box center [365, 225] width 645 height 451
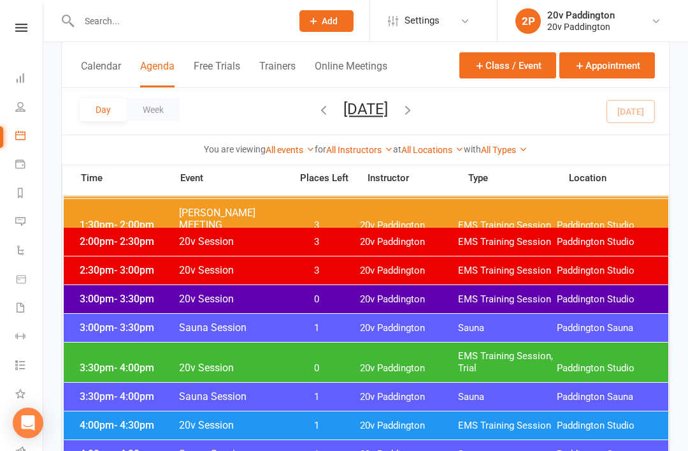
click at [191, 420] on span "20v Session" at bounding box center [230, 425] width 105 height 12
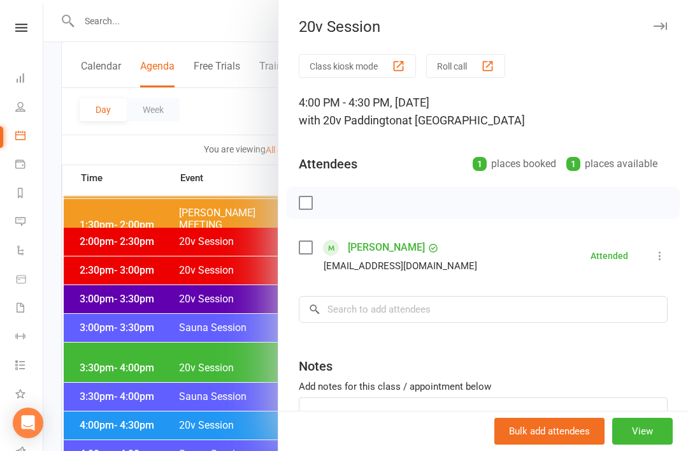
click at [154, 421] on div at bounding box center [365, 225] width 645 height 451
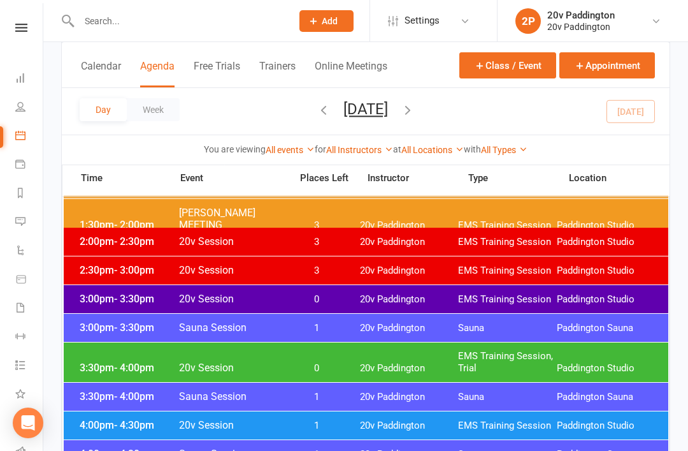
click at [201, 353] on div "3:30pm - 4:00pm 20v Session 0 20v Paddington EMS Training Session, Trial Paddin…" at bounding box center [366, 362] width 605 height 40
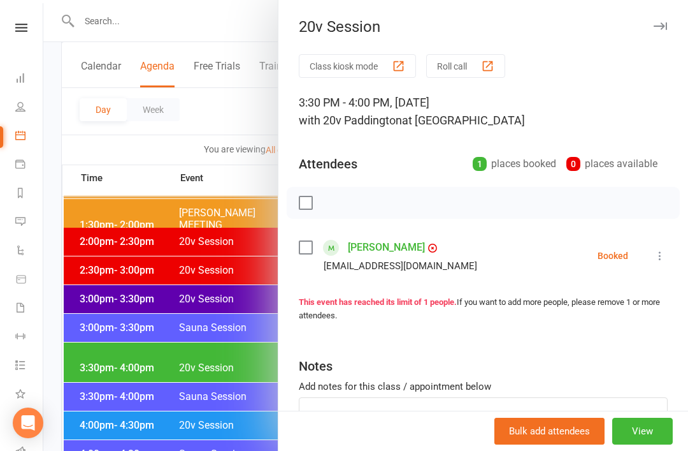
click at [372, 249] on link "shyama Ryland" at bounding box center [386, 247] width 77 height 20
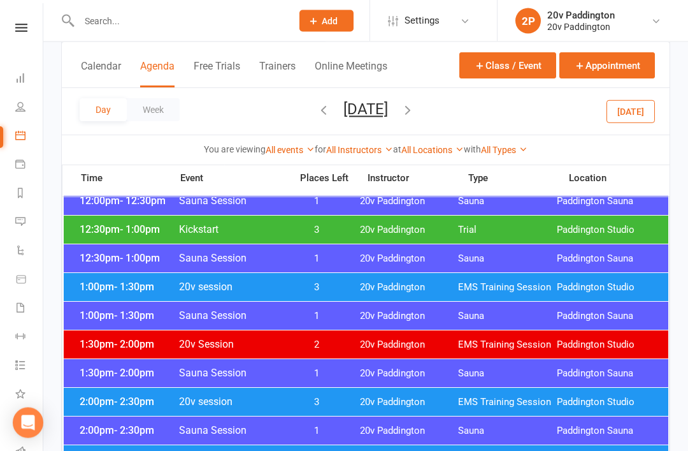
scroll to position [735, 0]
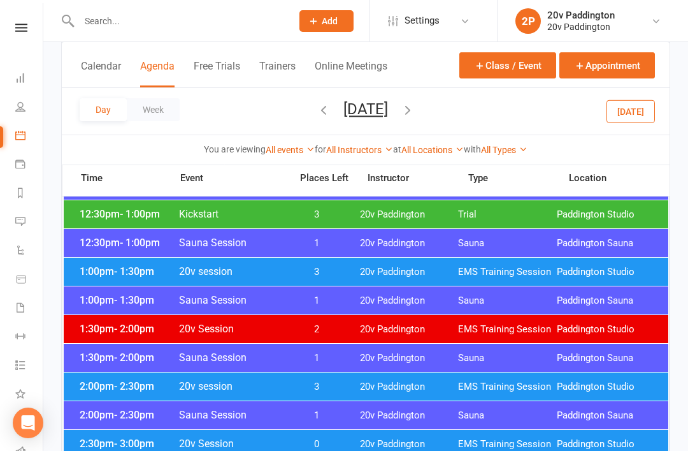
click at [24, 226] on link "Messages 1" at bounding box center [29, 222] width 29 height 29
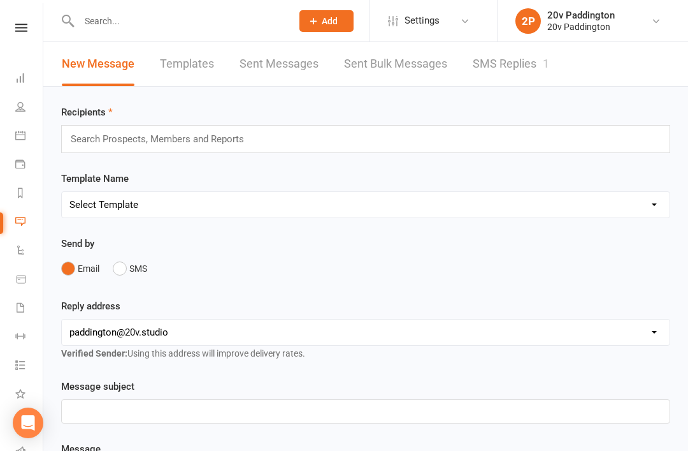
click at [537, 84] on link "SMS Replies 1" at bounding box center [511, 64] width 76 height 44
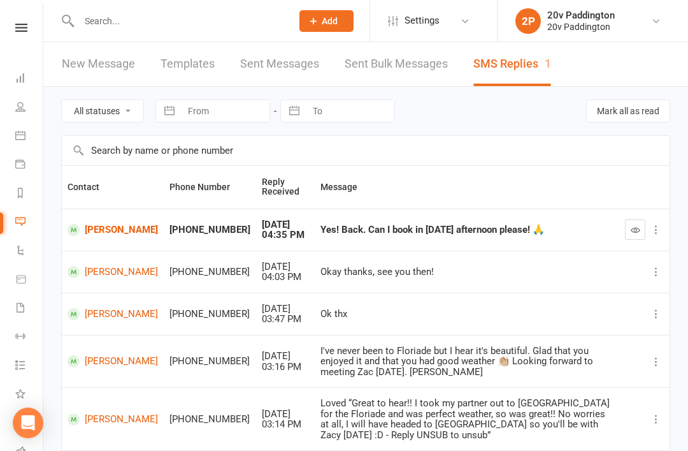
click at [110, 232] on link "[PERSON_NAME]" at bounding box center [113, 230] width 90 height 12
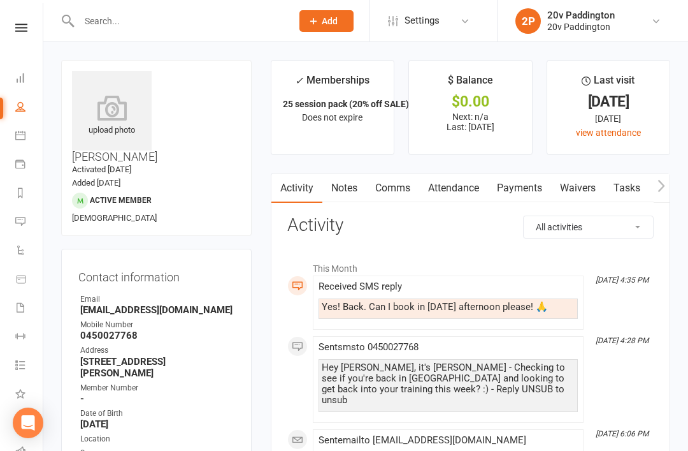
click at [403, 196] on link "Comms" at bounding box center [392, 187] width 53 height 29
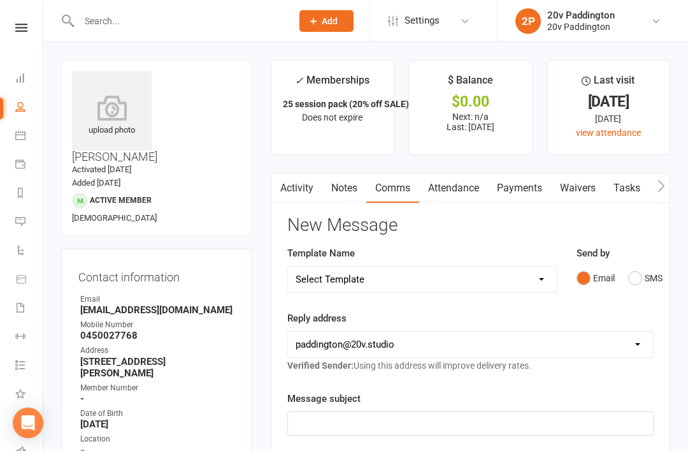
click at [630, 289] on div "Send by Email SMS" at bounding box center [615, 276] width 96 height 62
click at [294, 185] on link "Activity" at bounding box center [296, 187] width 51 height 29
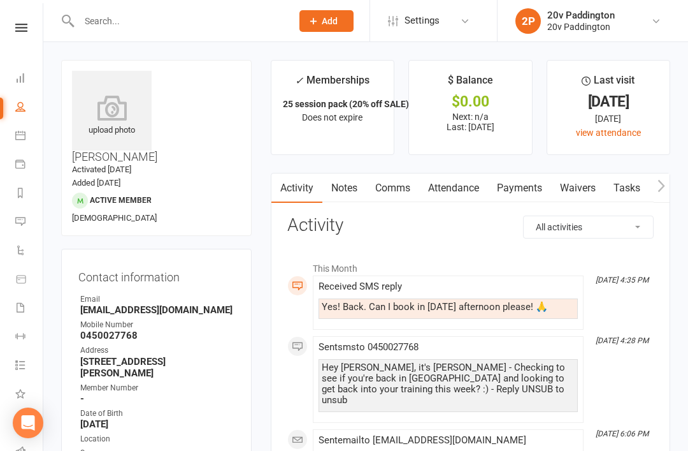
click at [400, 178] on link "Comms" at bounding box center [392, 187] width 53 height 29
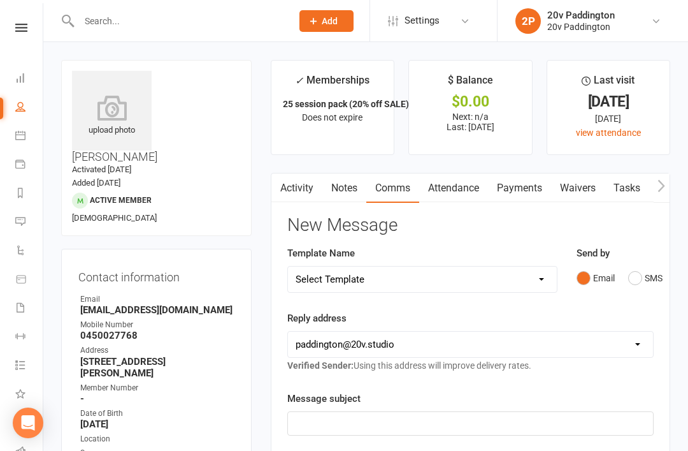
click at [635, 278] on button "SMS" at bounding box center [645, 278] width 34 height 24
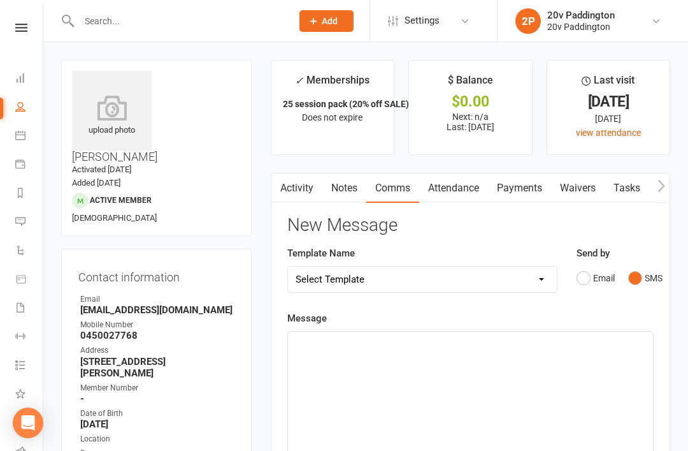
click at [541, 376] on div "﻿" at bounding box center [470, 426] width 365 height 191
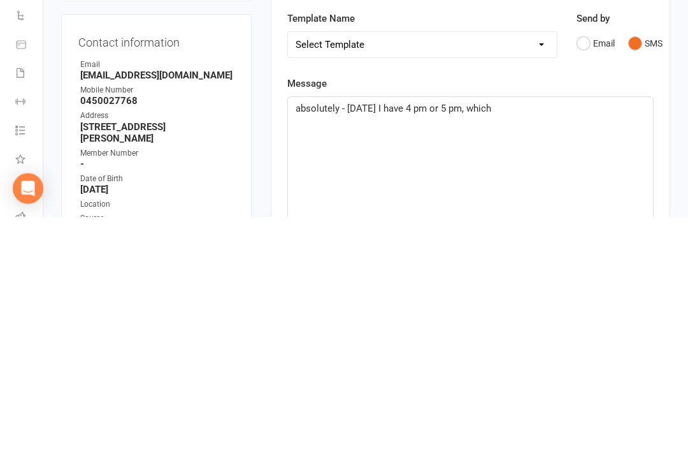
click at [466, 337] on span "absolutely - [DATE] I have 4 pm or 5 pm, which" at bounding box center [394, 342] width 196 height 11
click at [437, 337] on span "absolutely - [DATE] I have 4 pm or 5 pm, which" at bounding box center [394, 342] width 196 height 11
click at [596, 331] on div "absolutely - [DATE] I have sessions 4 pm or 5 pm, which" at bounding box center [470, 426] width 365 height 191
click at [448, 337] on span "absolutely - [DATE] I have sessions 4 pm or 5 pm, which" at bounding box center [414, 342] width 237 height 11
click at [647, 331] on div "absolutely - [DATE] I have available sessions 4 pm or 5 pm, which" at bounding box center [470, 426] width 365 height 191
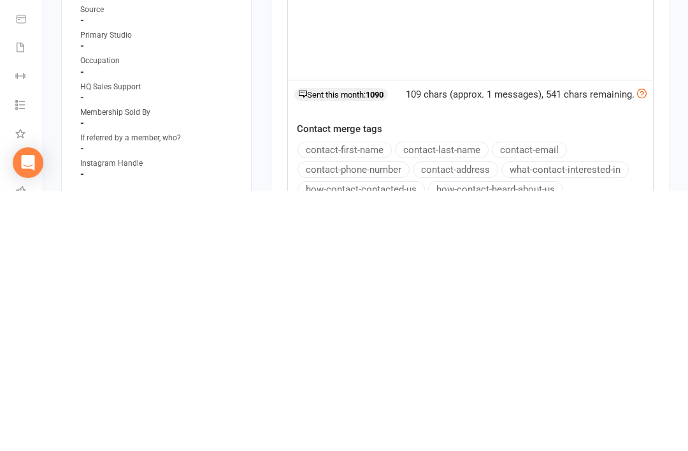
scroll to position [363, 0]
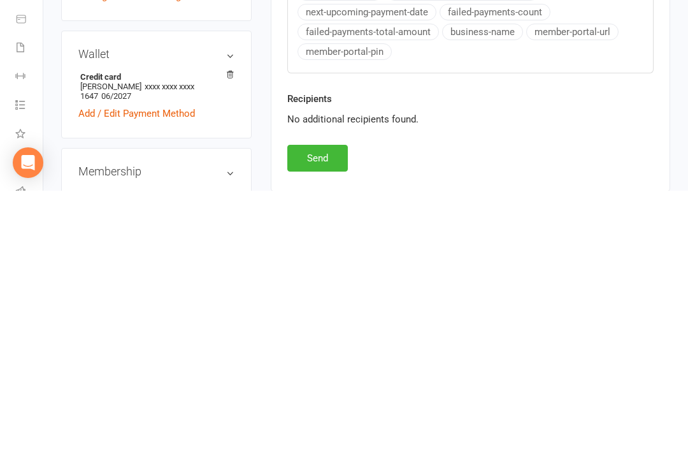
click at [328, 405] on button "Send" at bounding box center [317, 418] width 61 height 27
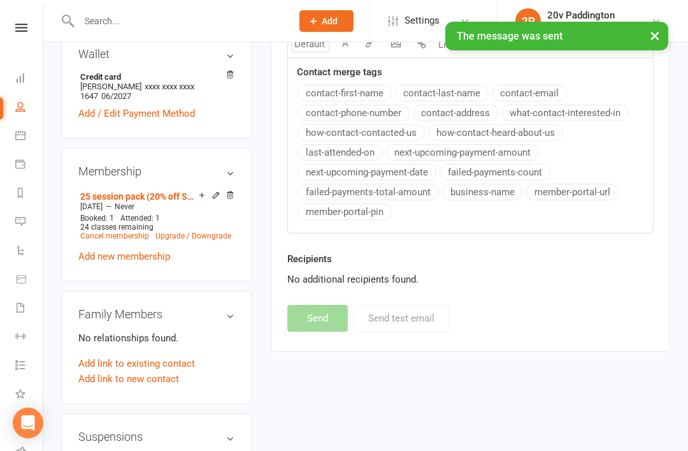
click at [12, 229] on li "Messages 1" at bounding box center [21, 222] width 43 height 29
click at [22, 217] on icon at bounding box center [20, 221] width 10 height 10
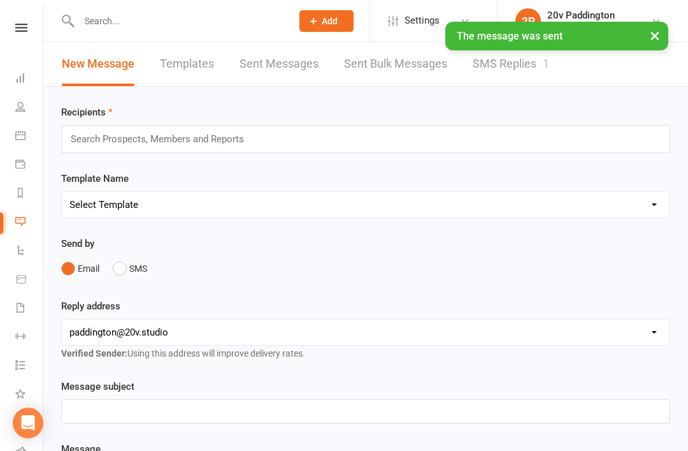
click at [534, 80] on link "SMS Replies 1" at bounding box center [511, 64] width 76 height 44
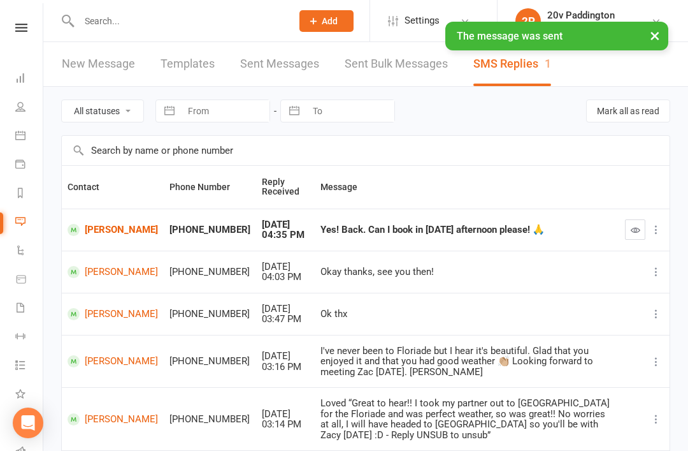
click at [635, 225] on icon "button" at bounding box center [636, 230] width 10 height 10
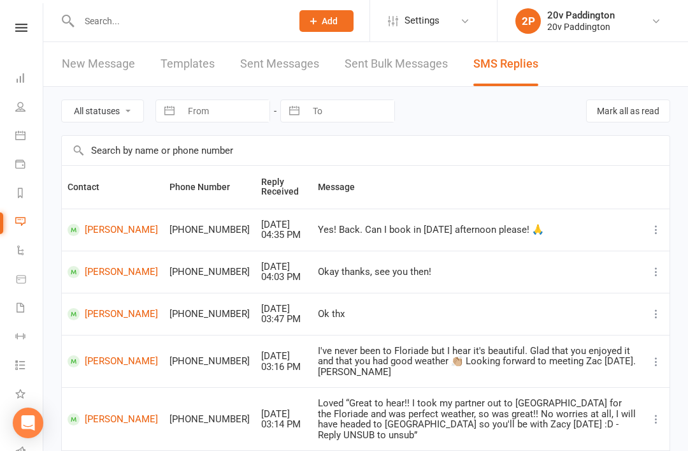
click at [41, 140] on link "Calendar" at bounding box center [29, 136] width 29 height 29
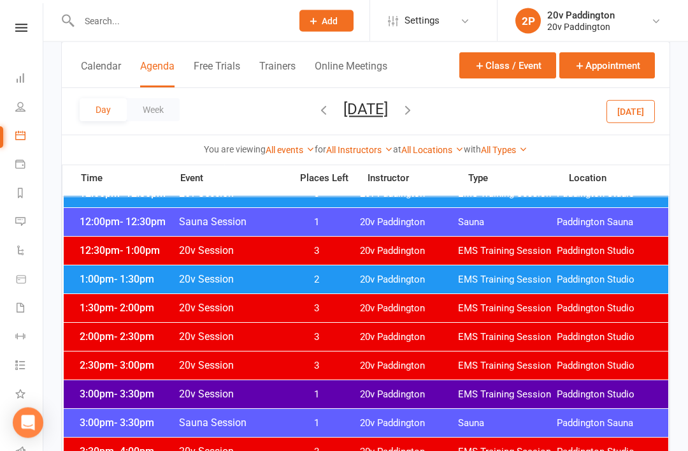
scroll to position [753, 0]
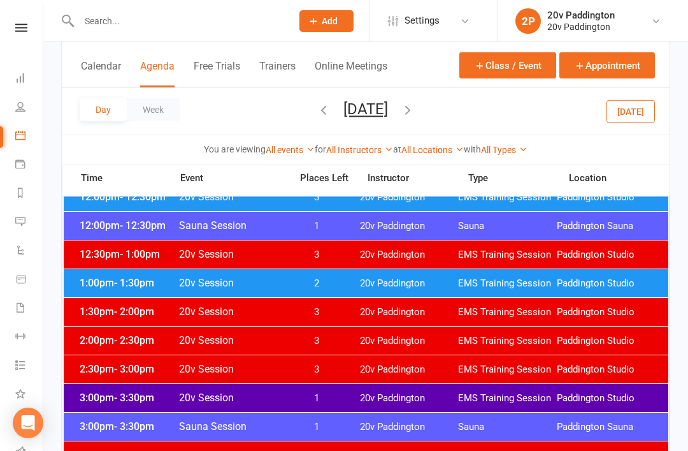
click at [642, 115] on button "[DATE]" at bounding box center [631, 110] width 48 height 23
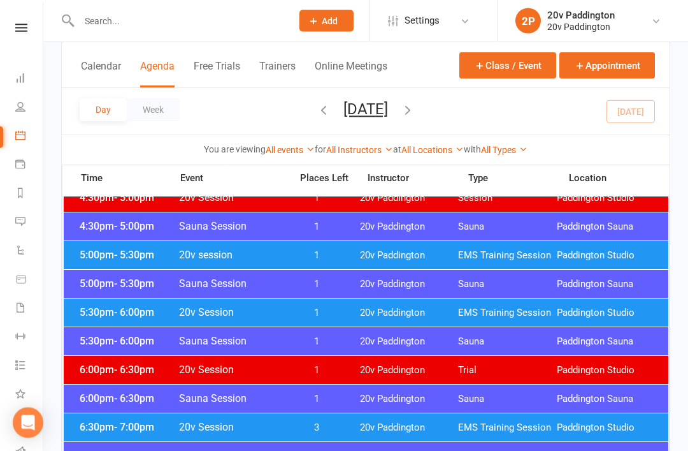
click at [86, 307] on span "5:30pm - 6:00pm" at bounding box center [127, 313] width 102 height 12
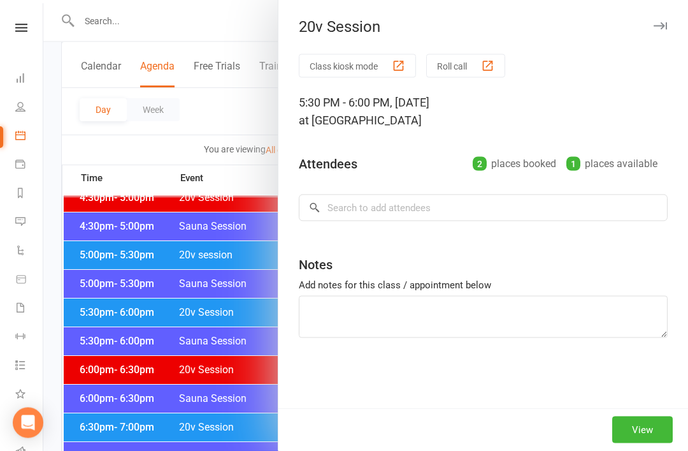
scroll to position [1199, 0]
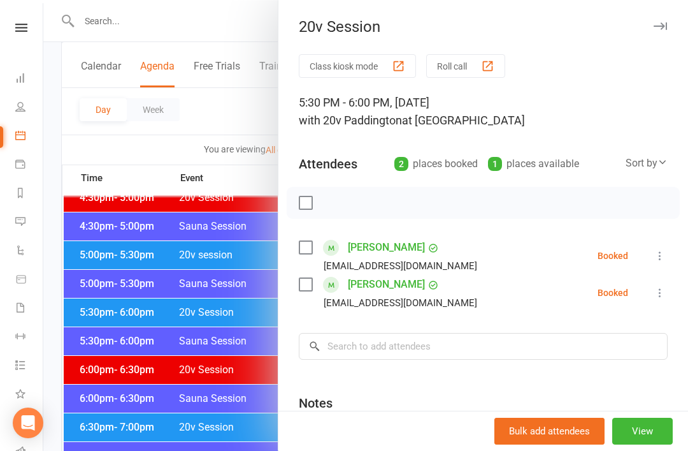
click at [90, 315] on div at bounding box center [365, 225] width 645 height 451
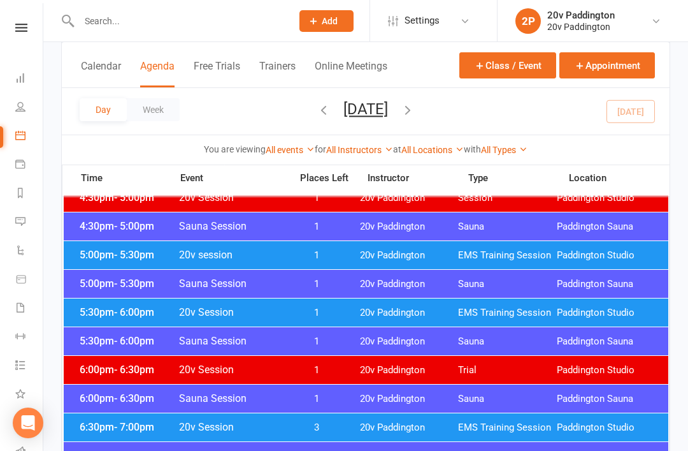
click at [110, 256] on span "5:00pm - 5:30pm" at bounding box center [127, 255] width 102 height 12
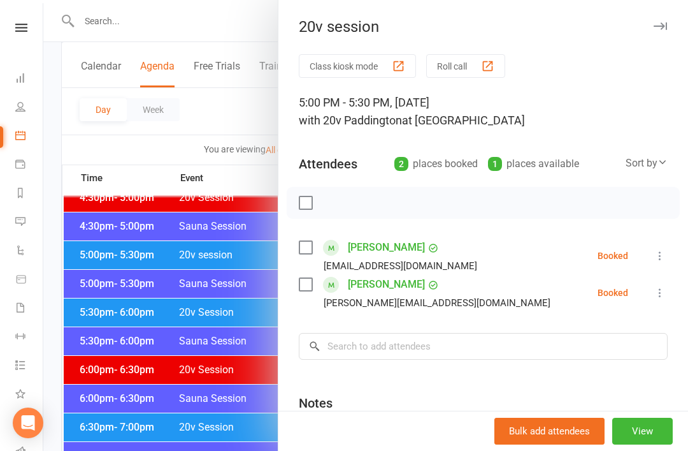
click at [90, 253] on div at bounding box center [365, 225] width 645 height 451
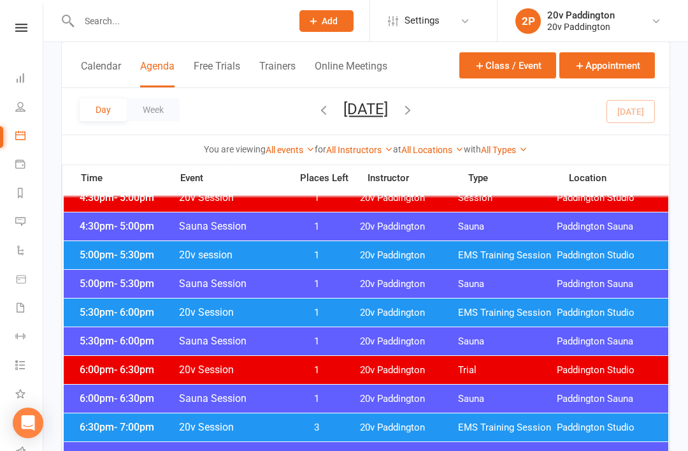
click at [99, 315] on span "5:30pm - 6:00pm" at bounding box center [127, 312] width 102 height 12
